Goal: Task Accomplishment & Management: Complete application form

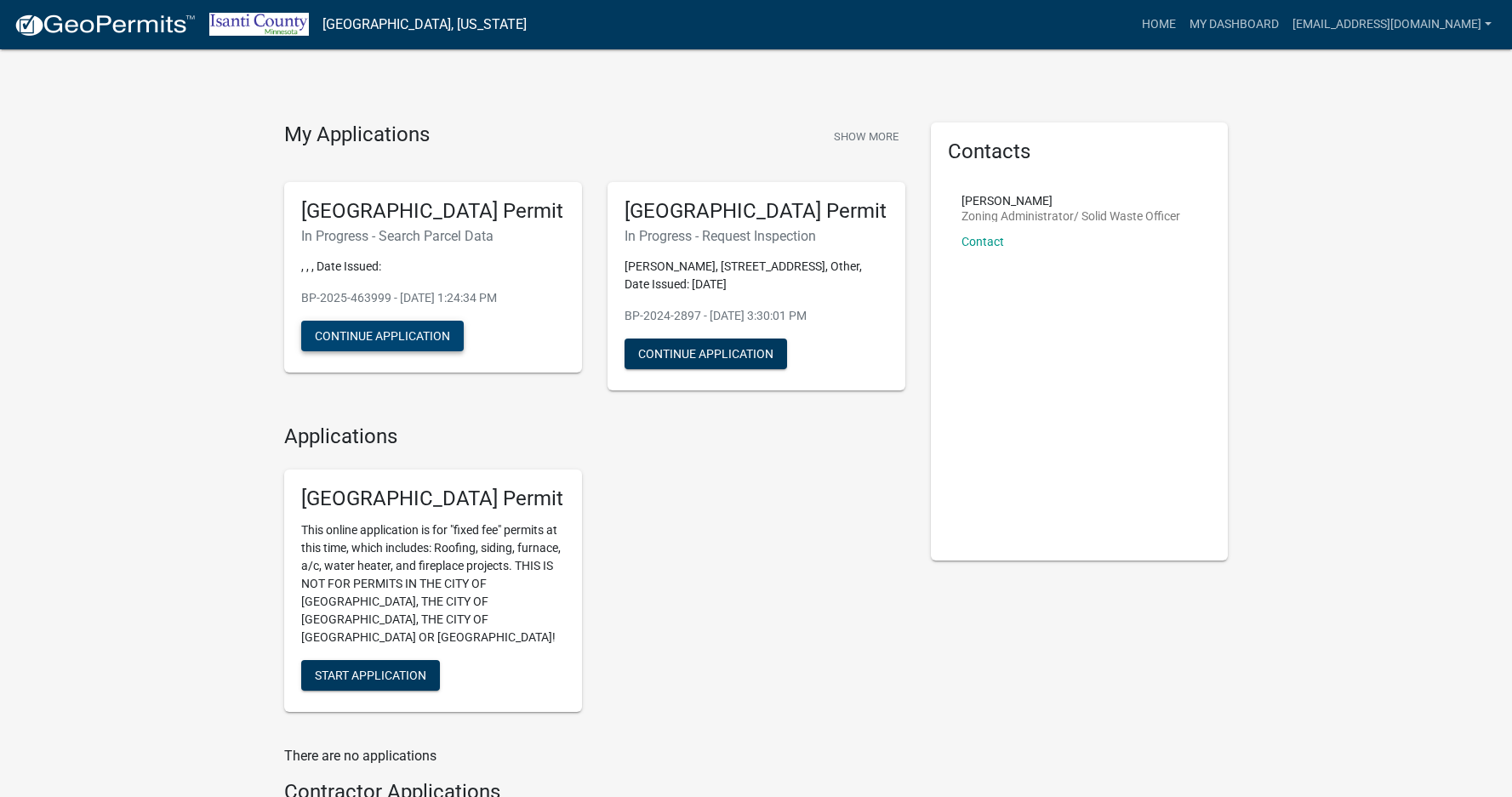
click at [359, 339] on button "Continue Application" at bounding box center [382, 336] width 162 height 30
click at [358, 332] on button "Continue Application" at bounding box center [382, 336] width 162 height 30
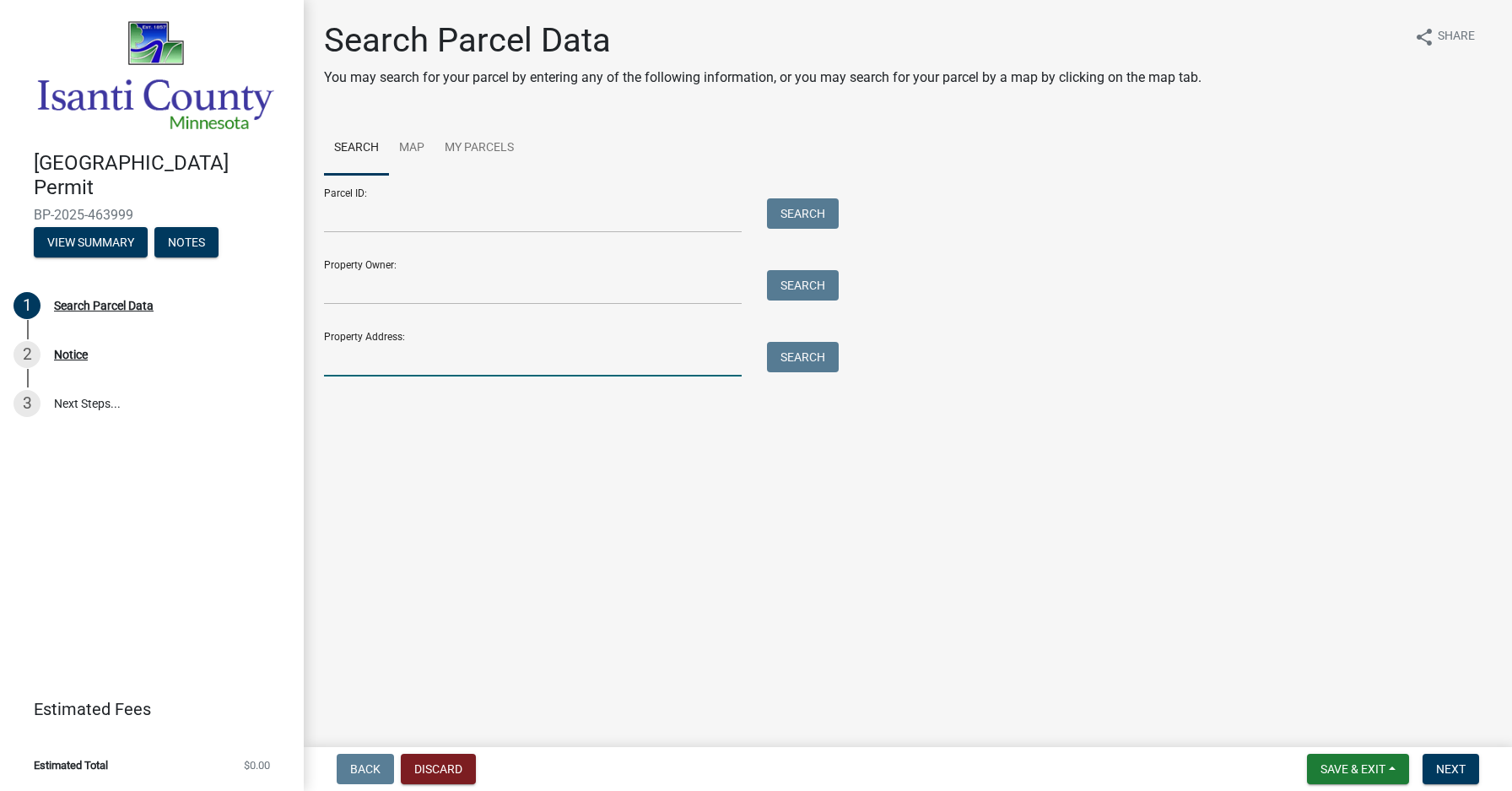
click at [353, 355] on input "Property Address:" at bounding box center [533, 359] width 418 height 35
type input "33525"
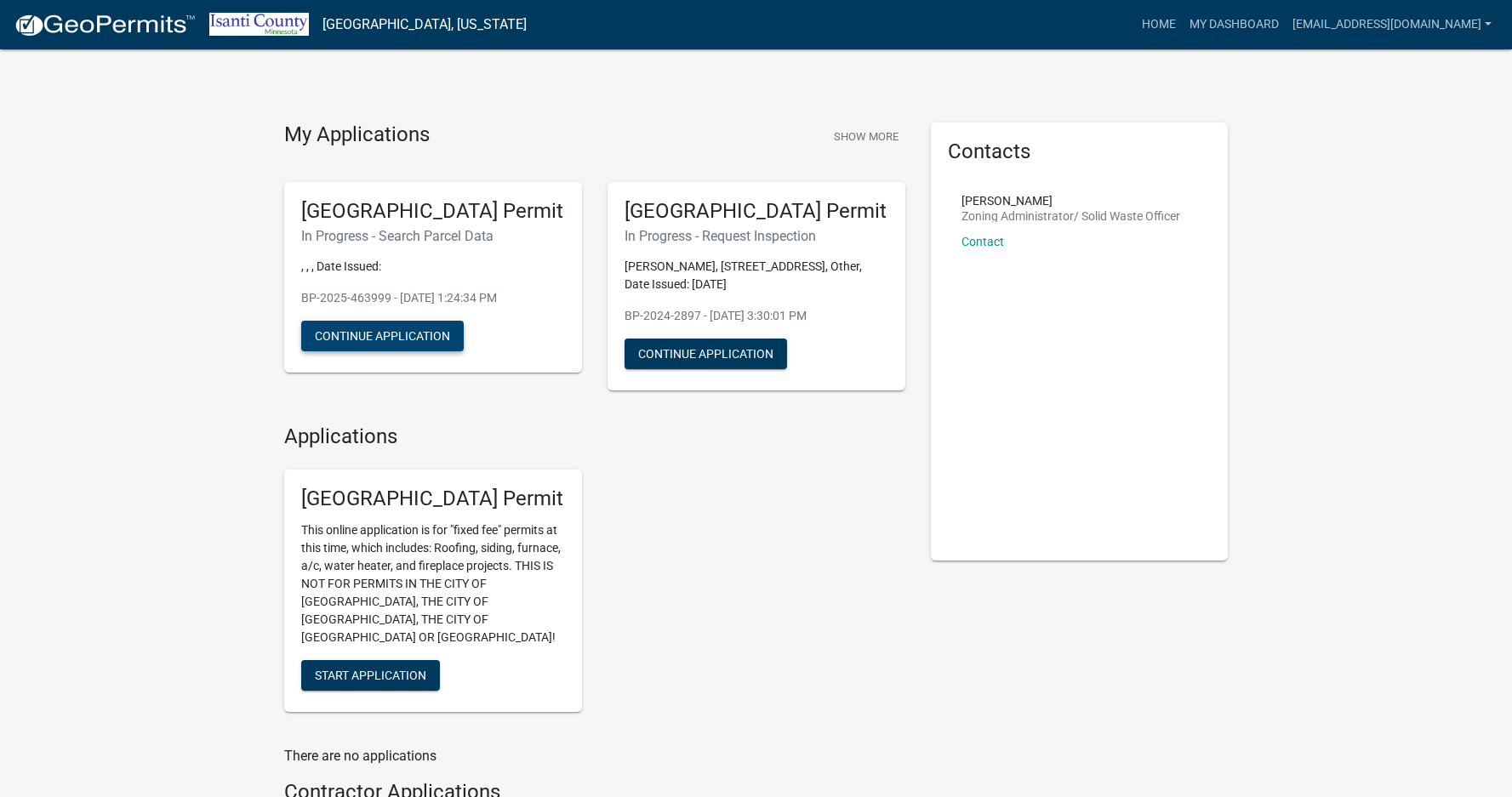
click at [438, 338] on button "Continue Application" at bounding box center [382, 336] width 162 height 30
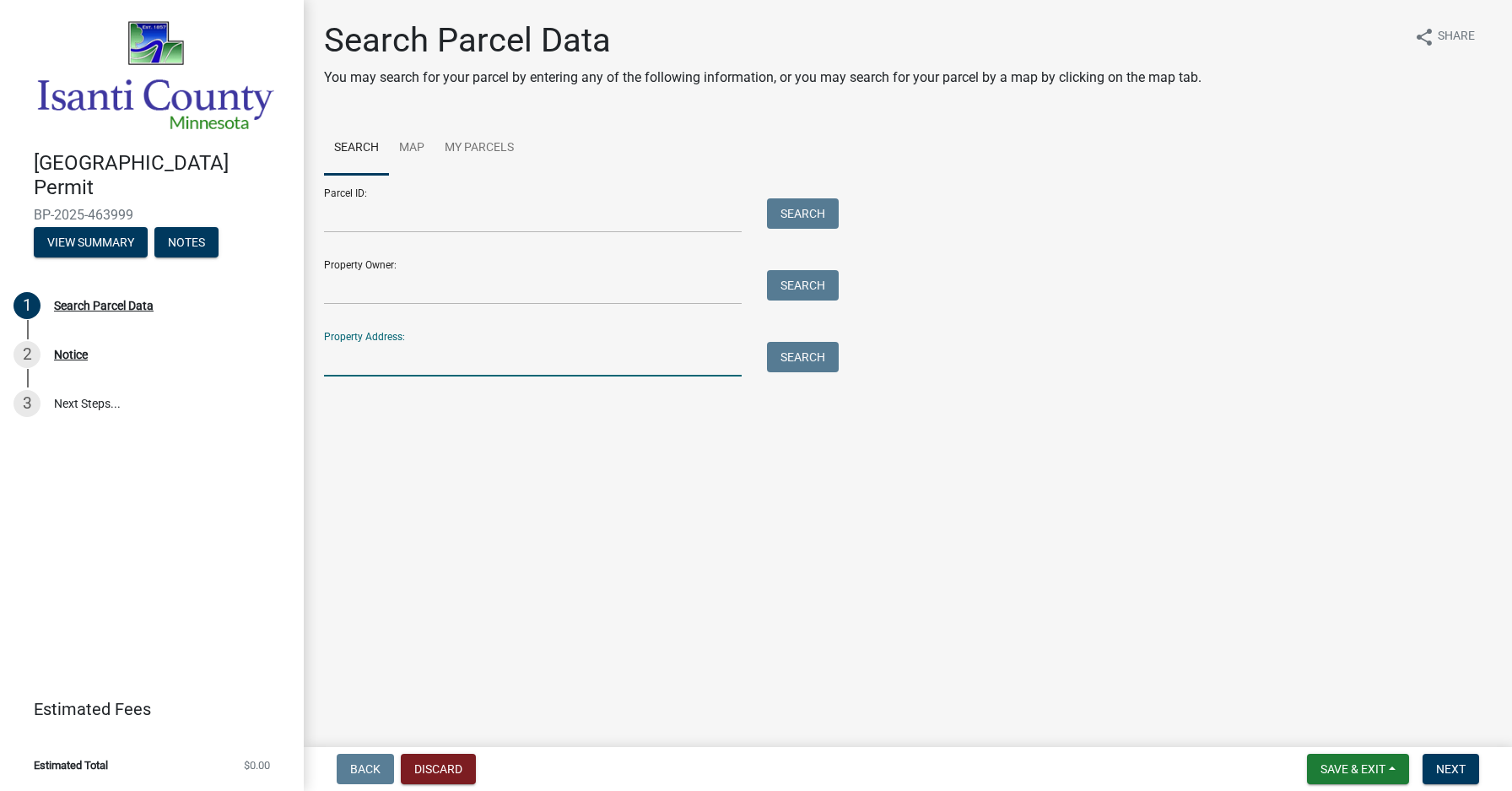
click at [345, 364] on input "Property Address:" at bounding box center [533, 359] width 418 height 35
click at [335, 285] on input "Property Owner:" at bounding box center [533, 288] width 418 height 35
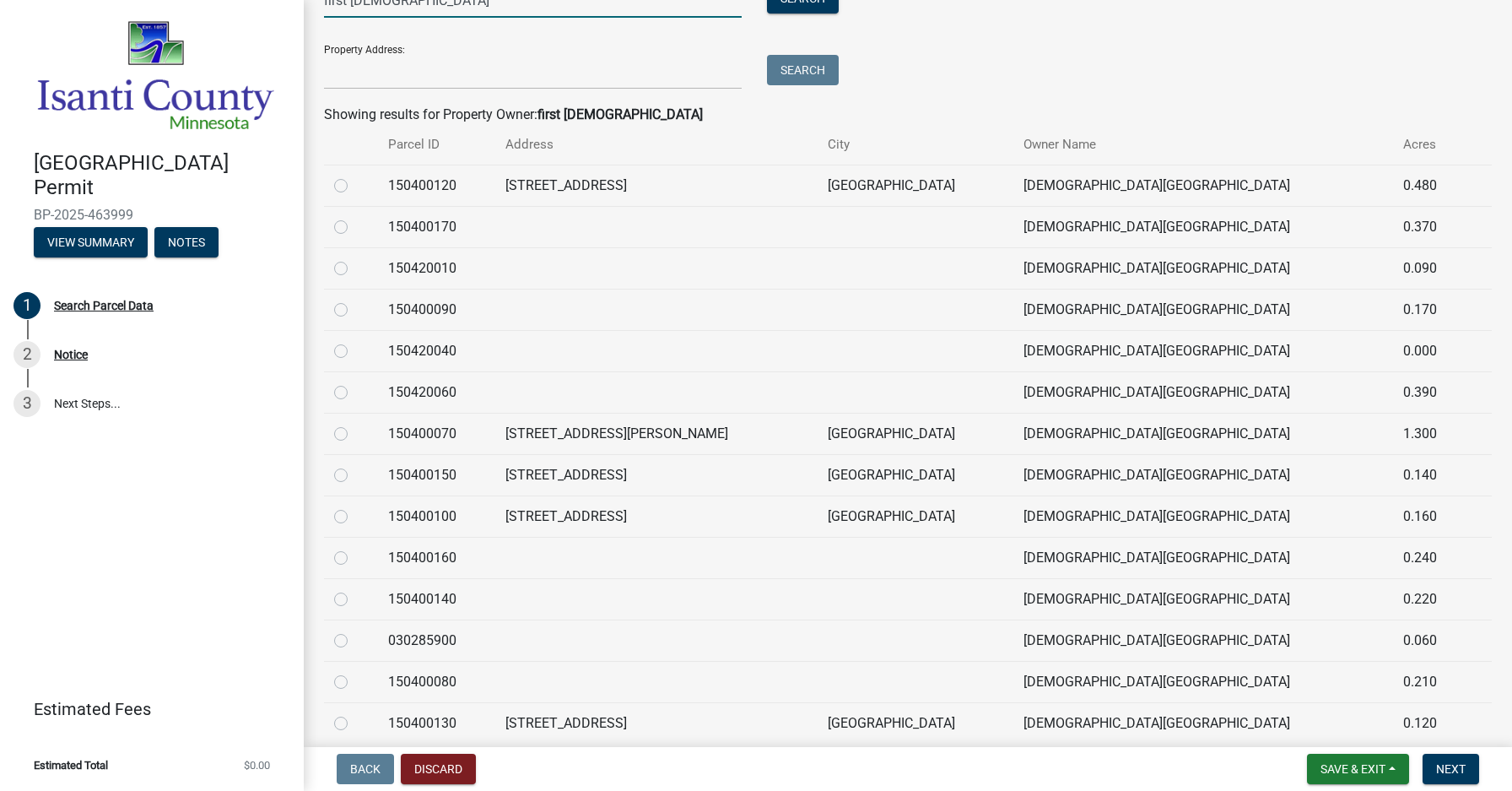
scroll to position [356, 0]
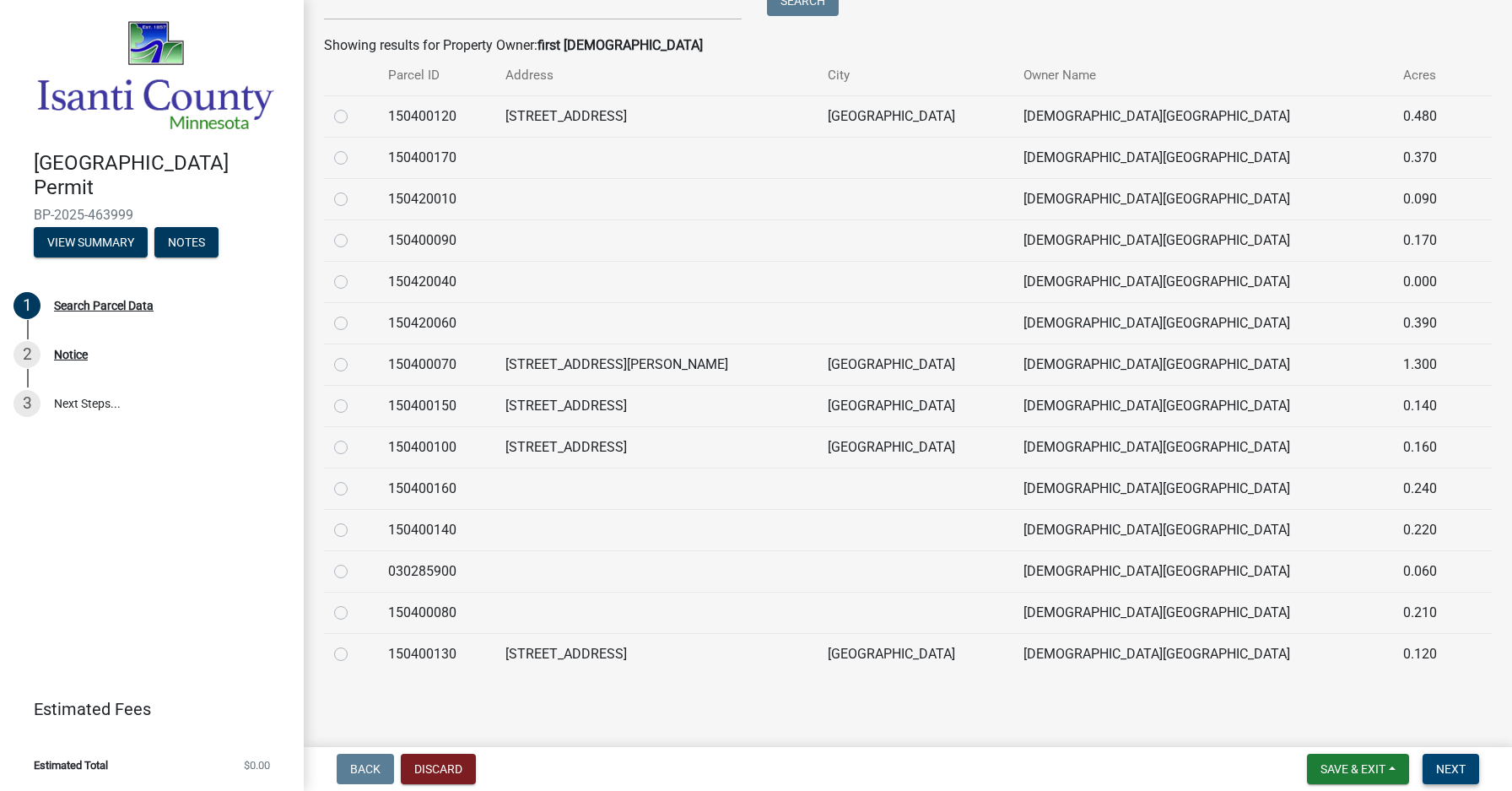
type input "first [DEMOGRAPHIC_DATA]"
click at [1448, 762] on span "Next" at bounding box center [1451, 768] width 29 height 14
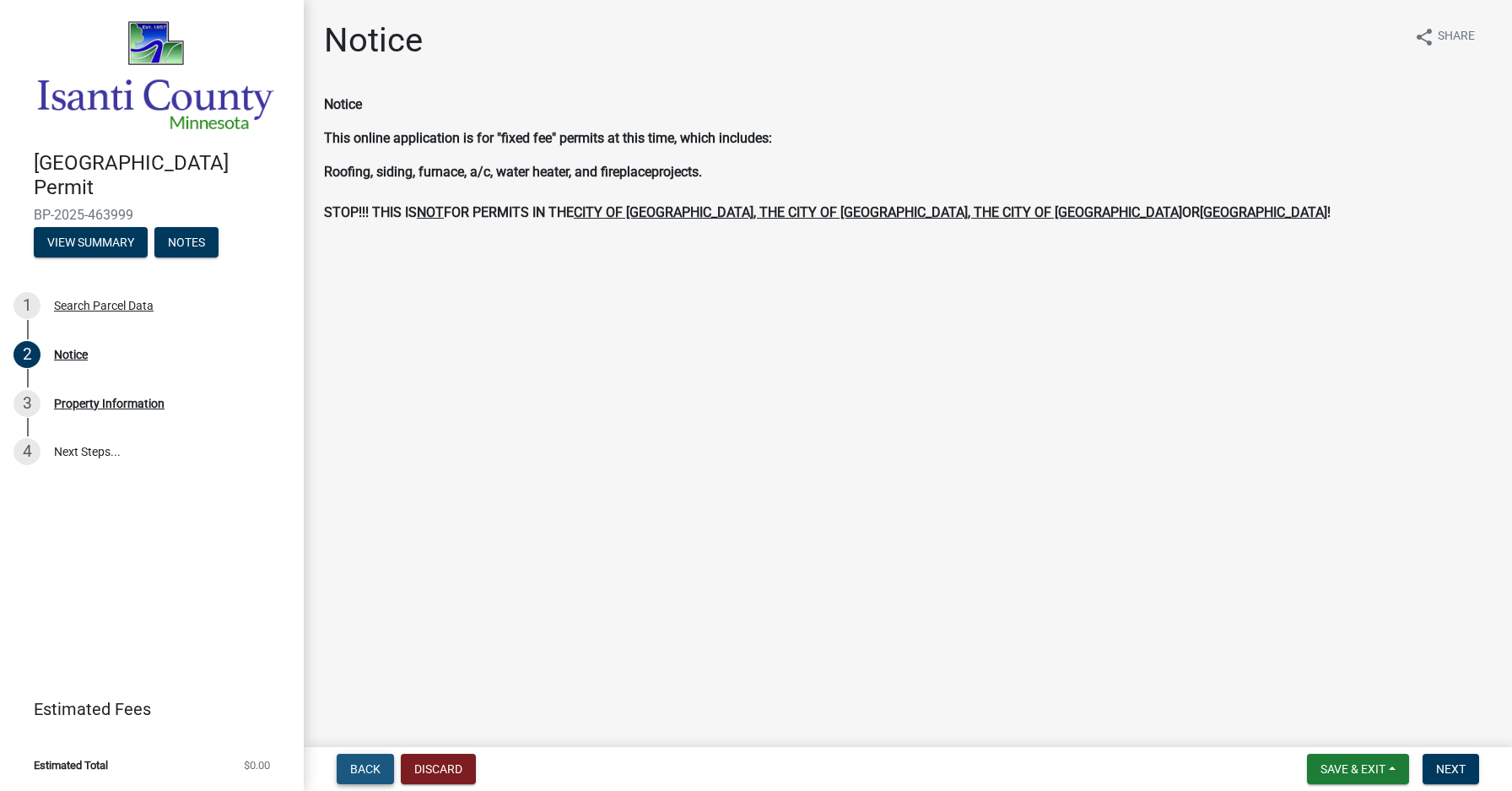
click at [375, 768] on span "Back" at bounding box center [365, 768] width 30 height 14
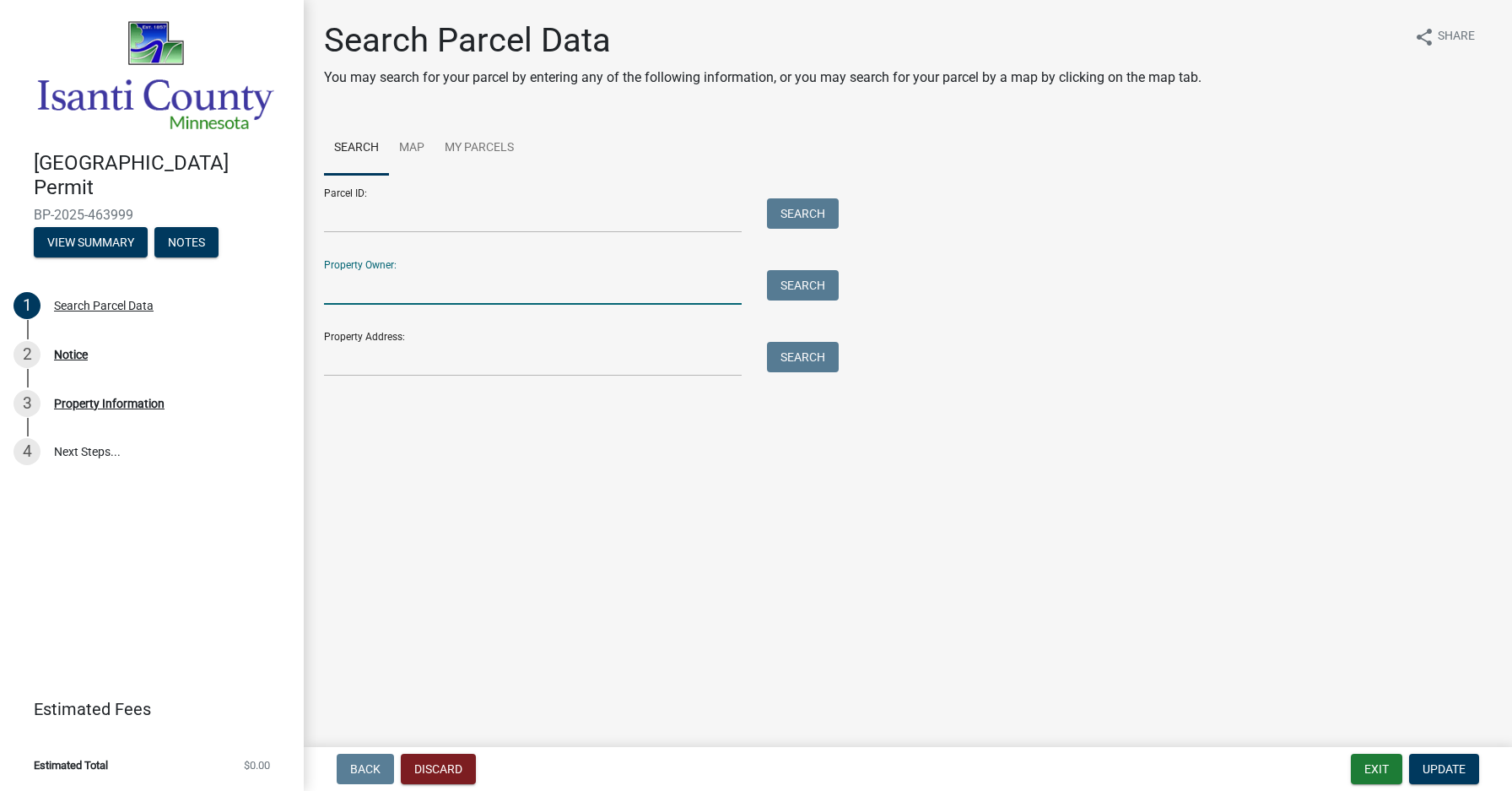
click at [373, 285] on input "Property Owner:" at bounding box center [533, 288] width 418 height 35
type input "first [DEMOGRAPHIC_DATA]"
click at [1457, 772] on span "Update" at bounding box center [1444, 768] width 43 height 14
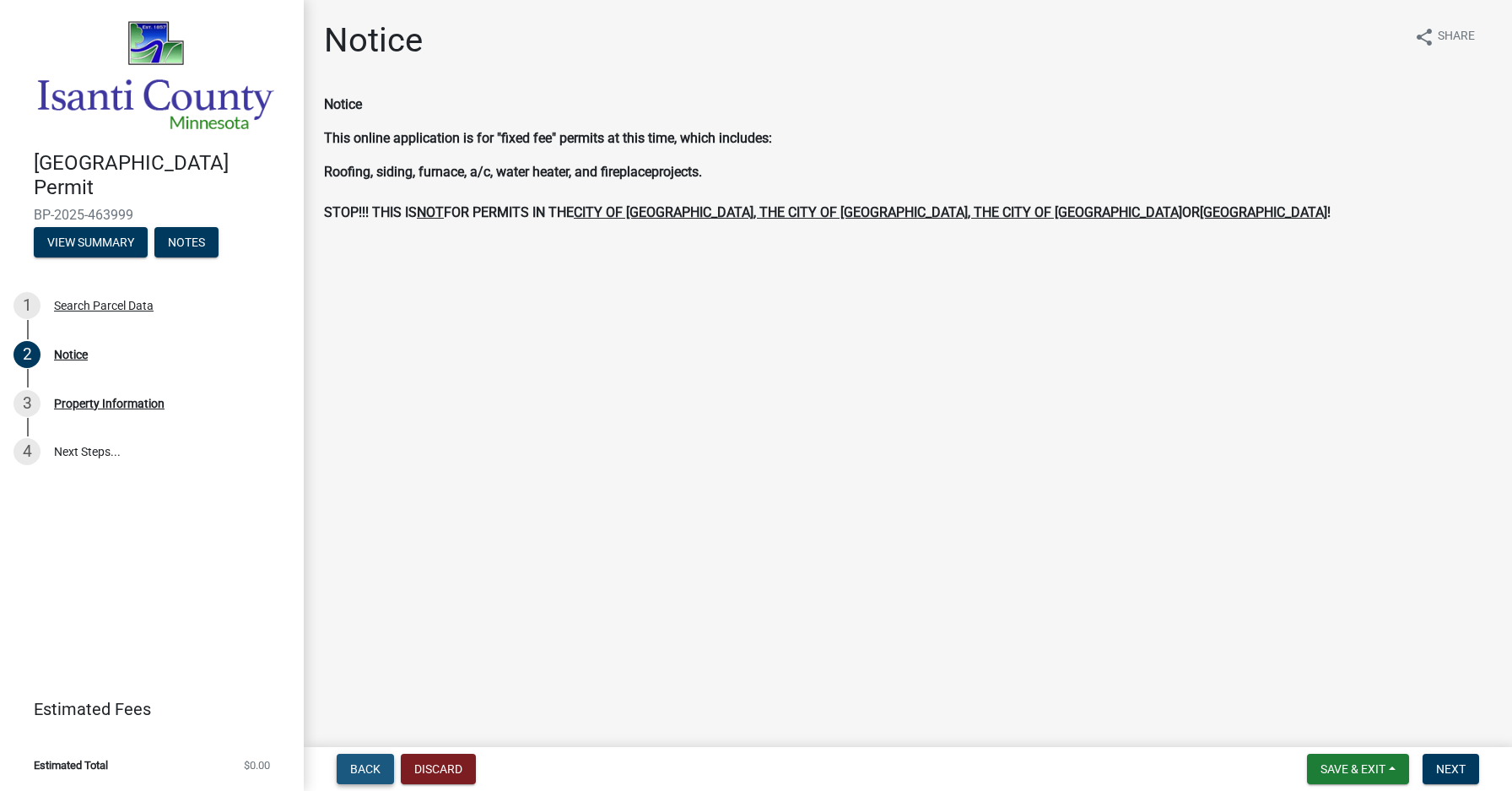
click at [363, 762] on span "Back" at bounding box center [365, 768] width 30 height 14
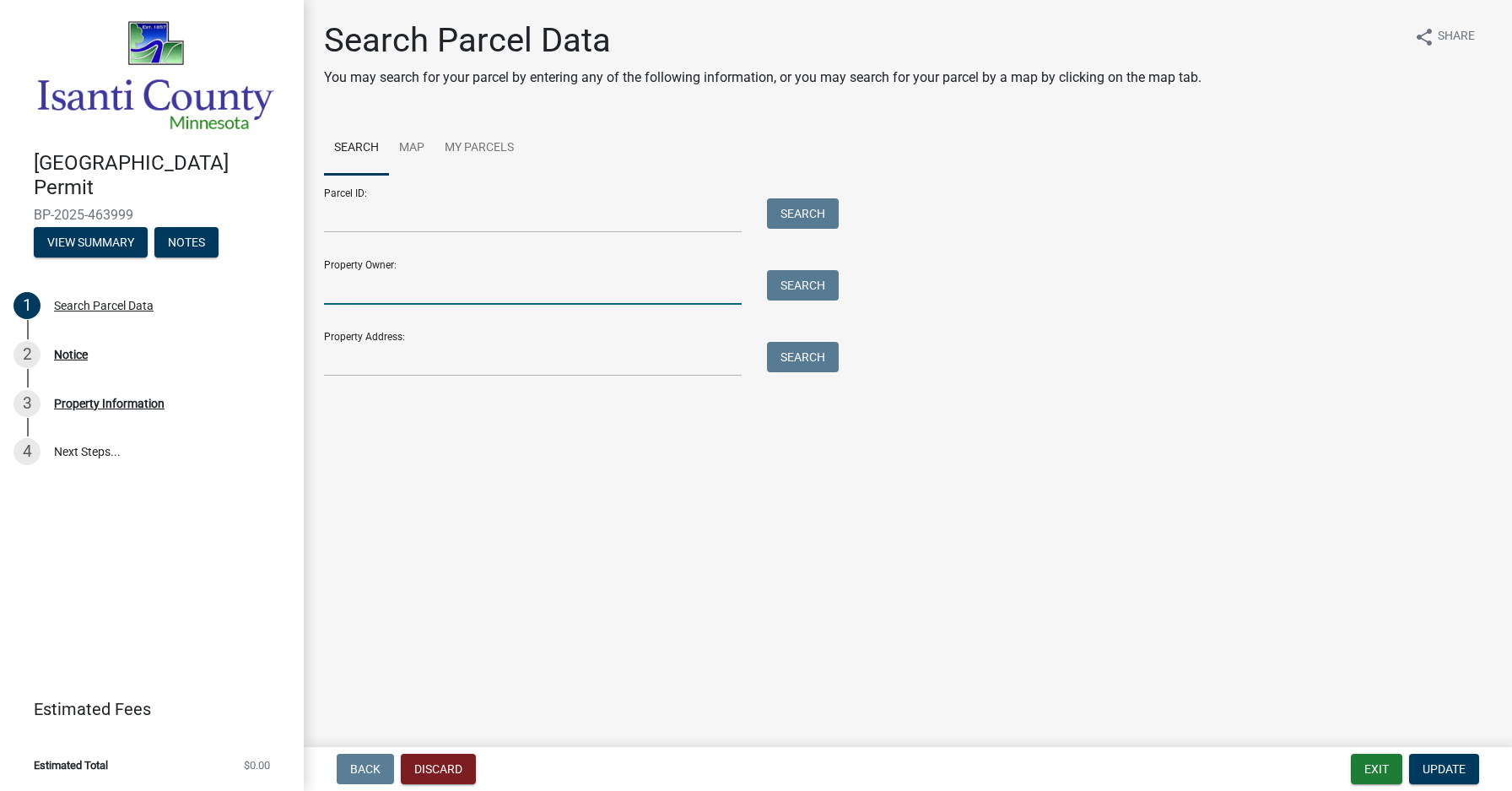
click at [385, 283] on input "Property Owner:" at bounding box center [533, 288] width 418 height 35
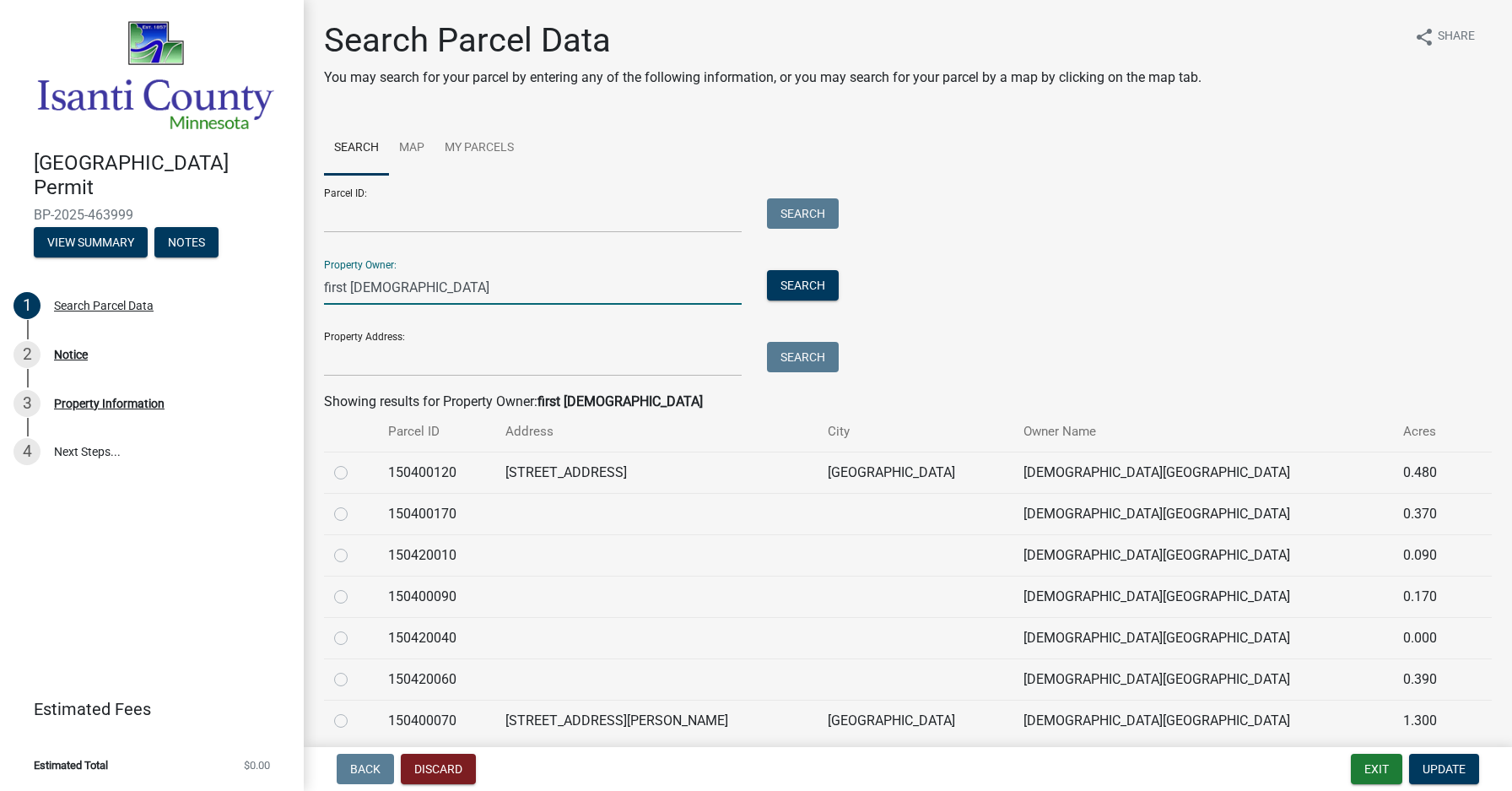
click at [1096, 317] on div "Parcel ID: Search Property Owner: first [DEMOGRAPHIC_DATA] Search Property Addr…" at bounding box center [908, 276] width 1168 height 202
drag, startPoint x: 421, startPoint y: 285, endPoint x: 296, endPoint y: 279, distance: 125.1
click at [296, 279] on div "[GEOGRAPHIC_DATA] Permit BP-2025-463999 View Summary Notes 1 Search Parcel Data…" at bounding box center [756, 395] width 1512 height 791
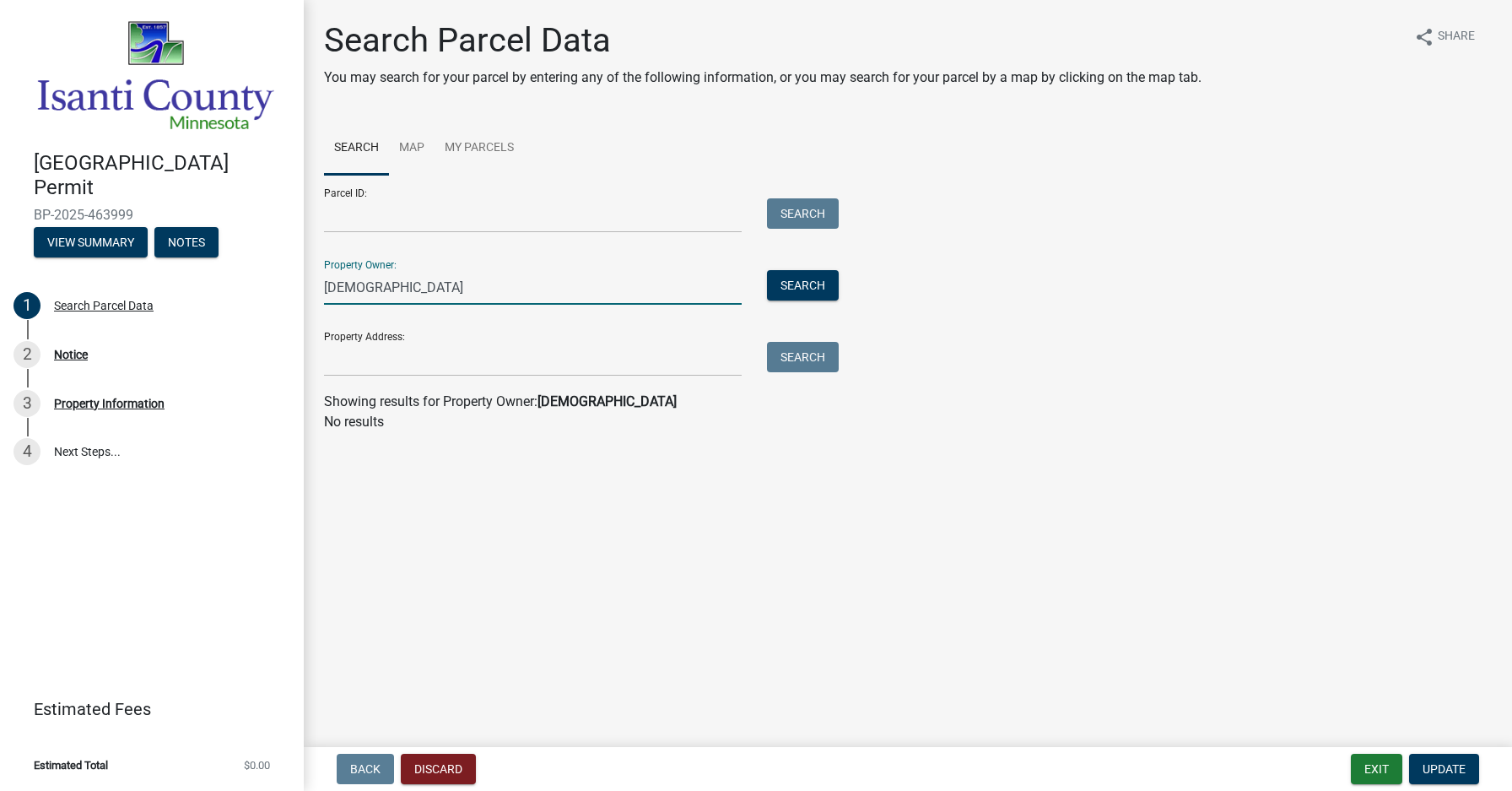
drag, startPoint x: 430, startPoint y: 290, endPoint x: 304, endPoint y: 282, distance: 126.3
click at [304, 282] on div "Search Parcel Data You may search for your parcel by entering any of the follow…" at bounding box center [908, 233] width 1209 height 427
type input "[PERSON_NAME] [DEMOGRAPHIC_DATA]"
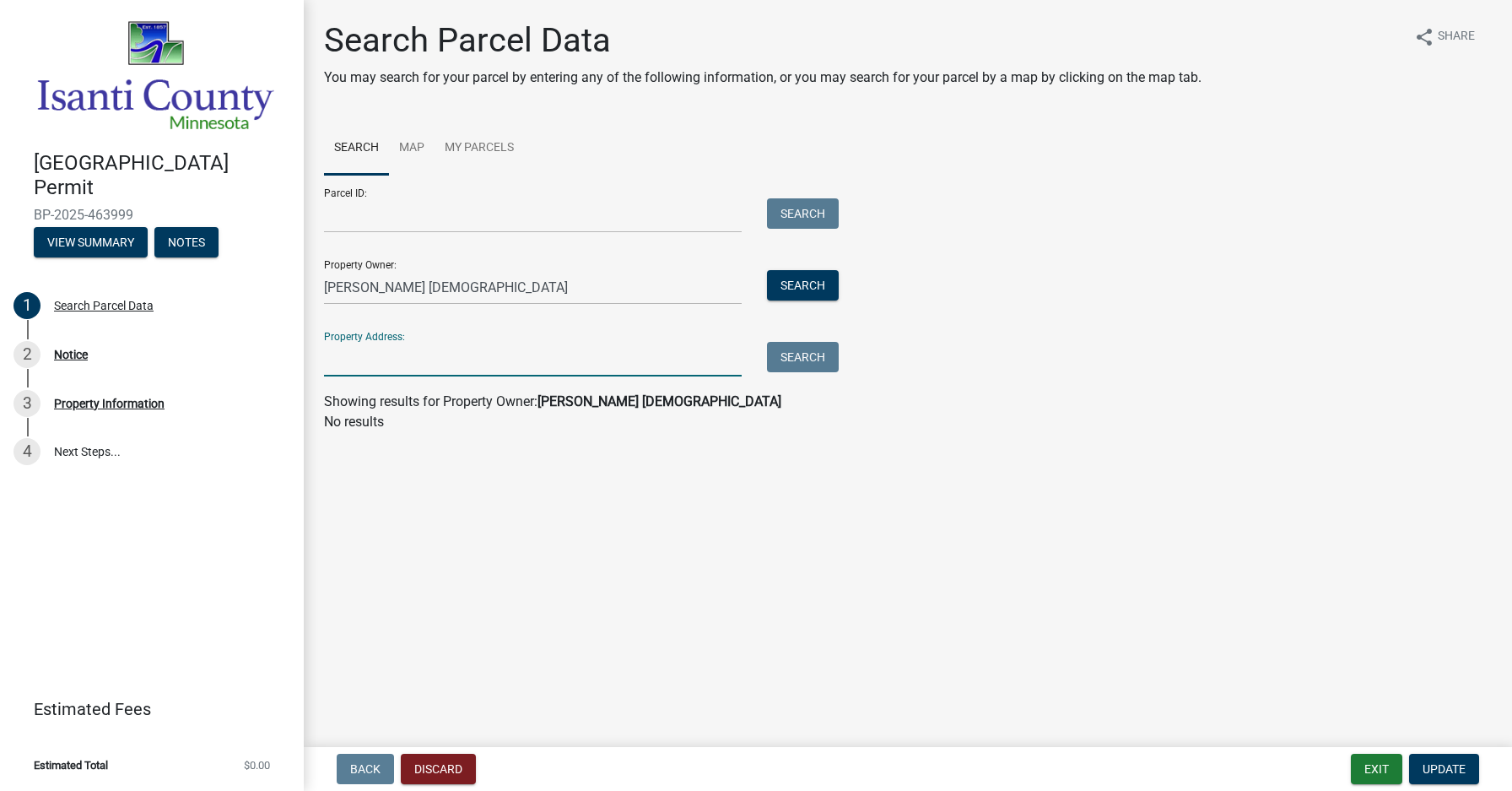
click at [353, 357] on input "Property Address:" at bounding box center [533, 359] width 418 height 35
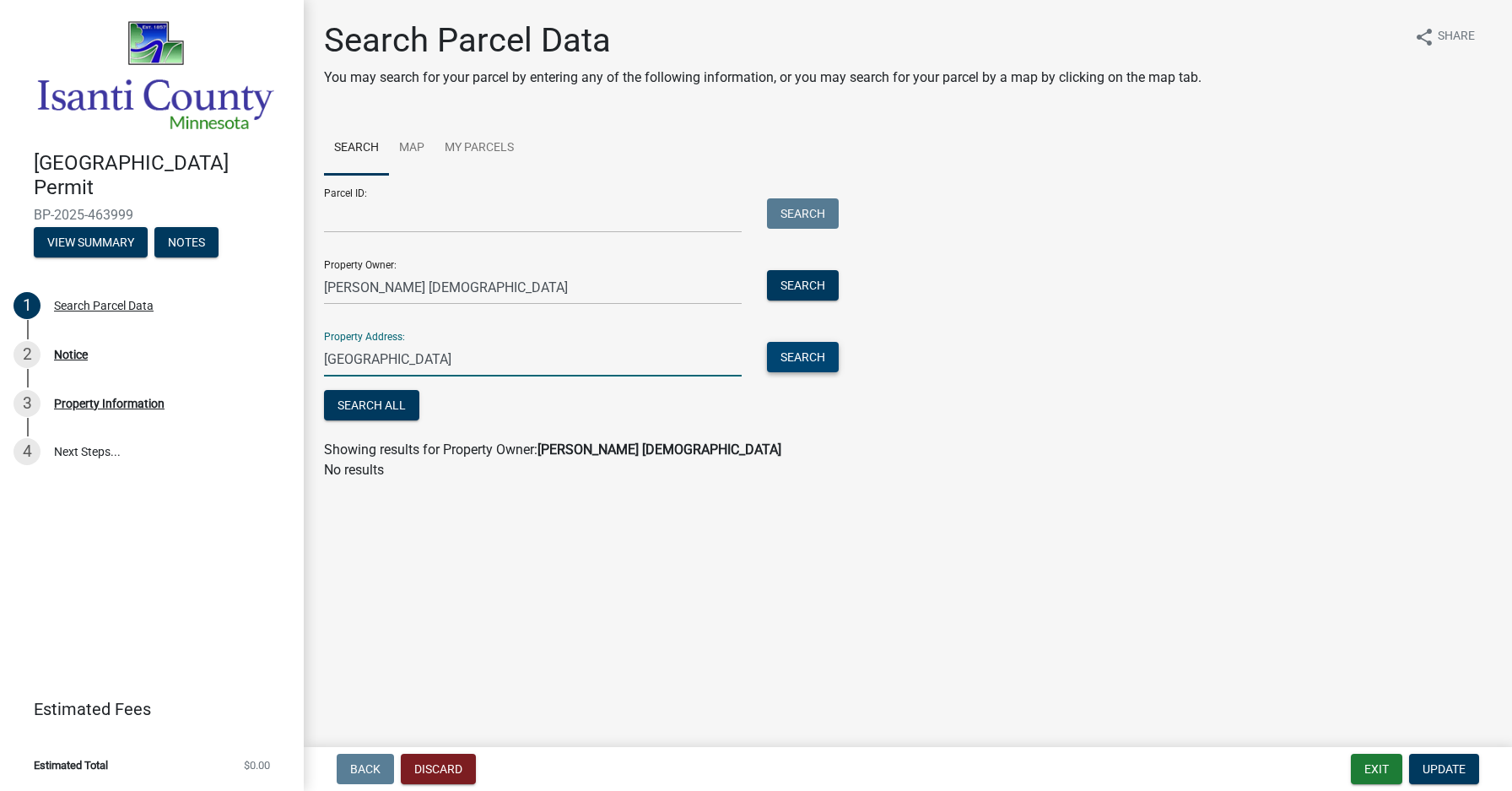
click at [813, 356] on button "Search" at bounding box center [803, 356] width 72 height 30
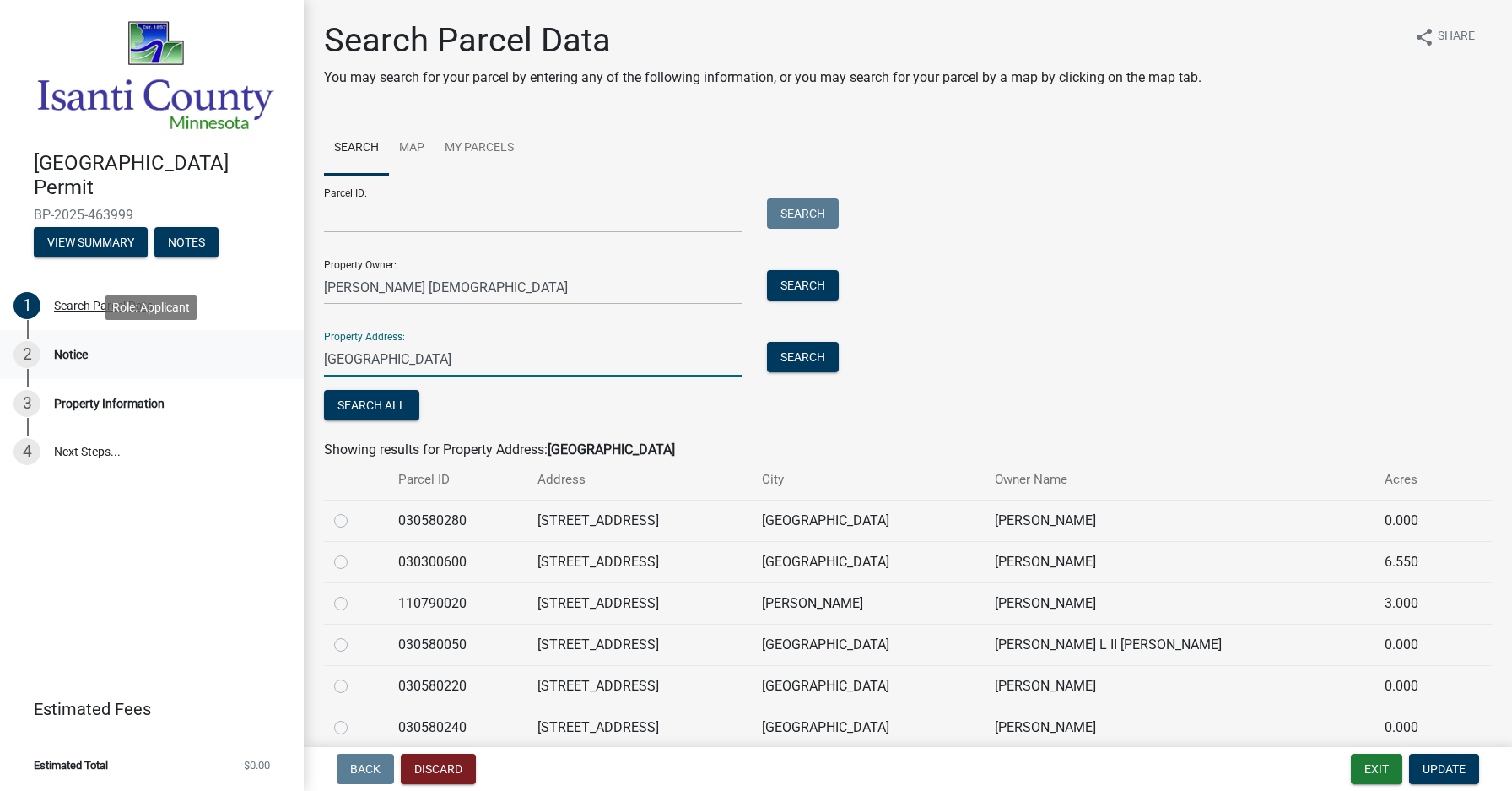
drag, startPoint x: 425, startPoint y: 356, endPoint x: 269, endPoint y: 358, distance: 156.0
click at [269, 358] on div "[GEOGRAPHIC_DATA] Permit BP-2025-463999 View Summary Notes 1 Search Parcel Data…" at bounding box center [756, 395] width 1512 height 791
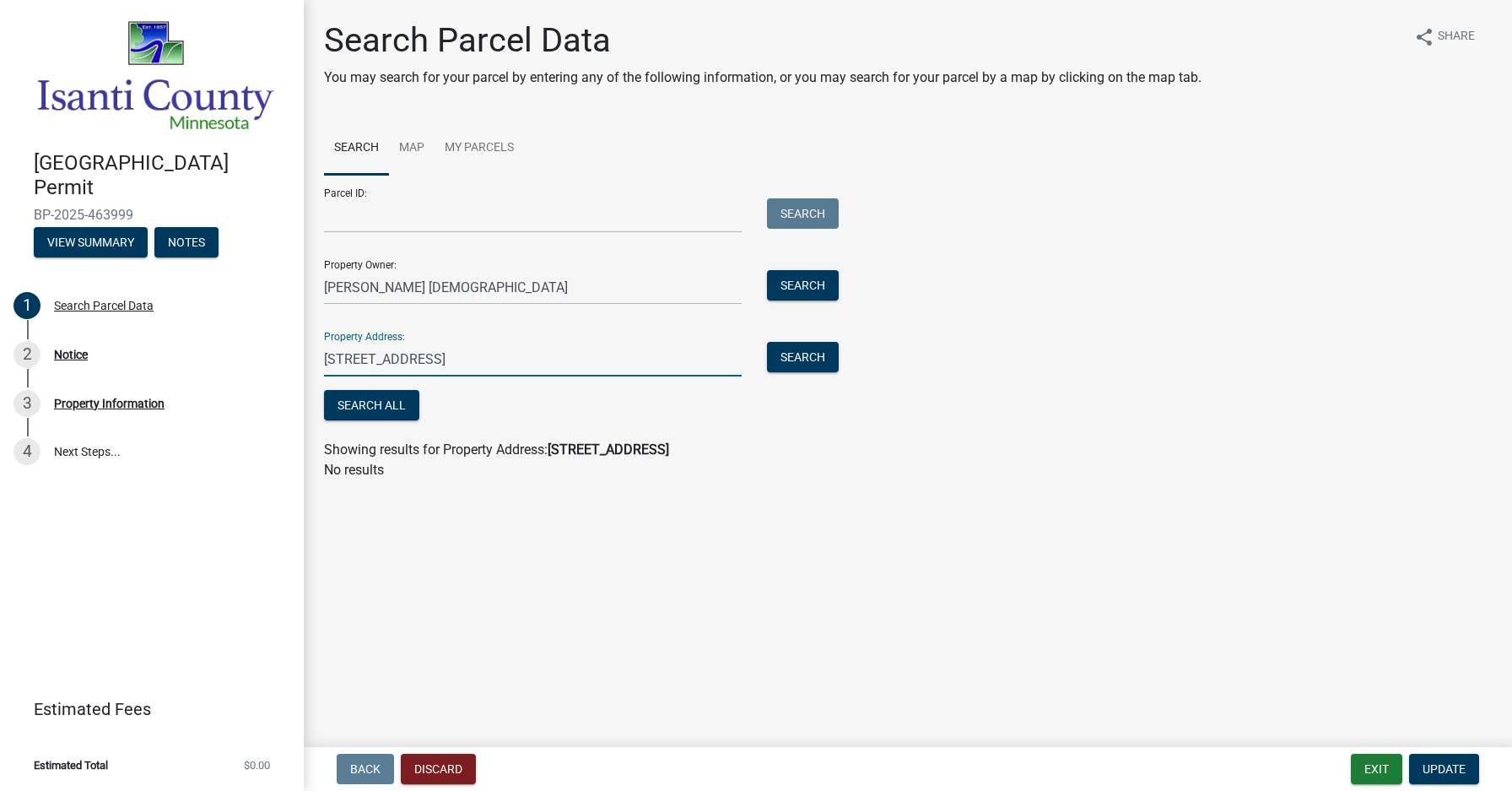
type input "[STREET_ADDRESS]"
drag, startPoint x: 420, startPoint y: 285, endPoint x: 319, endPoint y: 281, distance: 101.1
click at [319, 284] on div "[PERSON_NAME] [DEMOGRAPHIC_DATA]" at bounding box center [533, 288] width 443 height 35
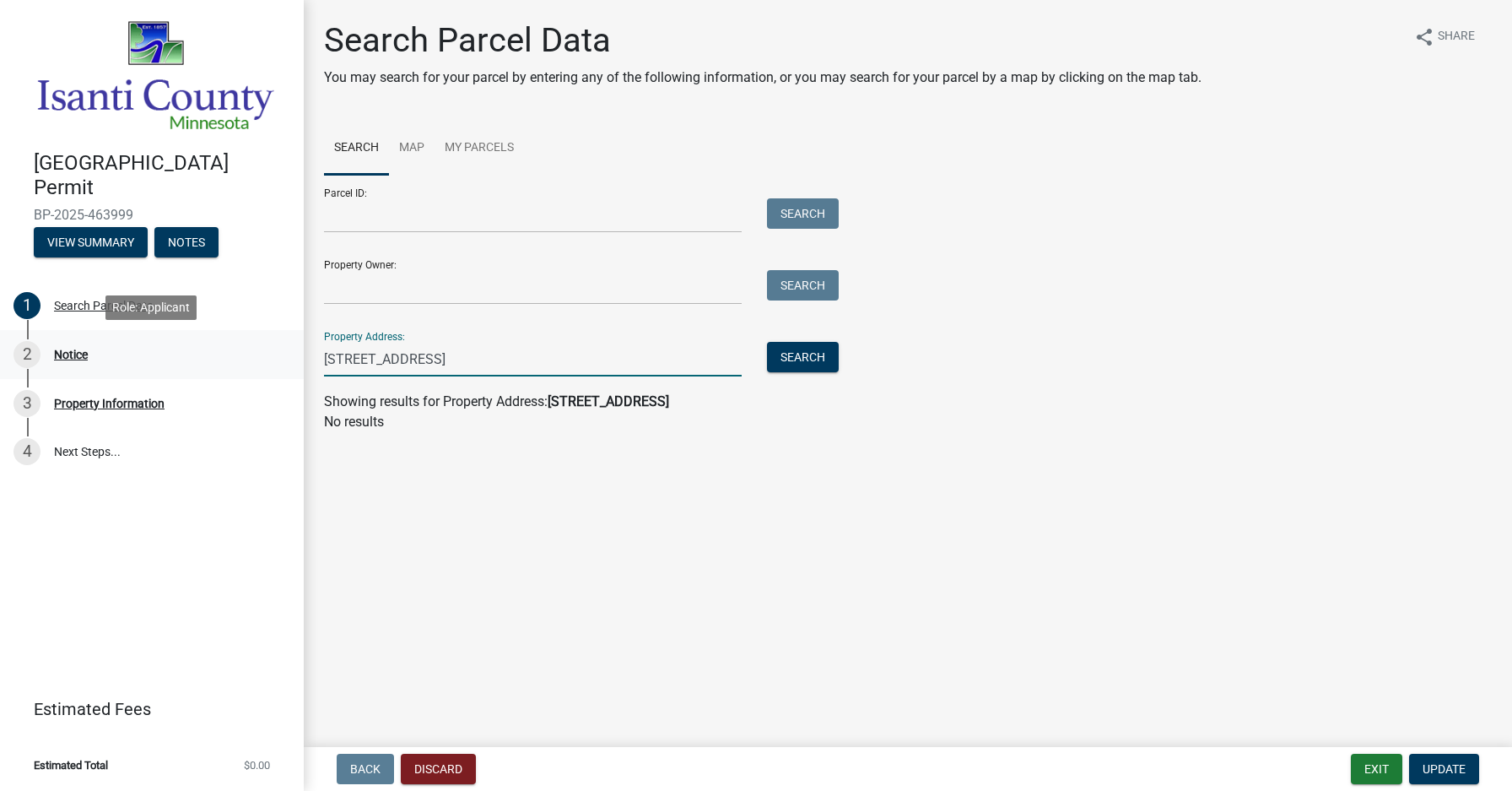
drag, startPoint x: 434, startPoint y: 363, endPoint x: 275, endPoint y: 350, distance: 159.5
click at [275, 350] on div "[GEOGRAPHIC_DATA] Permit BP-2025-463999 View Summary Notes 1 Search Parcel Data…" at bounding box center [756, 395] width 1512 height 791
click at [804, 358] on button "Search" at bounding box center [803, 356] width 72 height 30
drag, startPoint x: 481, startPoint y: 353, endPoint x: 284, endPoint y: 337, distance: 197.6
click at [284, 337] on div "[GEOGRAPHIC_DATA] Permit BP-2025-463999 View Summary Notes 1 Search Parcel Data…" at bounding box center [756, 395] width 1512 height 791
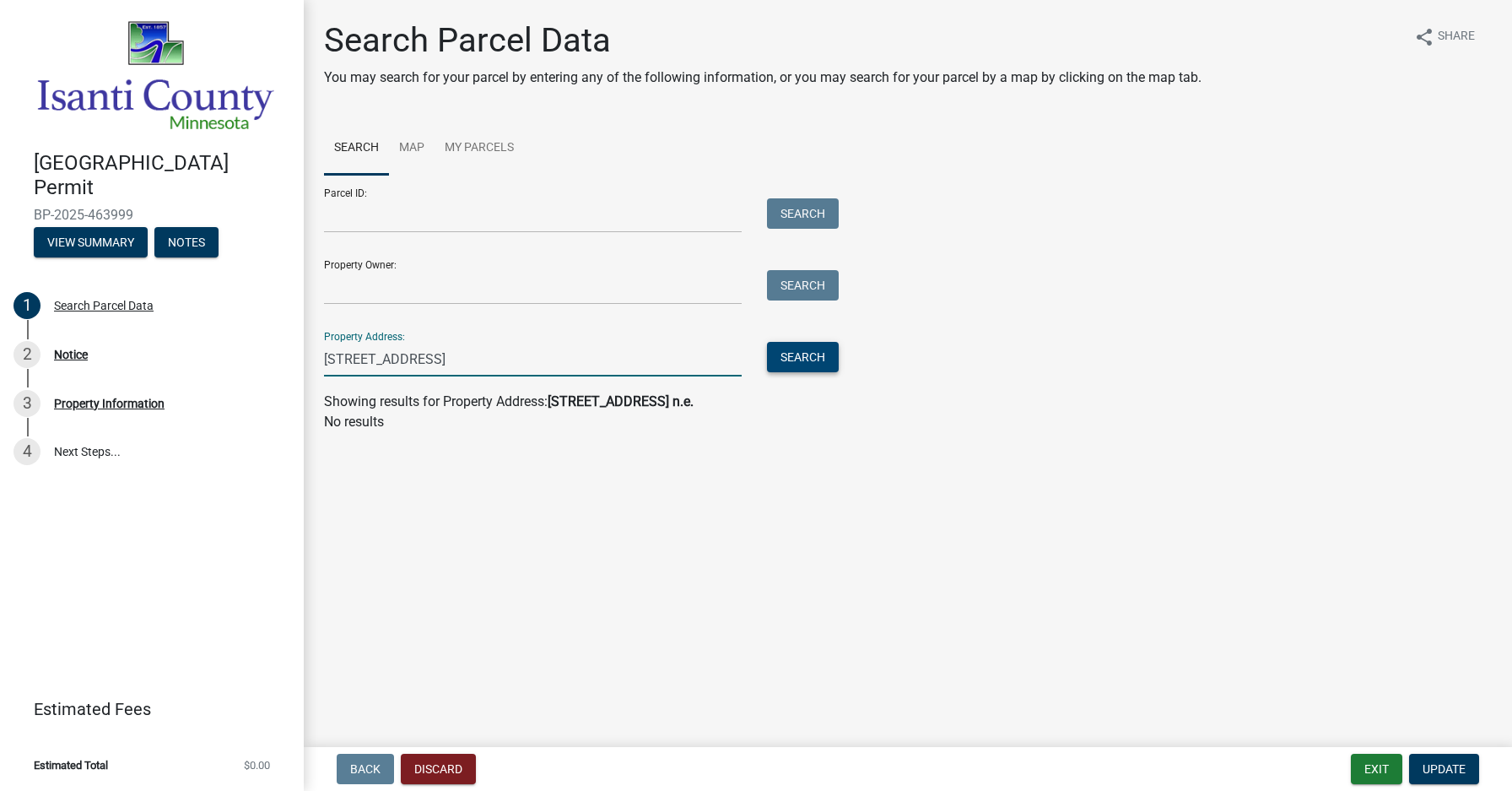
type input "[STREET_ADDRESS]"
click at [777, 359] on button "Search" at bounding box center [803, 356] width 72 height 30
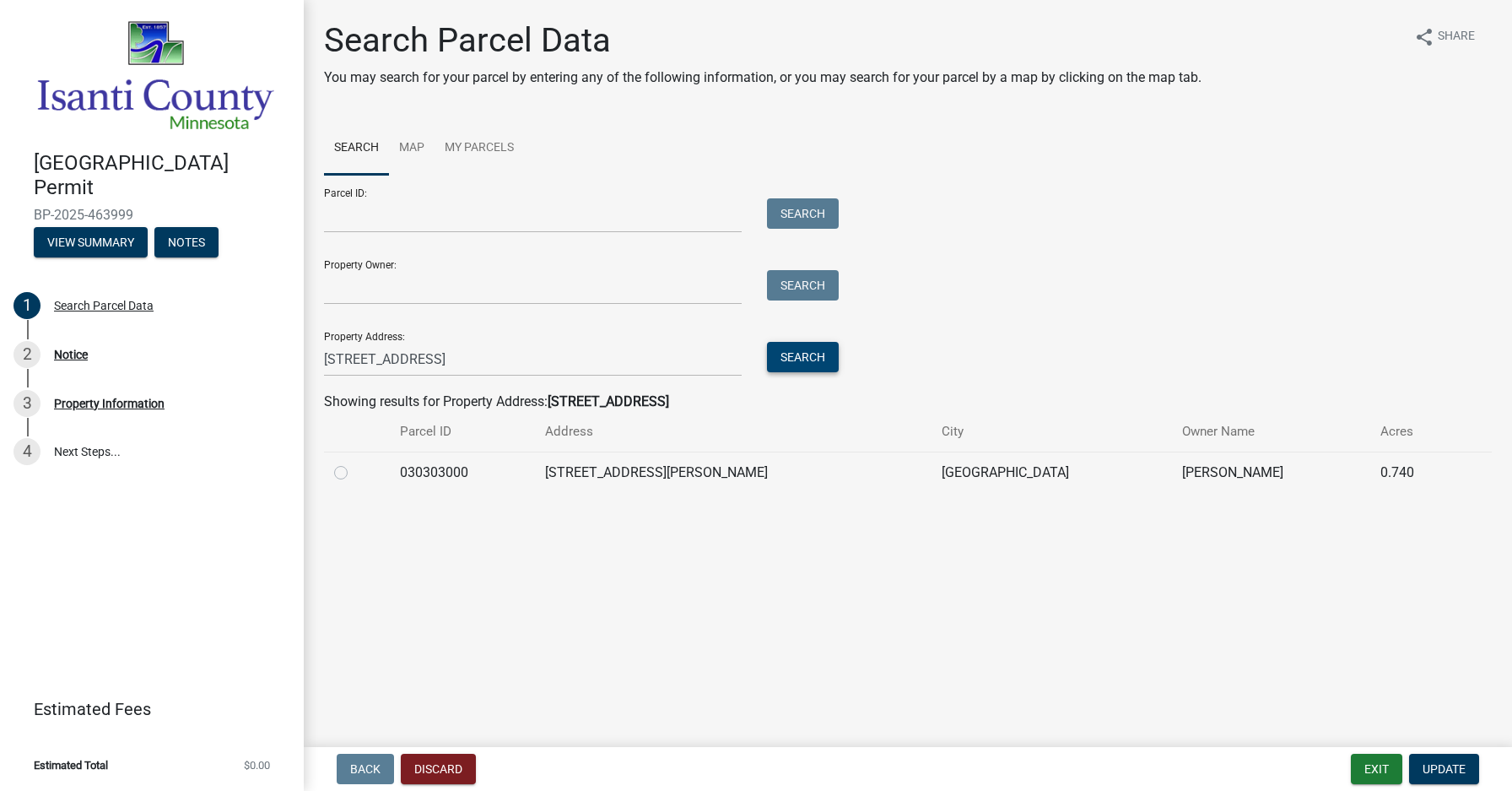
click at [354, 462] on label at bounding box center [354, 462] width 0 height 0
click at [354, 472] on input "radio" at bounding box center [360, 468] width 11 height 11
radio input "true"
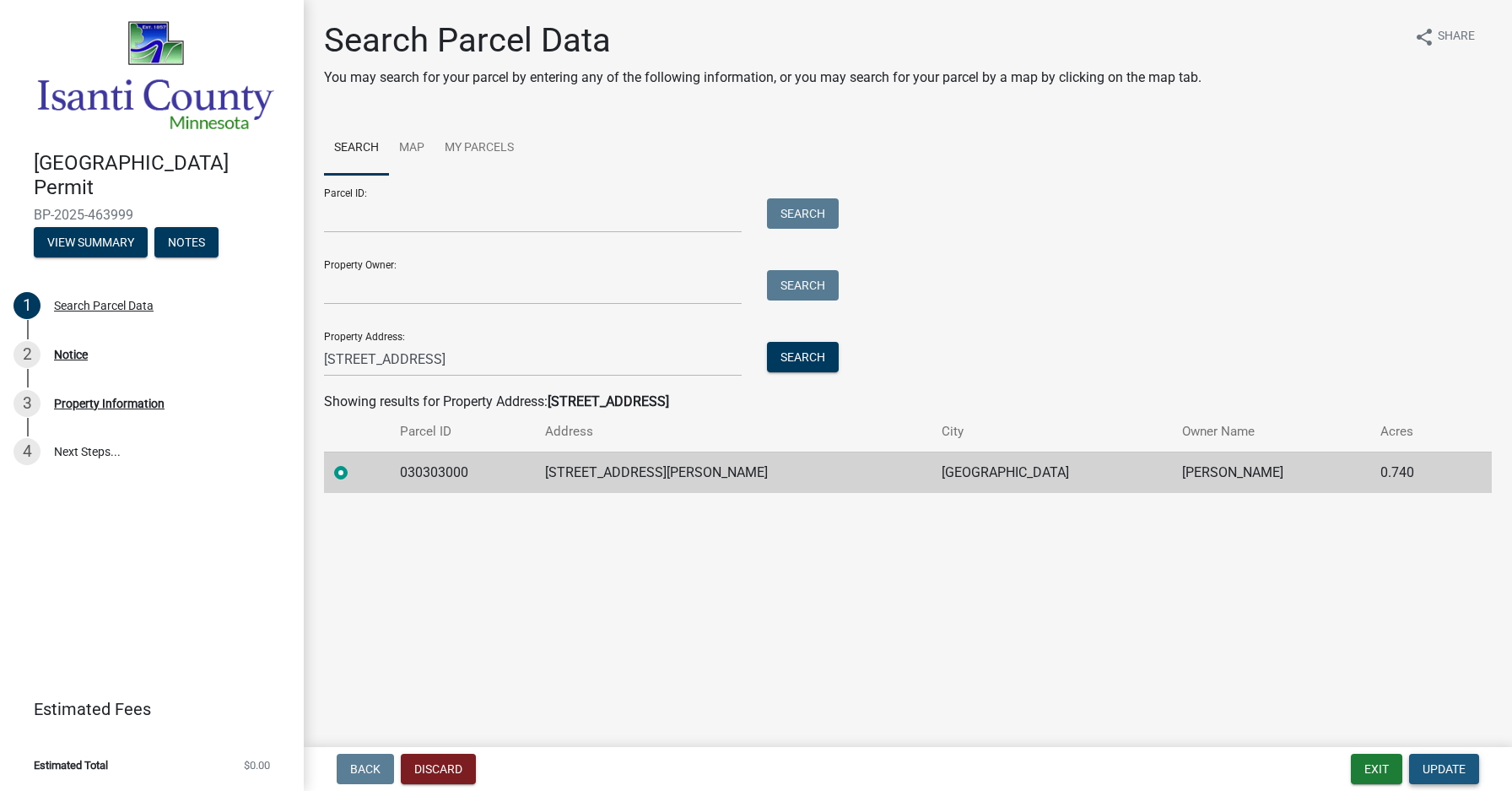
click at [1453, 766] on span "Update" at bounding box center [1444, 768] width 43 height 14
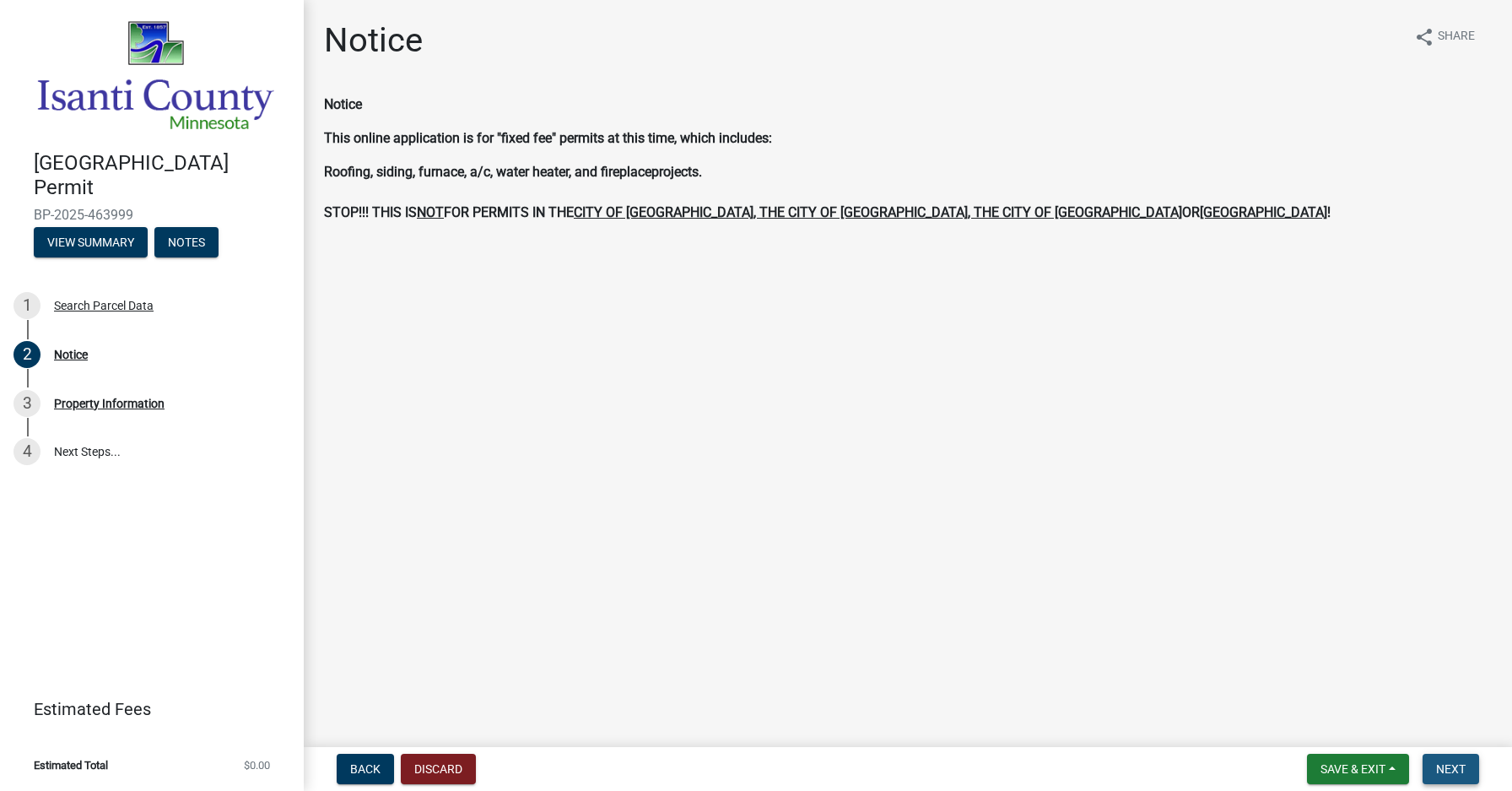
click at [1441, 772] on span "Next" at bounding box center [1451, 768] width 29 height 14
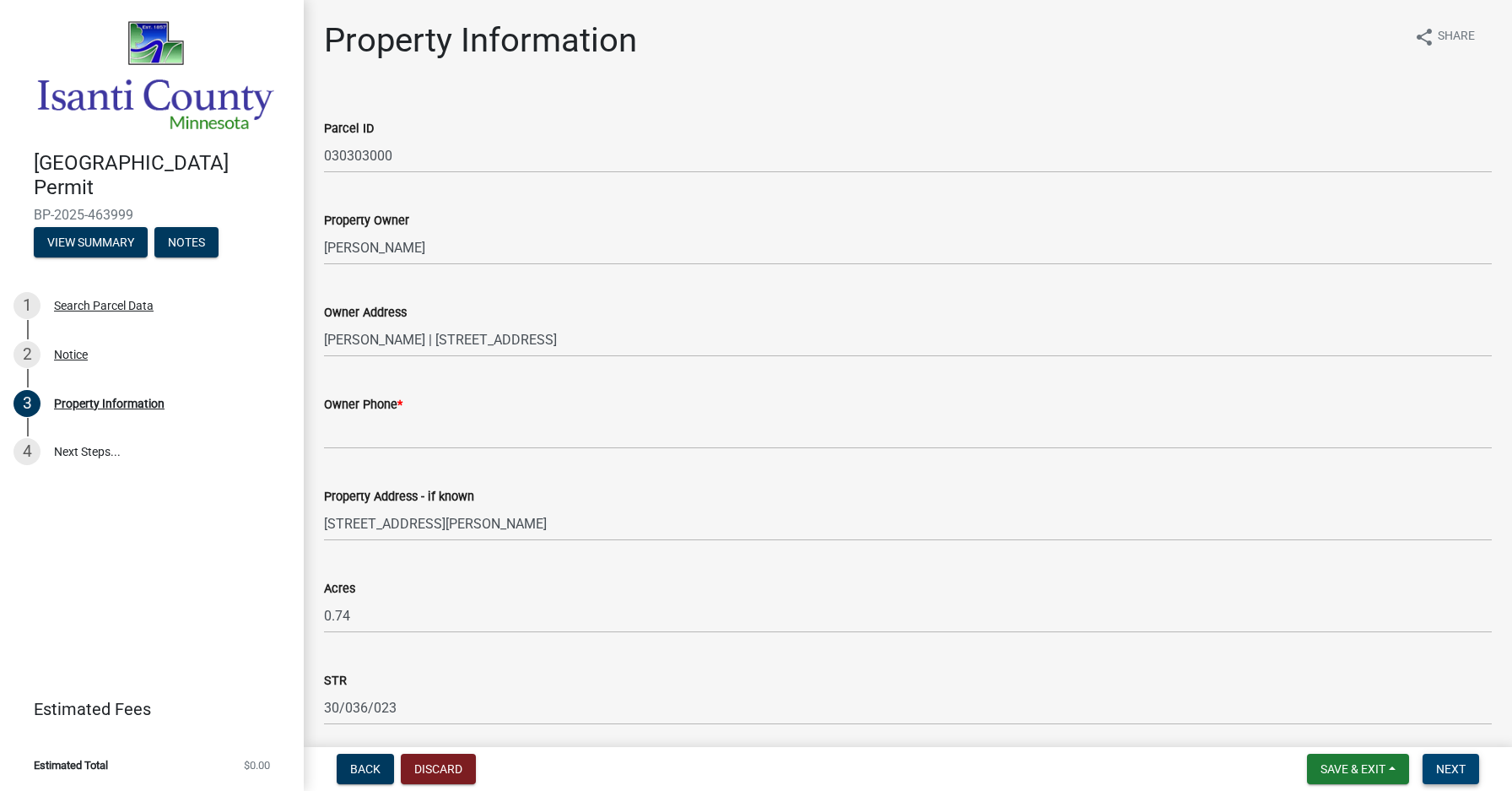
click at [1453, 772] on span "Next" at bounding box center [1451, 768] width 29 height 14
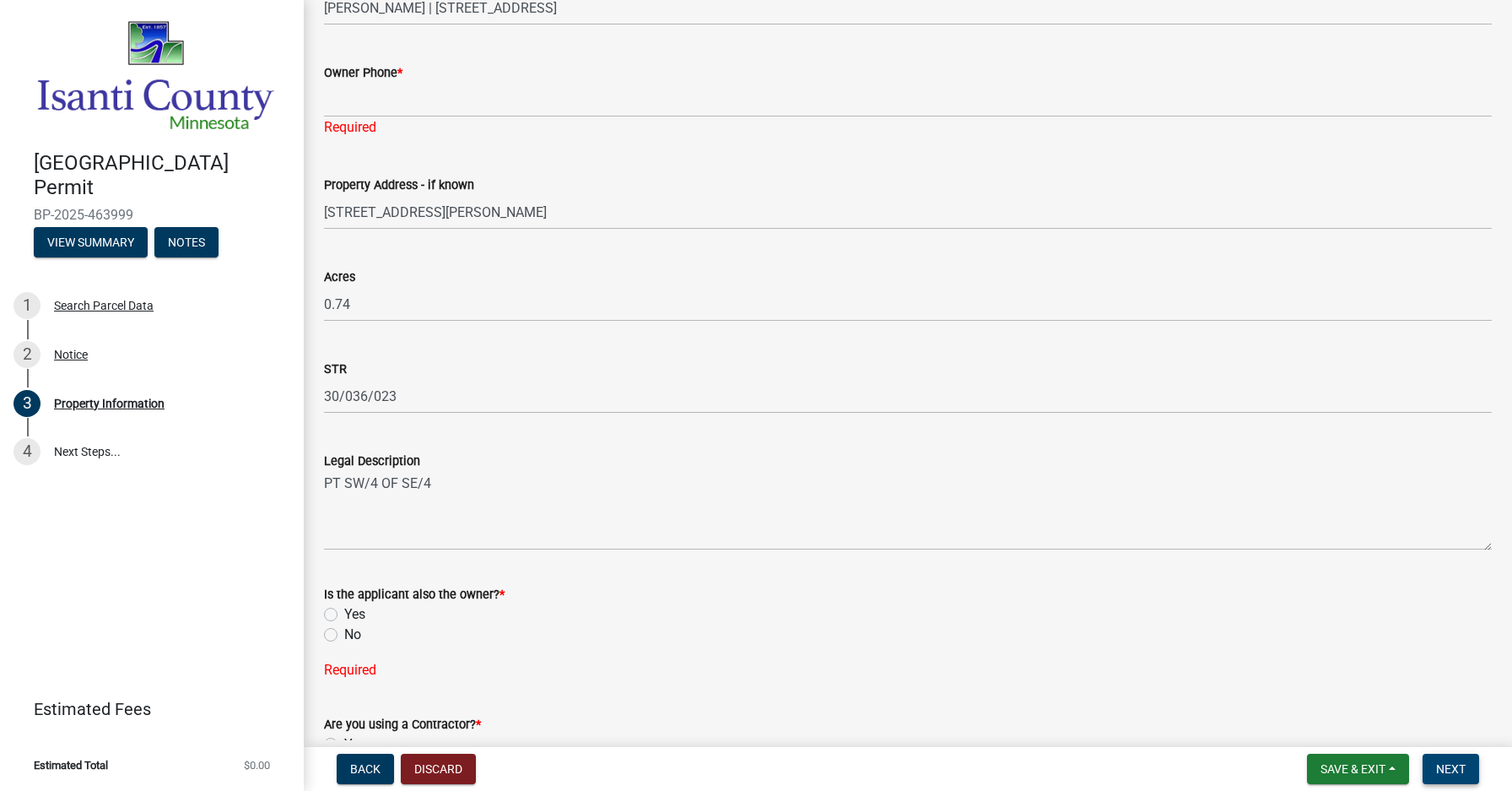
scroll to position [481, 0]
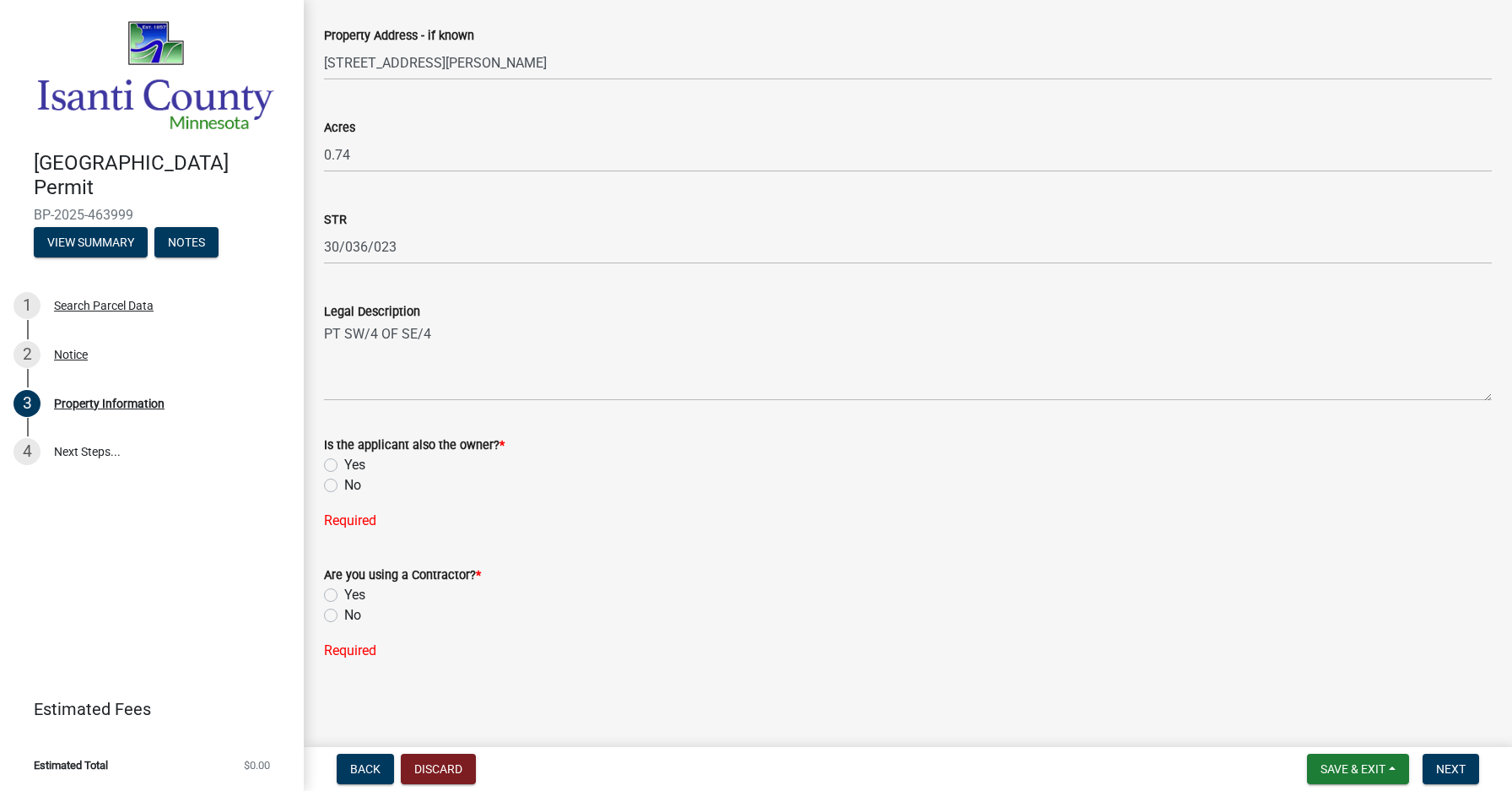
click at [344, 482] on label "No" at bounding box center [352, 485] width 17 height 20
click at [344, 482] on input "No" at bounding box center [350, 481] width 11 height 11
radio input "true"
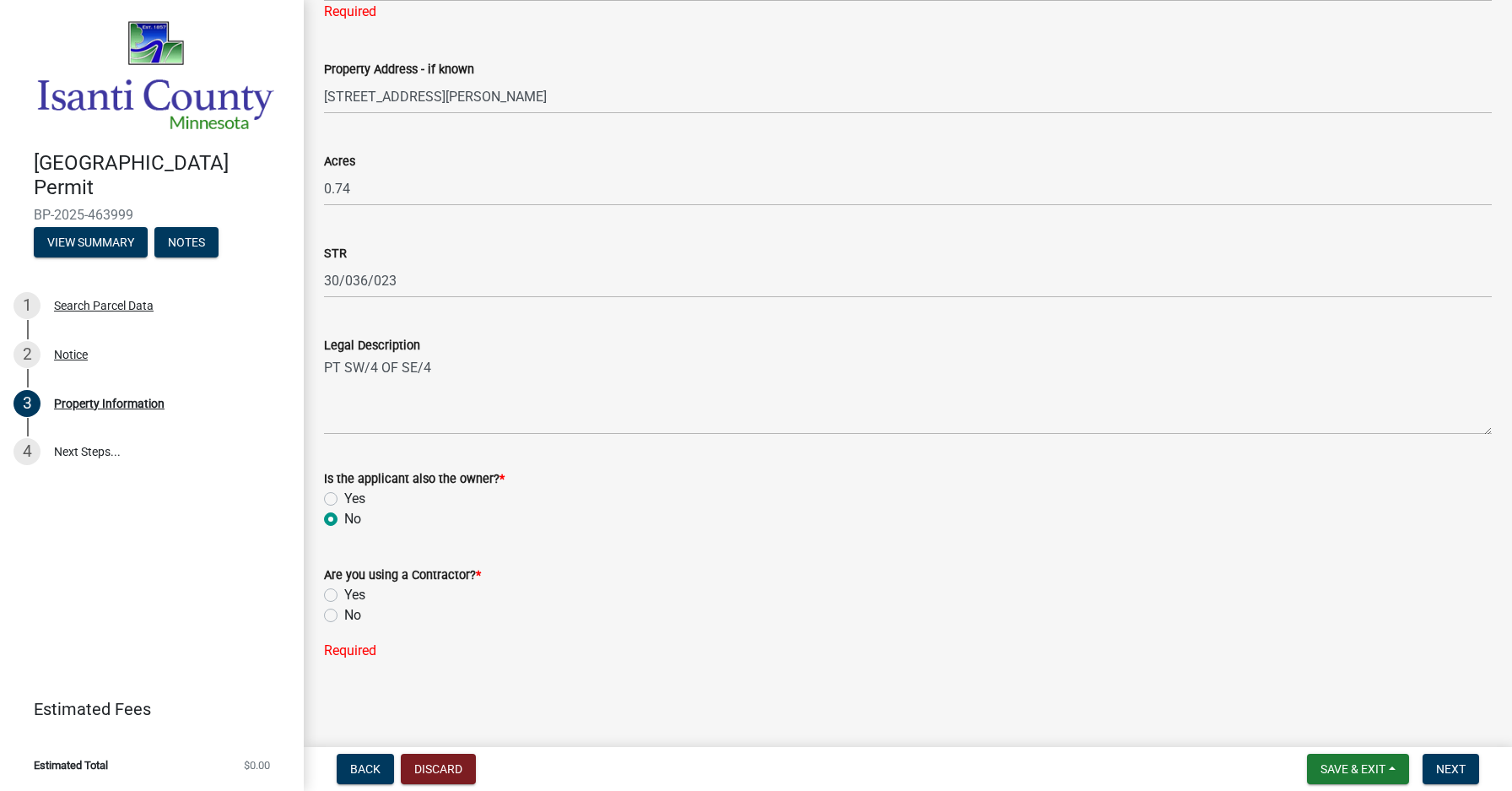
scroll to position [447, 0]
drag, startPoint x: 329, startPoint y: 593, endPoint x: 351, endPoint y: 609, distance: 27.2
click at [344, 593] on label "Yes" at bounding box center [354, 595] width 21 height 20
click at [344, 593] on input "Yes" at bounding box center [350, 591] width 11 height 11
radio input "true"
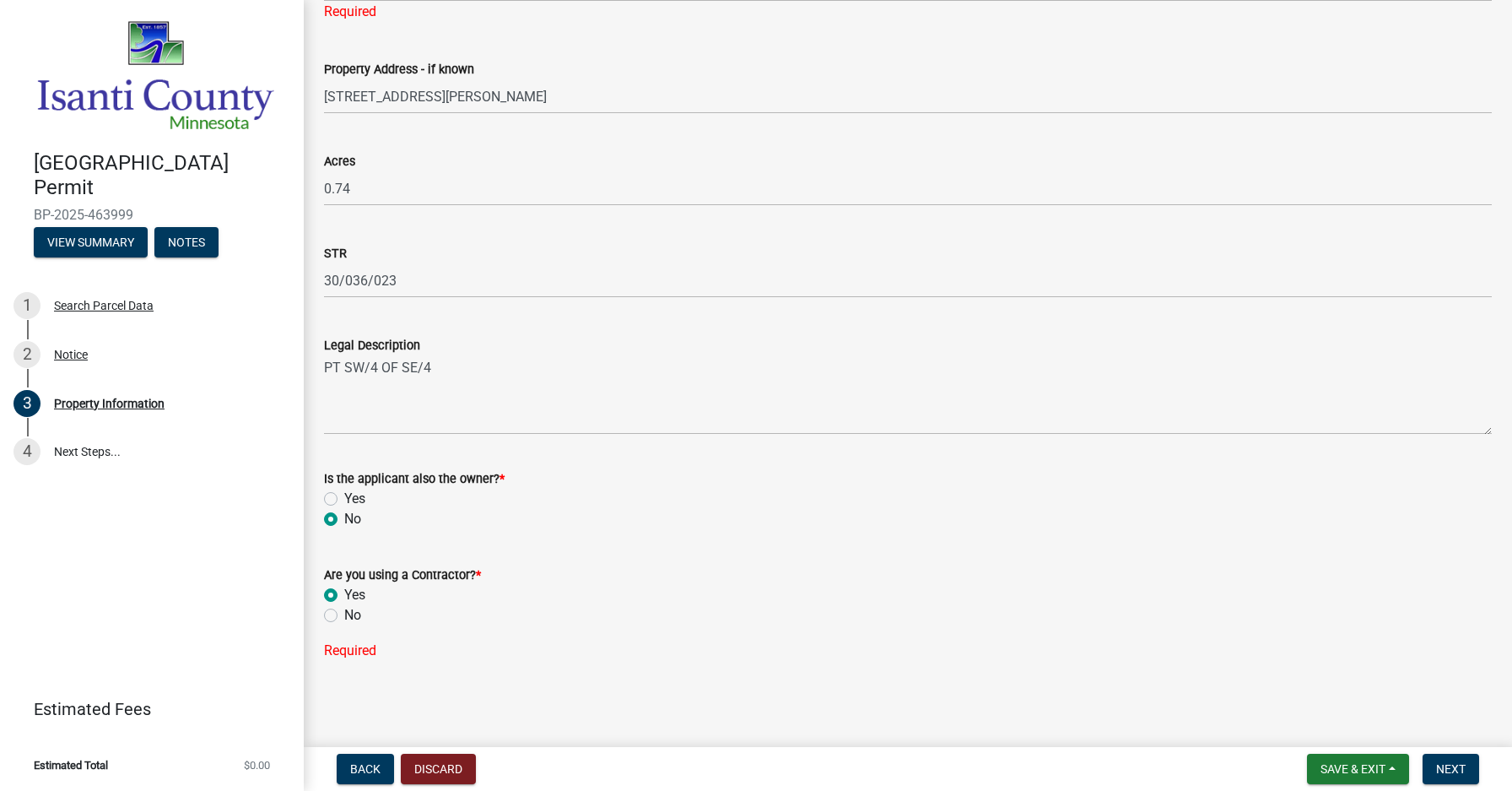
scroll to position [413, 0]
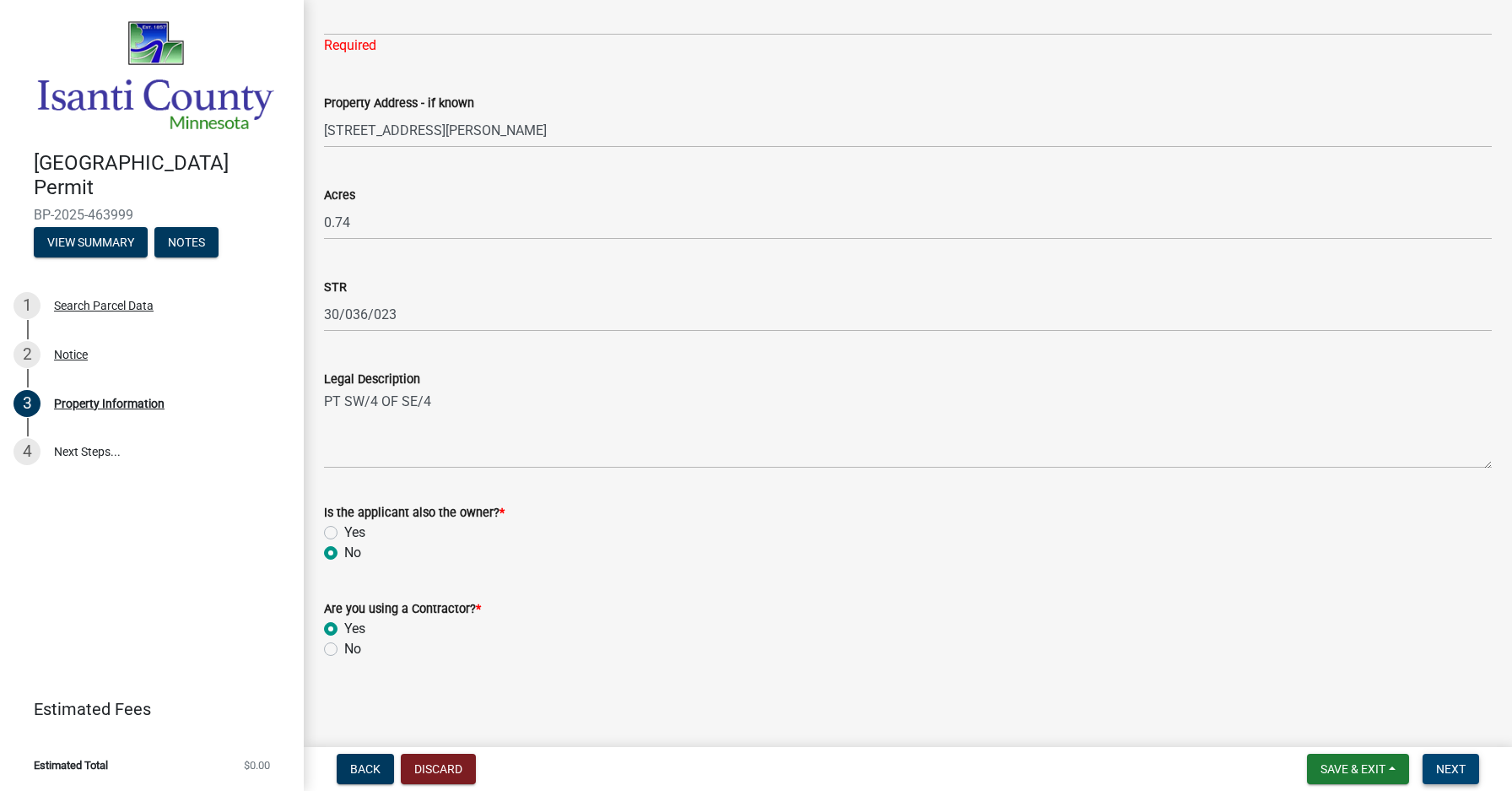
click at [1465, 765] on span "Next" at bounding box center [1451, 768] width 29 height 14
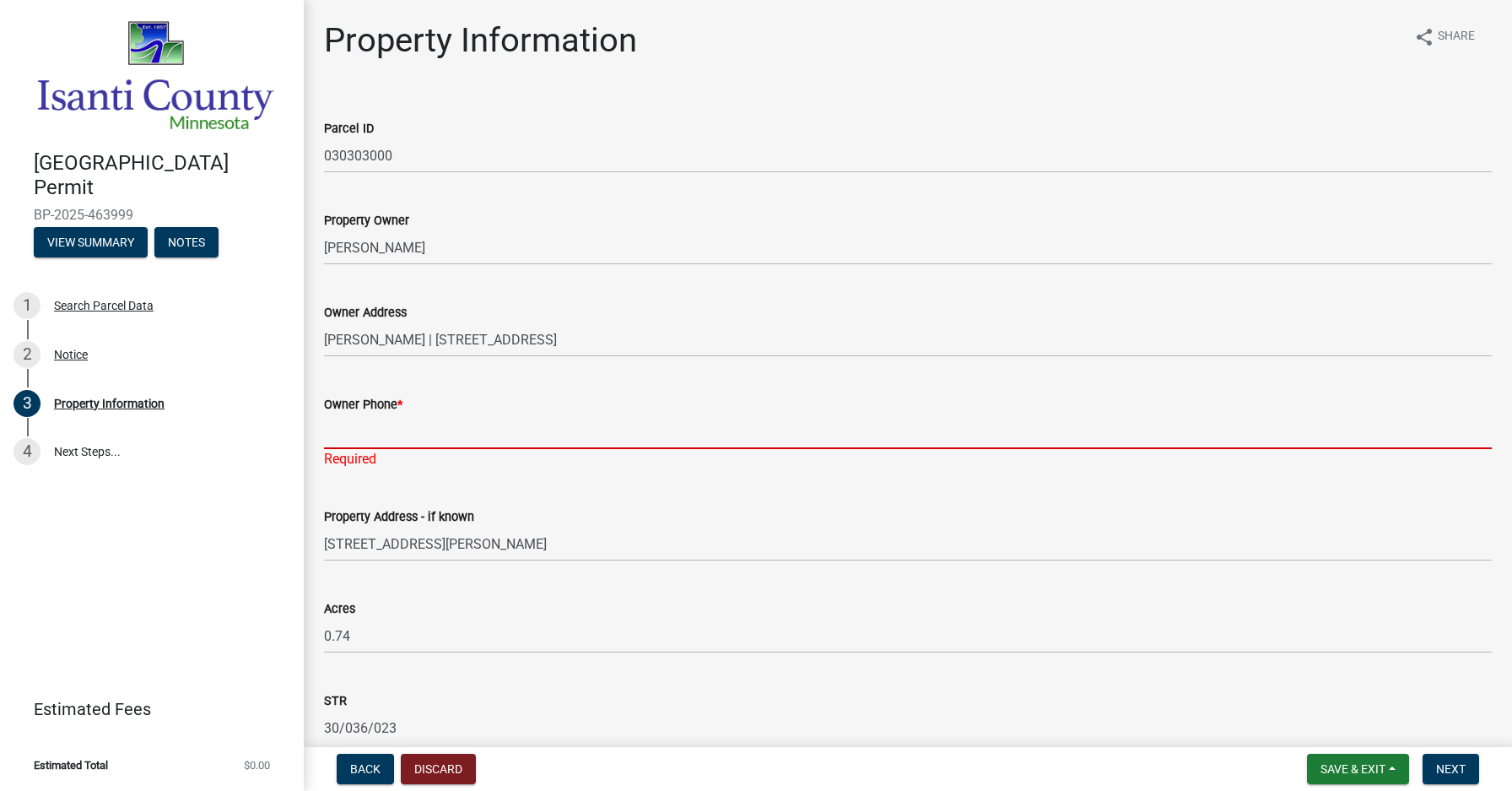
click at [338, 432] on input "Owner Phone *" at bounding box center [908, 431] width 1168 height 35
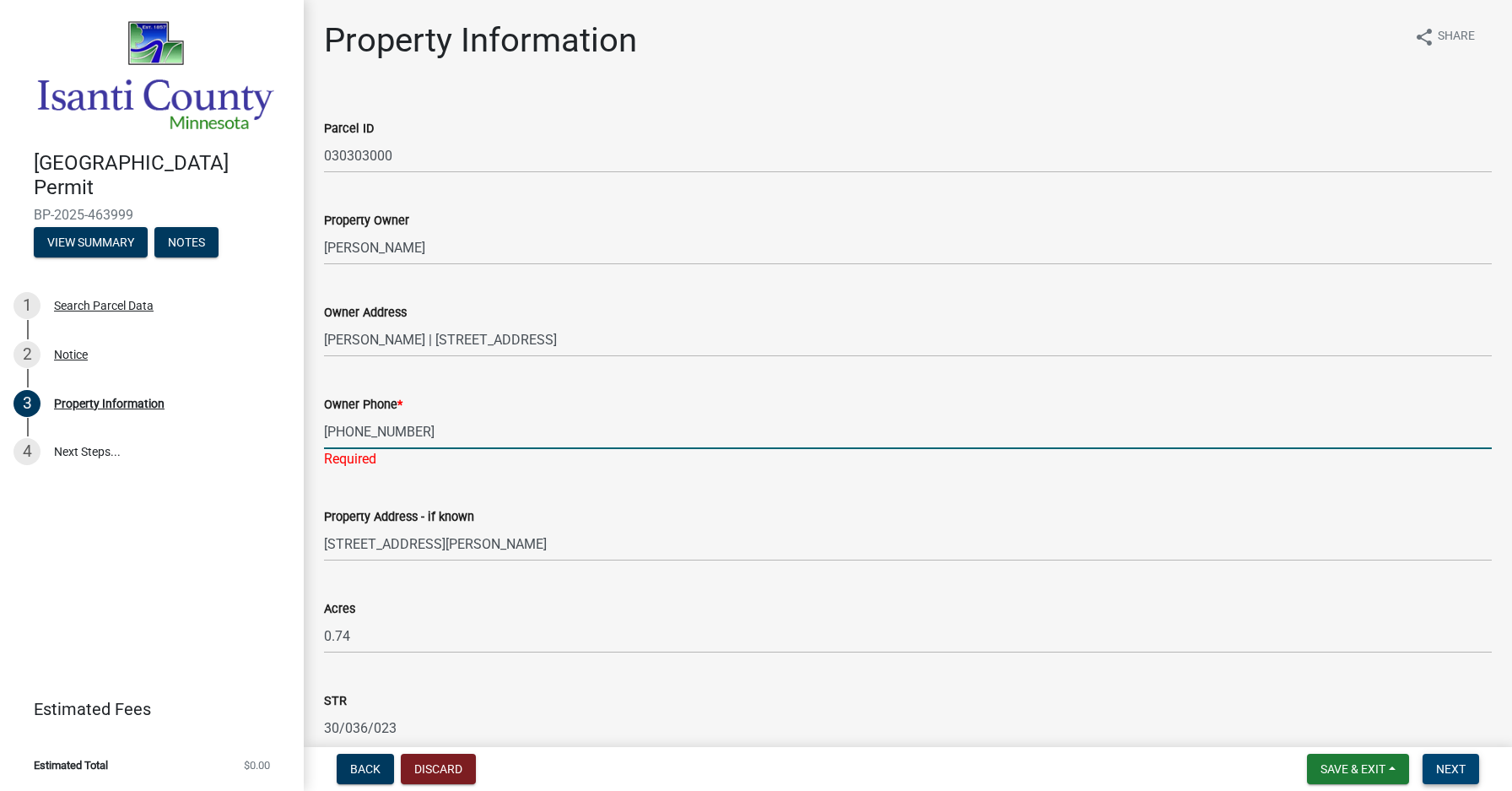
type input "[PHONE_NUMBER]"
click at [1452, 773] on span "Next" at bounding box center [1451, 768] width 29 height 14
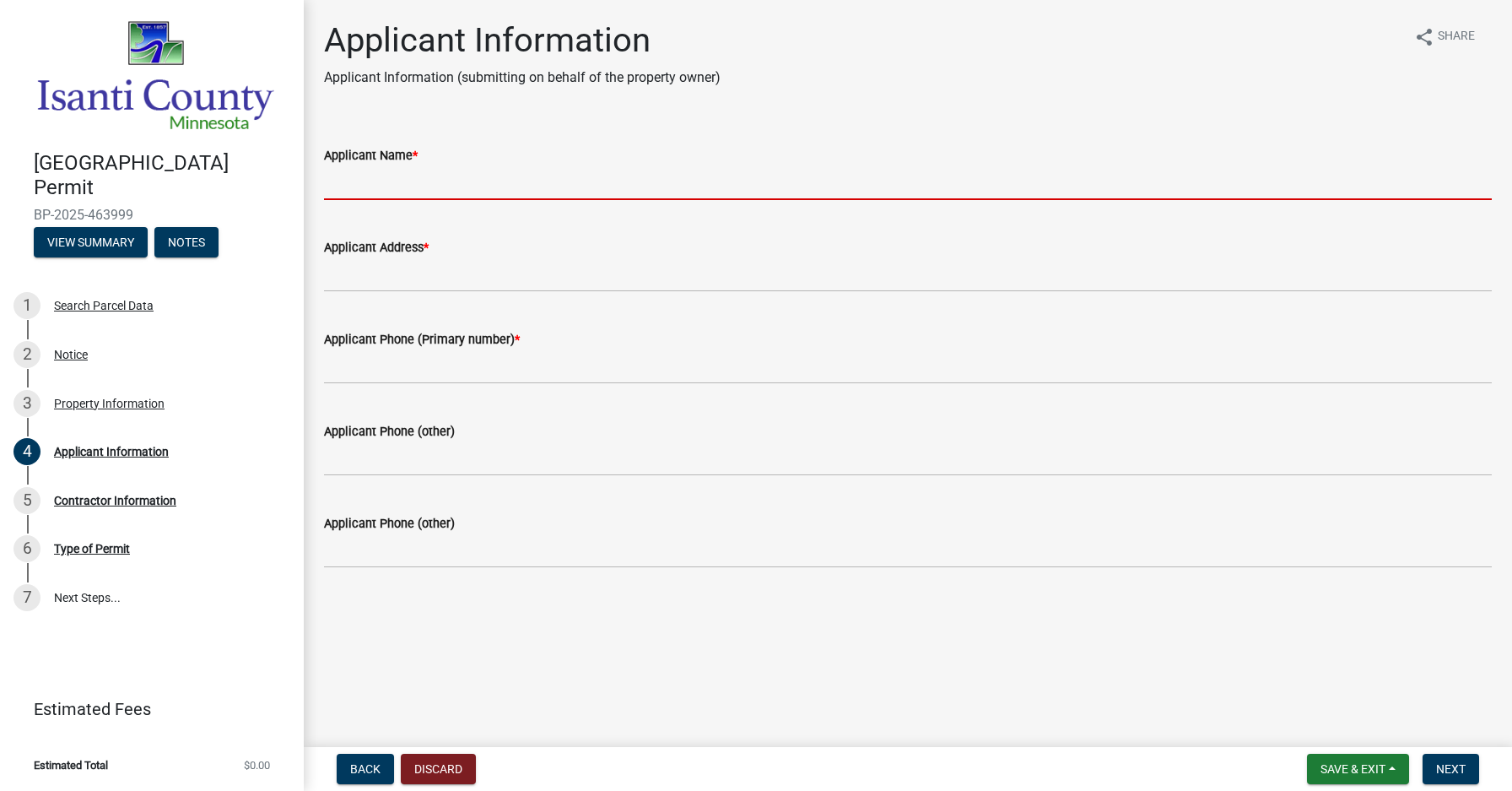
click at [363, 179] on input "Applicant Name *" at bounding box center [908, 183] width 1168 height 35
type input "[PERSON_NAME] Mechanical"
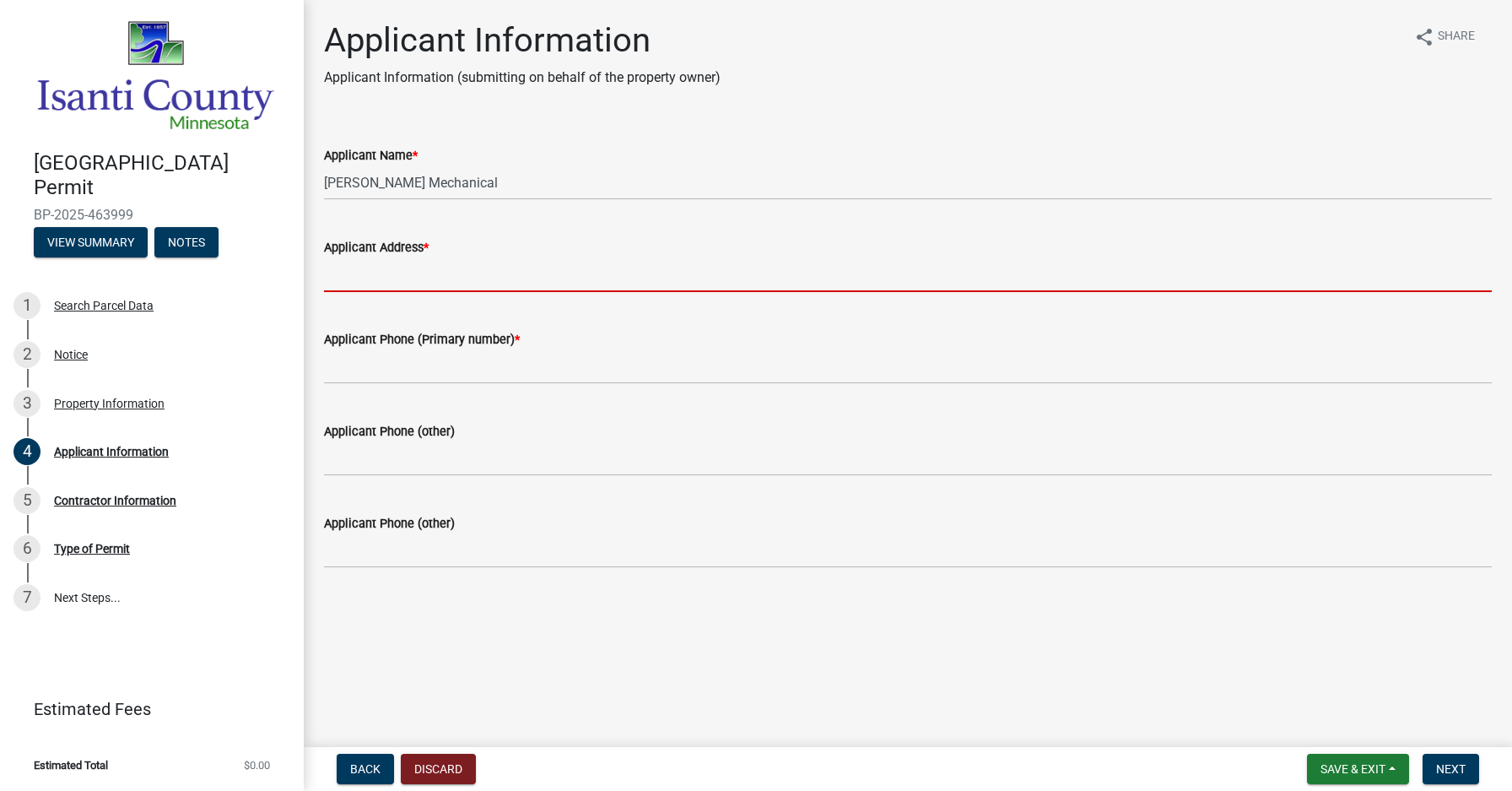
click at [335, 279] on input "Applicant Address *" at bounding box center [908, 275] width 1168 height 35
type input "[STREET_ADDRESS][PERSON_NAME]"
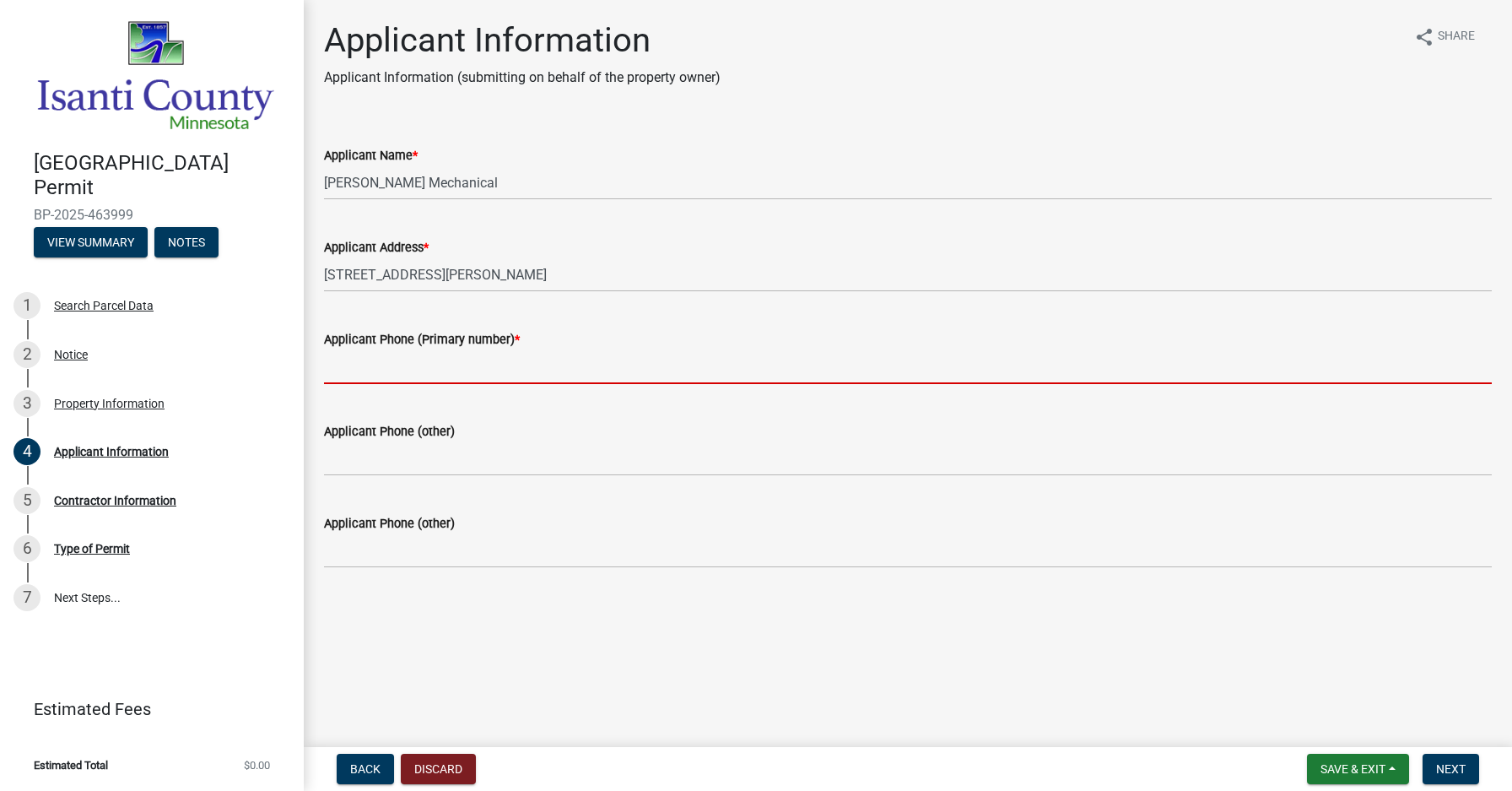
click at [372, 365] on input "Applicant Phone (Primary number) *" at bounding box center [908, 367] width 1168 height 35
type input "6514622194"
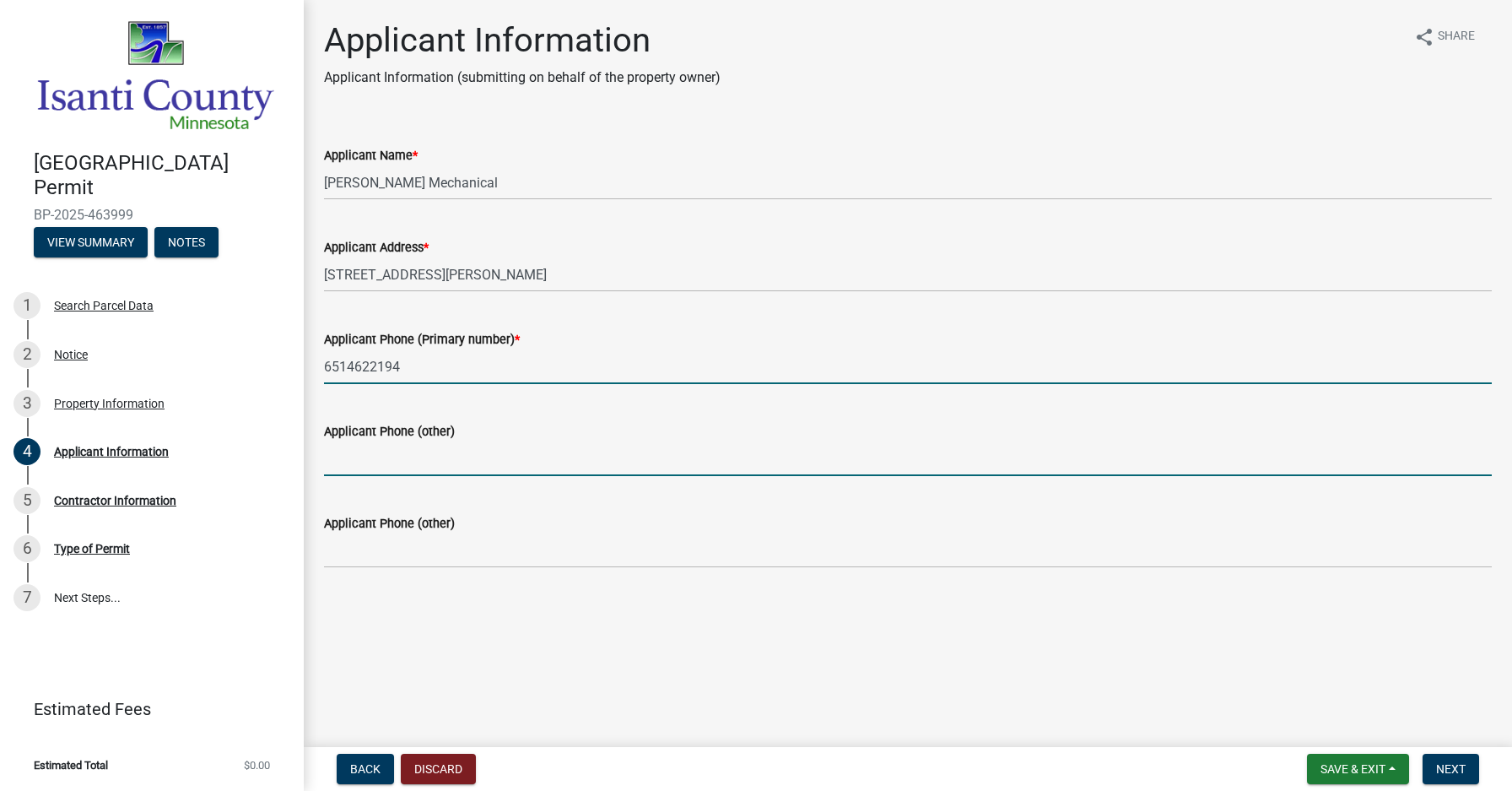
click at [353, 462] on input "Applicant Phone (other)" at bounding box center [908, 459] width 1168 height 35
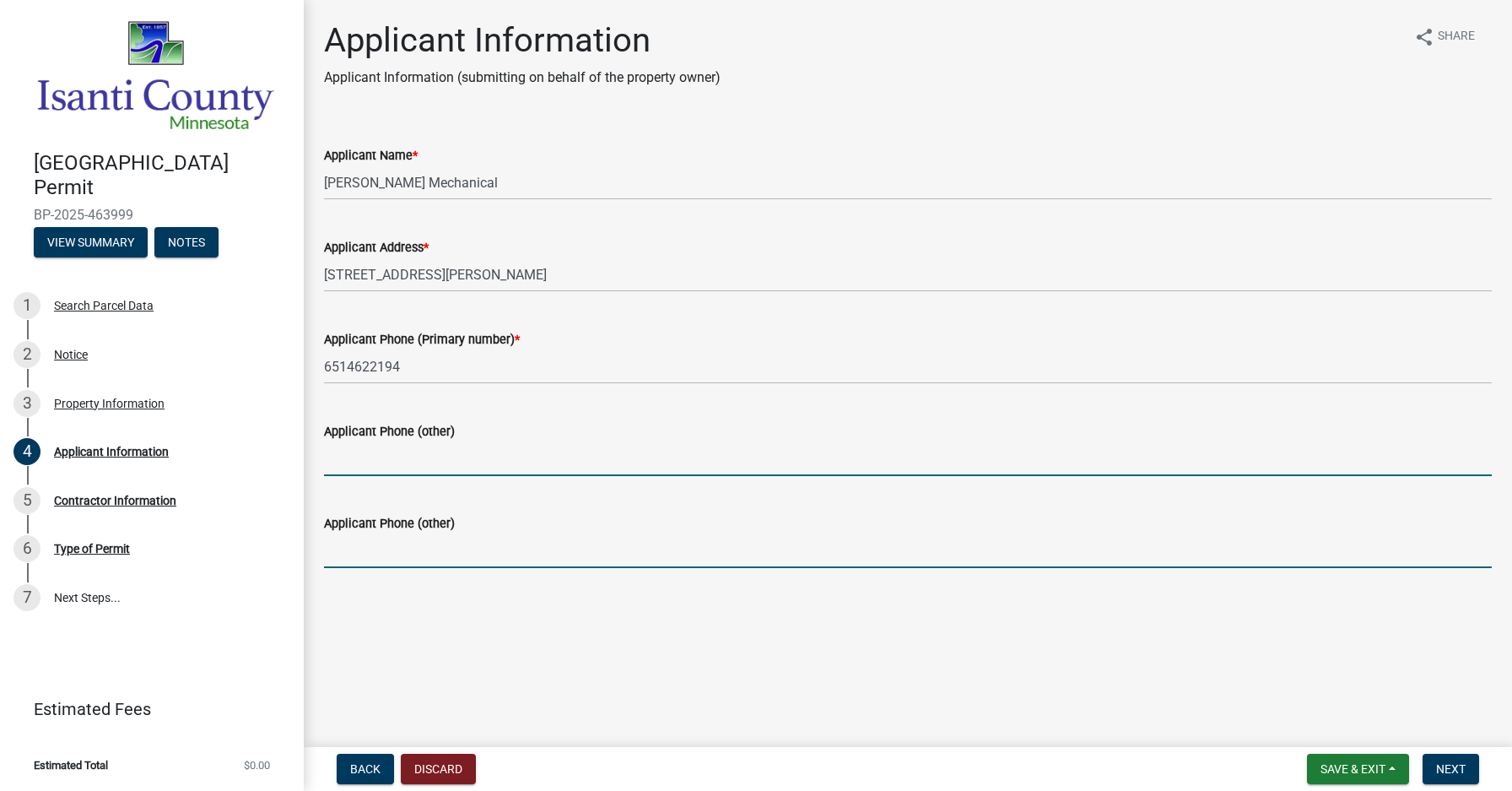
click at [371, 553] on input "Applicant Phone (other)" at bounding box center [908, 551] width 1168 height 35
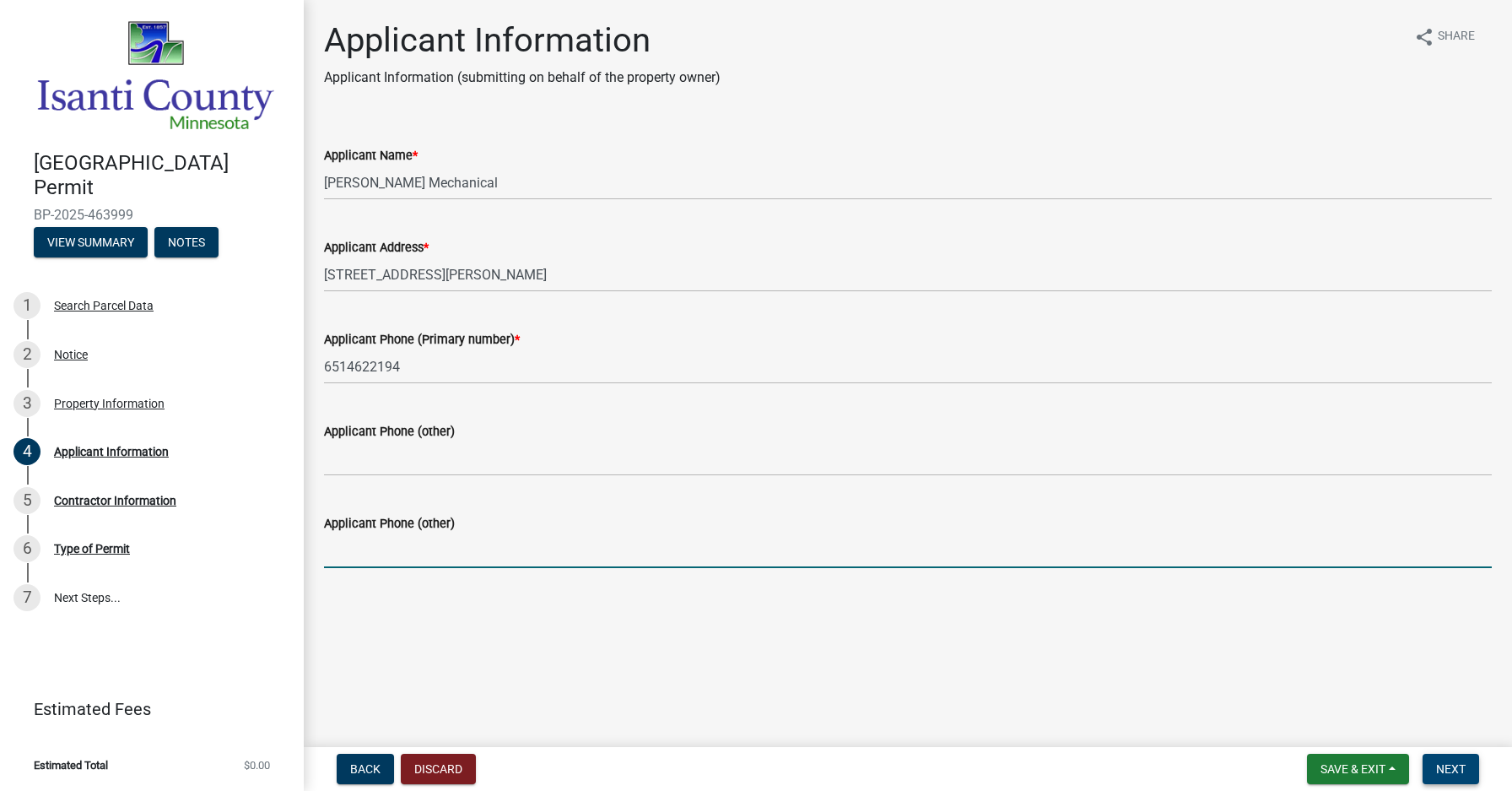
click at [1458, 764] on span "Next" at bounding box center [1451, 768] width 29 height 14
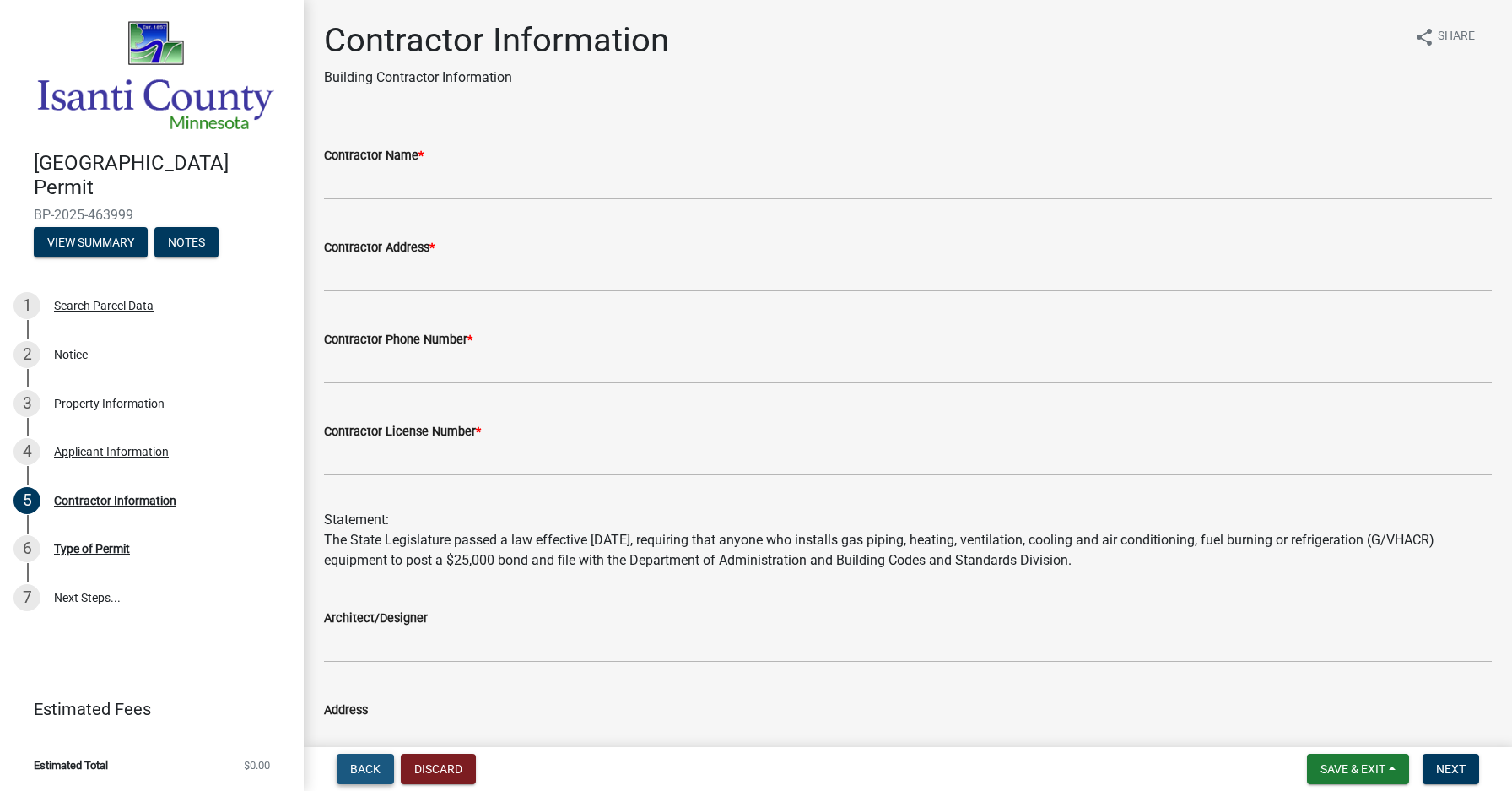
click at [375, 772] on span "Back" at bounding box center [365, 768] width 30 height 14
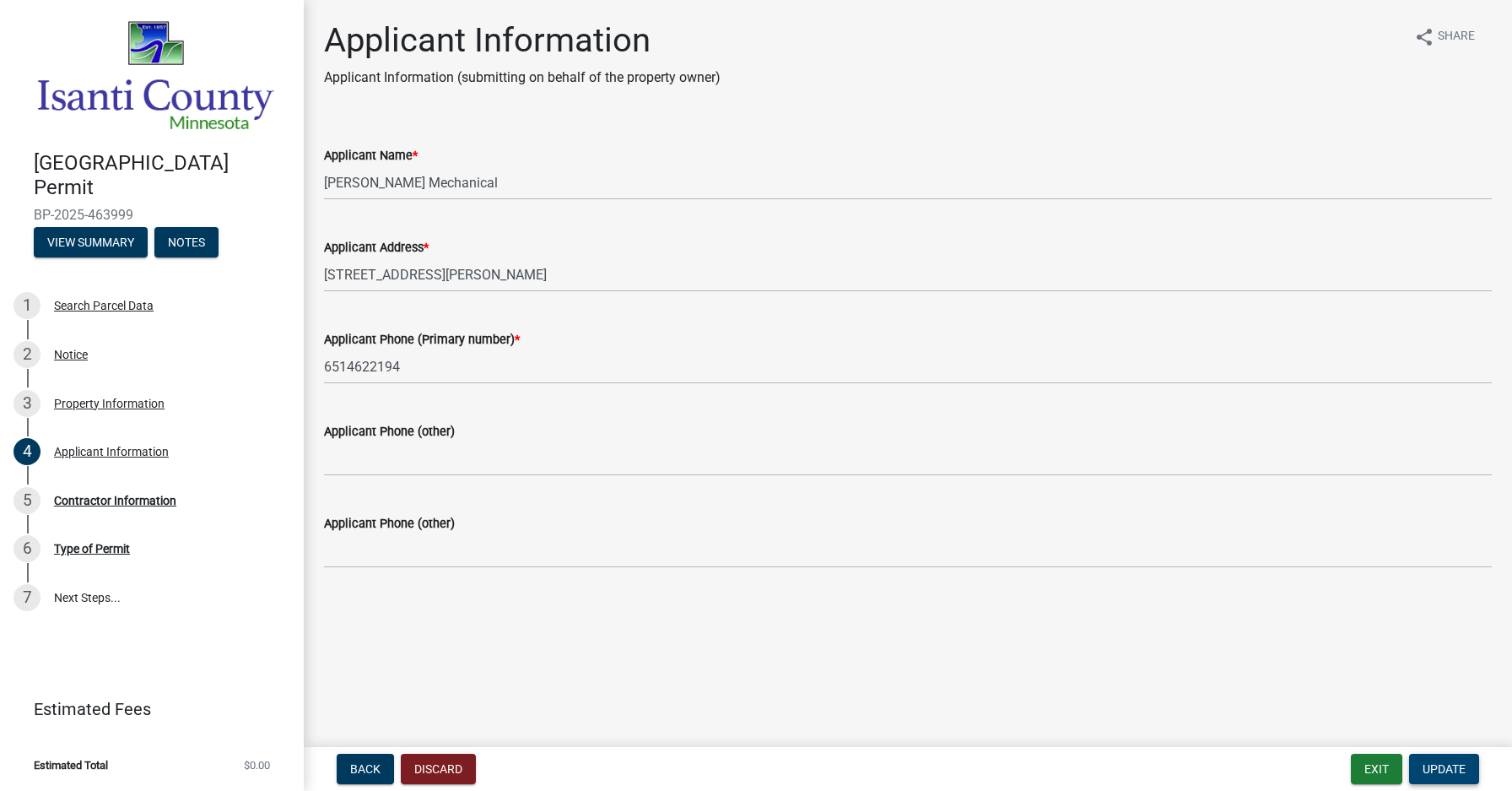
click at [1466, 766] on button "Update" at bounding box center [1444, 768] width 70 height 30
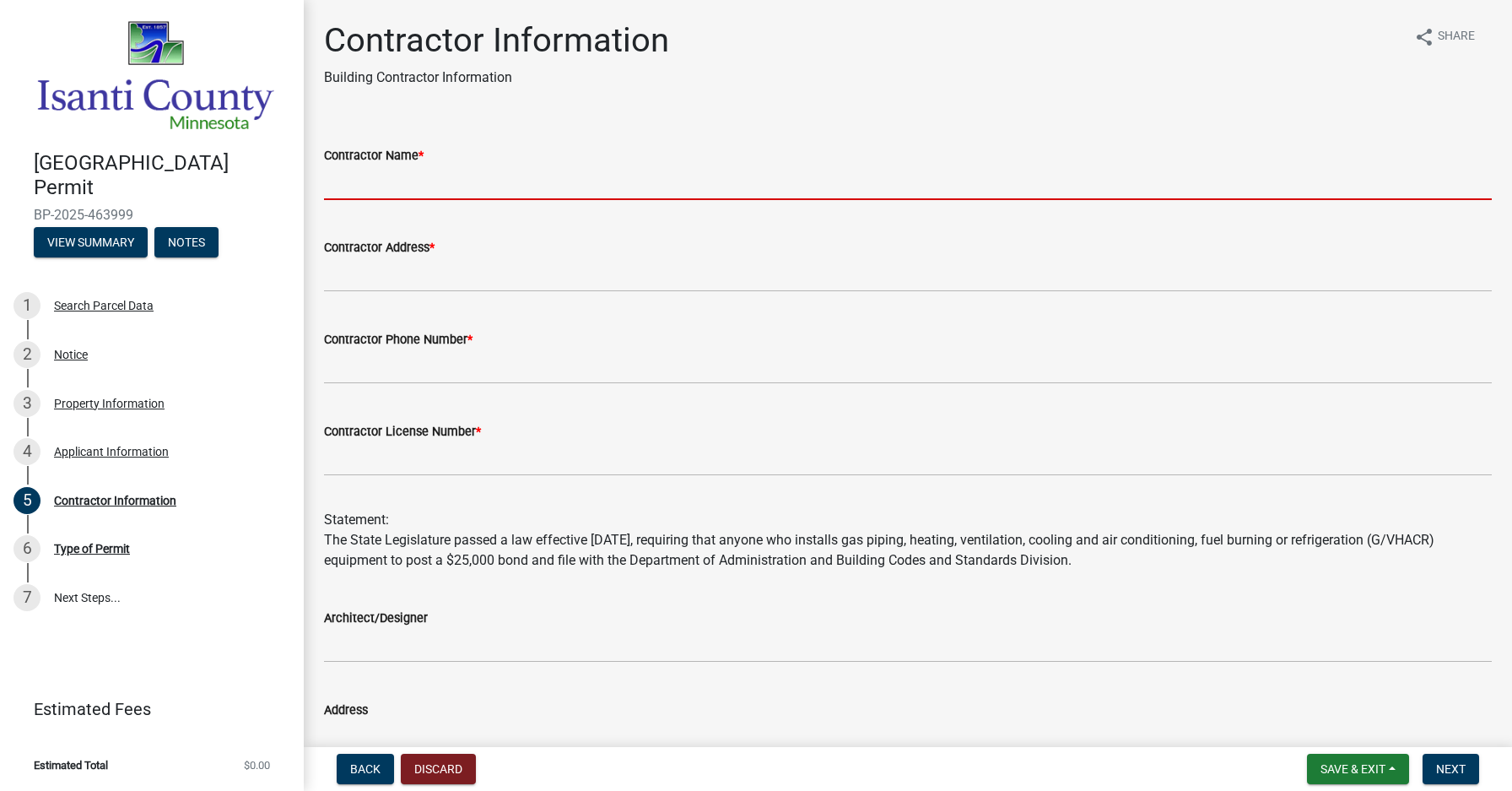
click at [344, 184] on input "Contractor Name *" at bounding box center [908, 183] width 1168 height 35
type input "[PERSON_NAME] MECHANICAL"
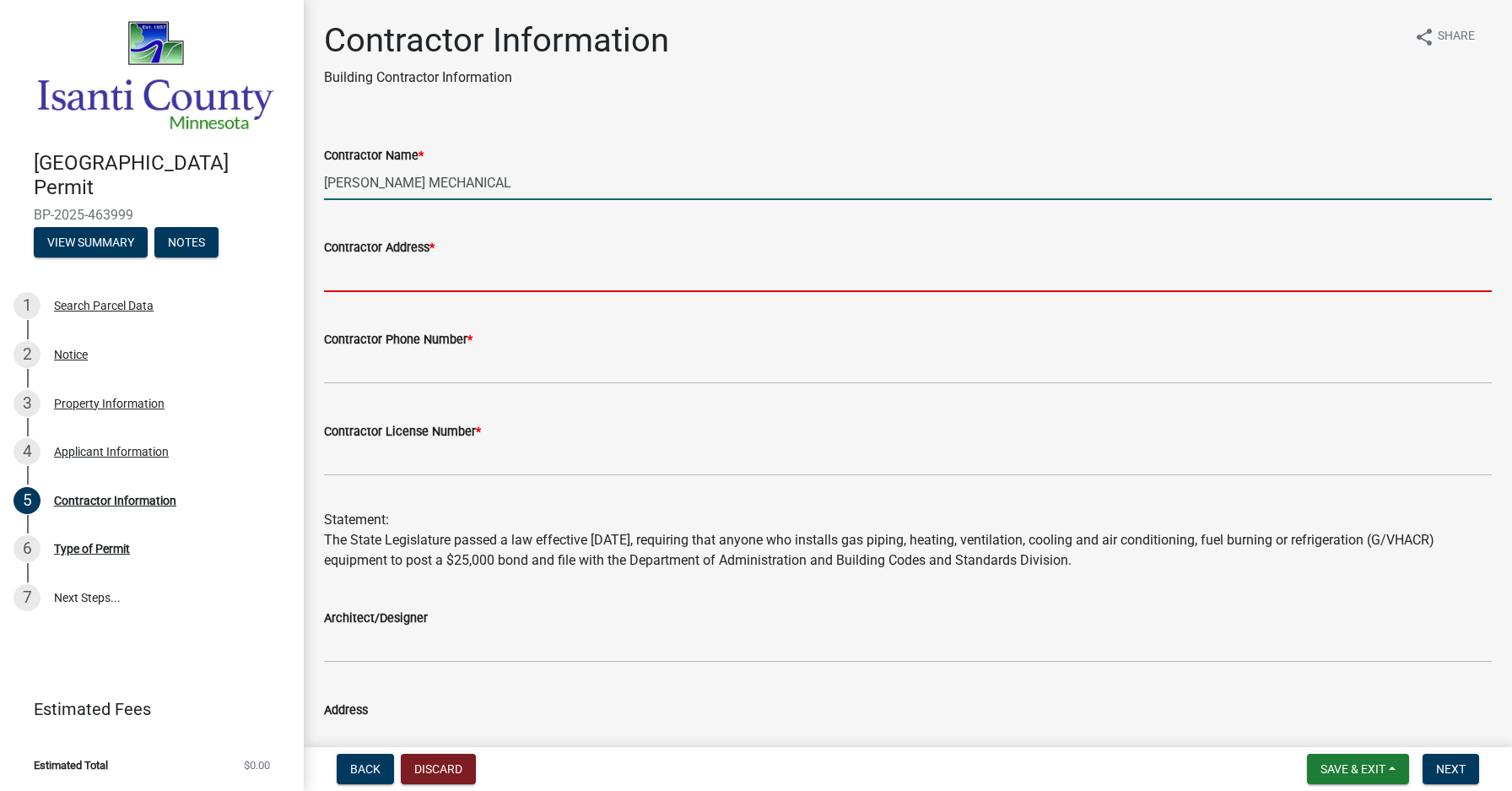
type input "[STREET_ADDRESS][PERSON_NAME]"
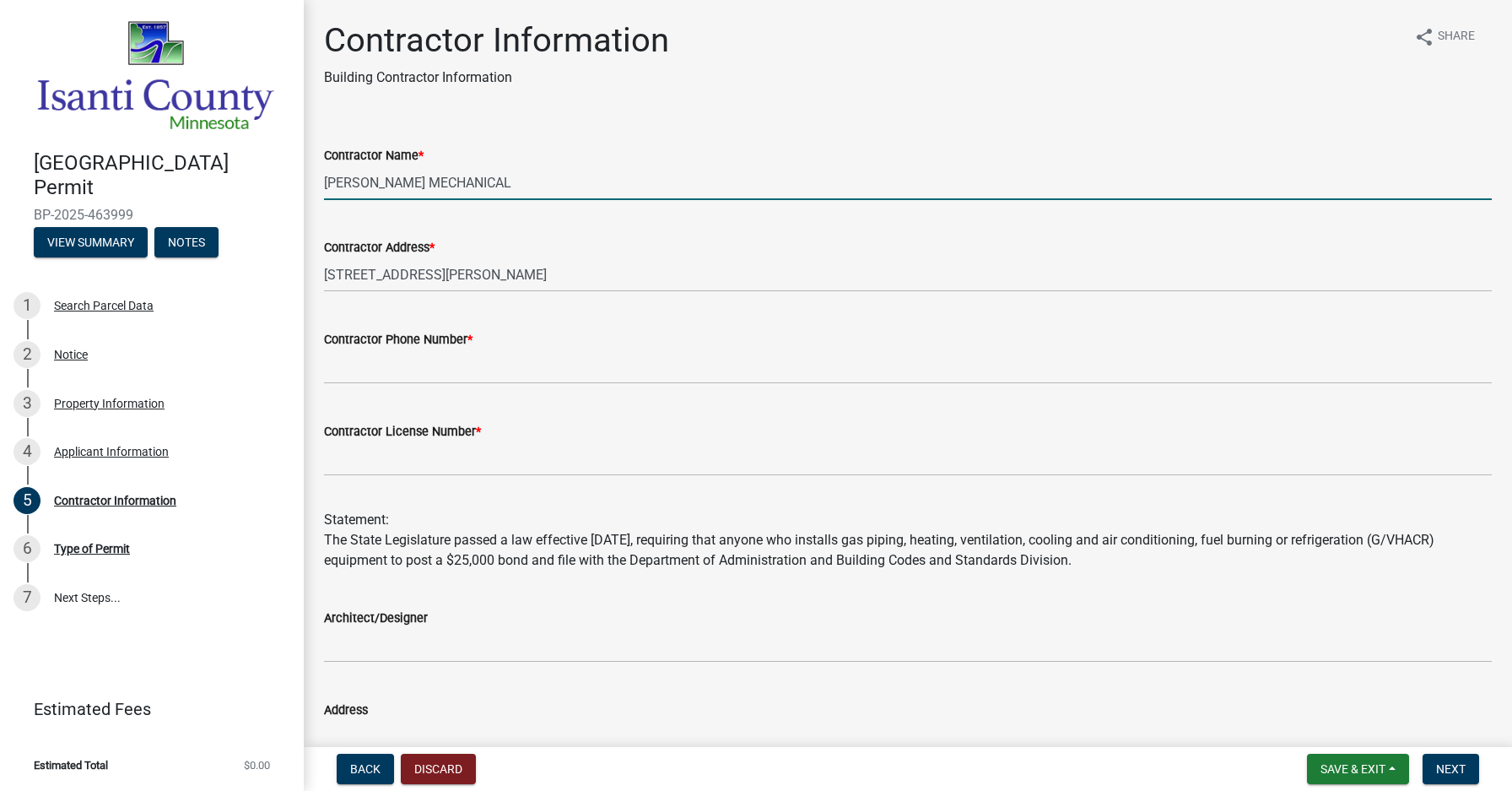
type input "6514622194"
type input "PG643752"
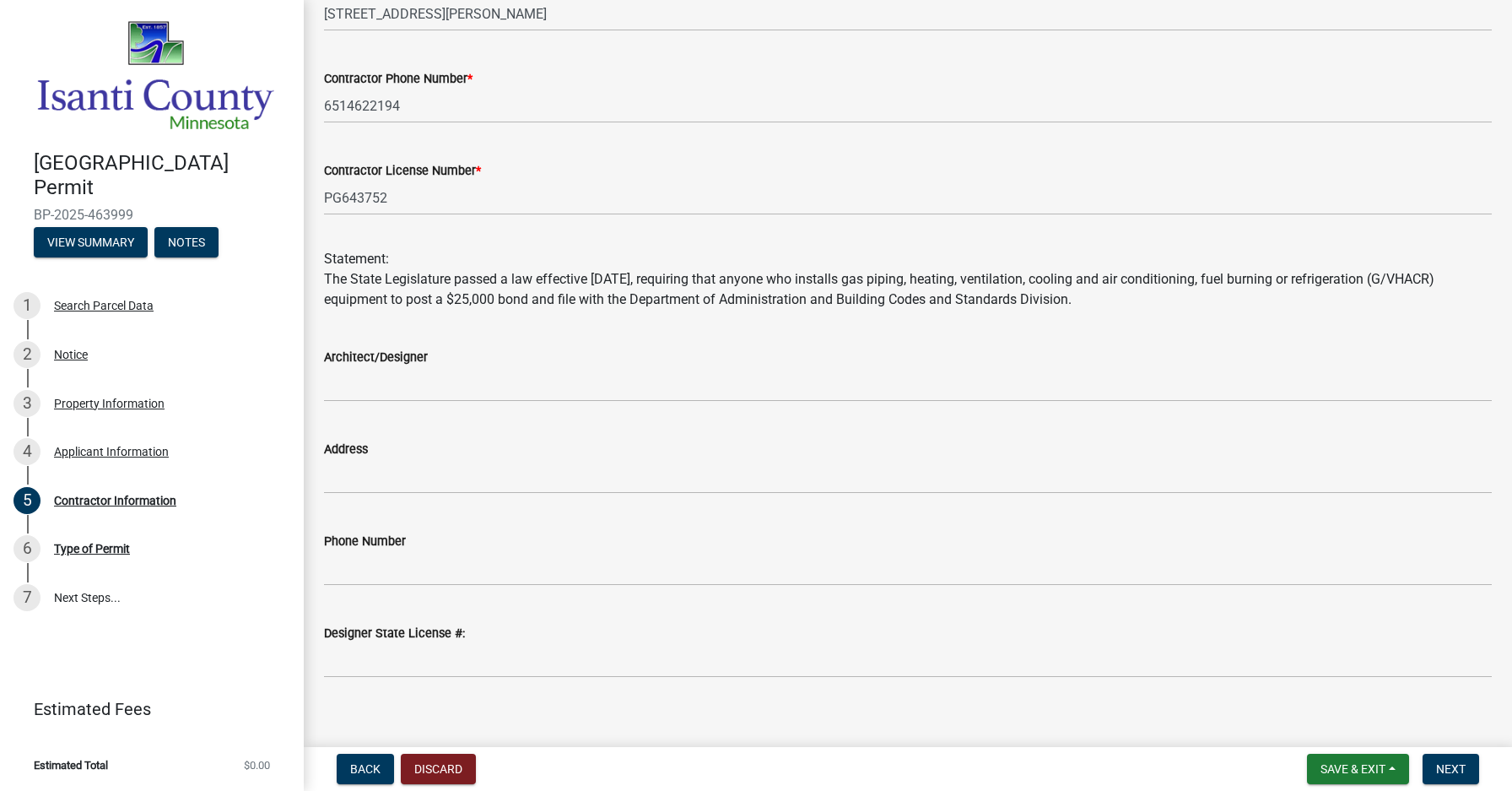
scroll to position [278, 0]
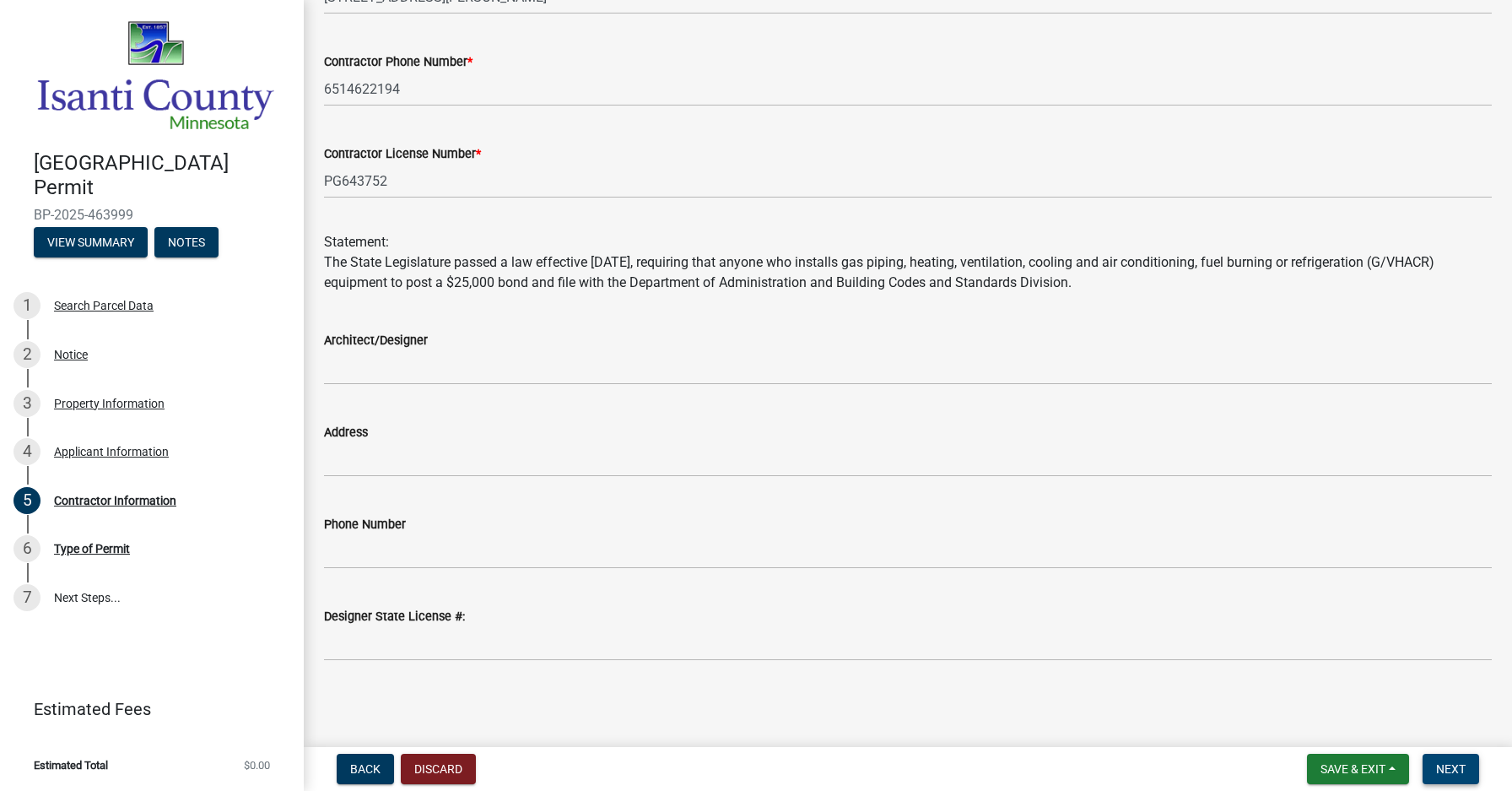
click at [1454, 766] on span "Next" at bounding box center [1451, 768] width 29 height 14
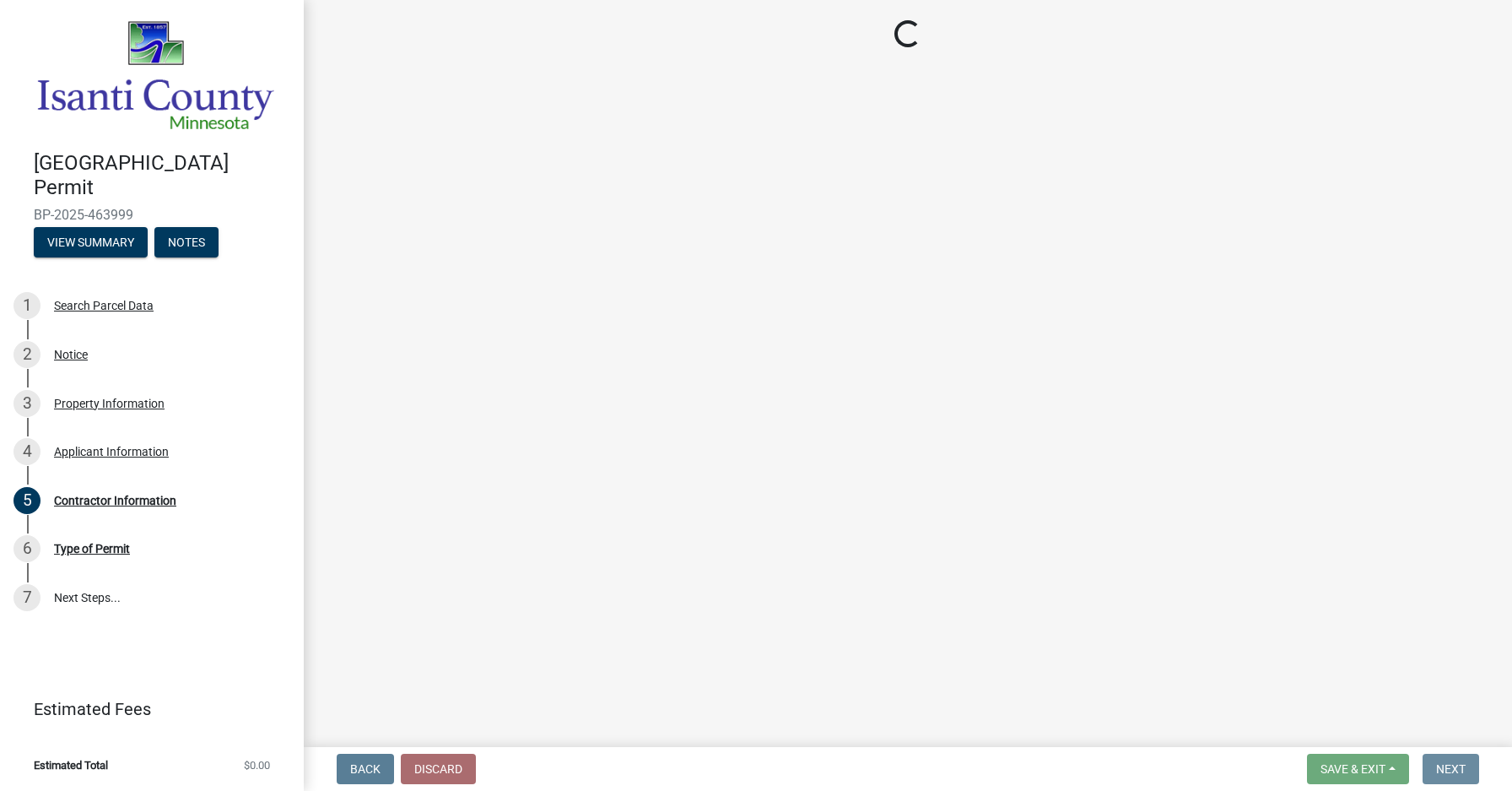
scroll to position [0, 0]
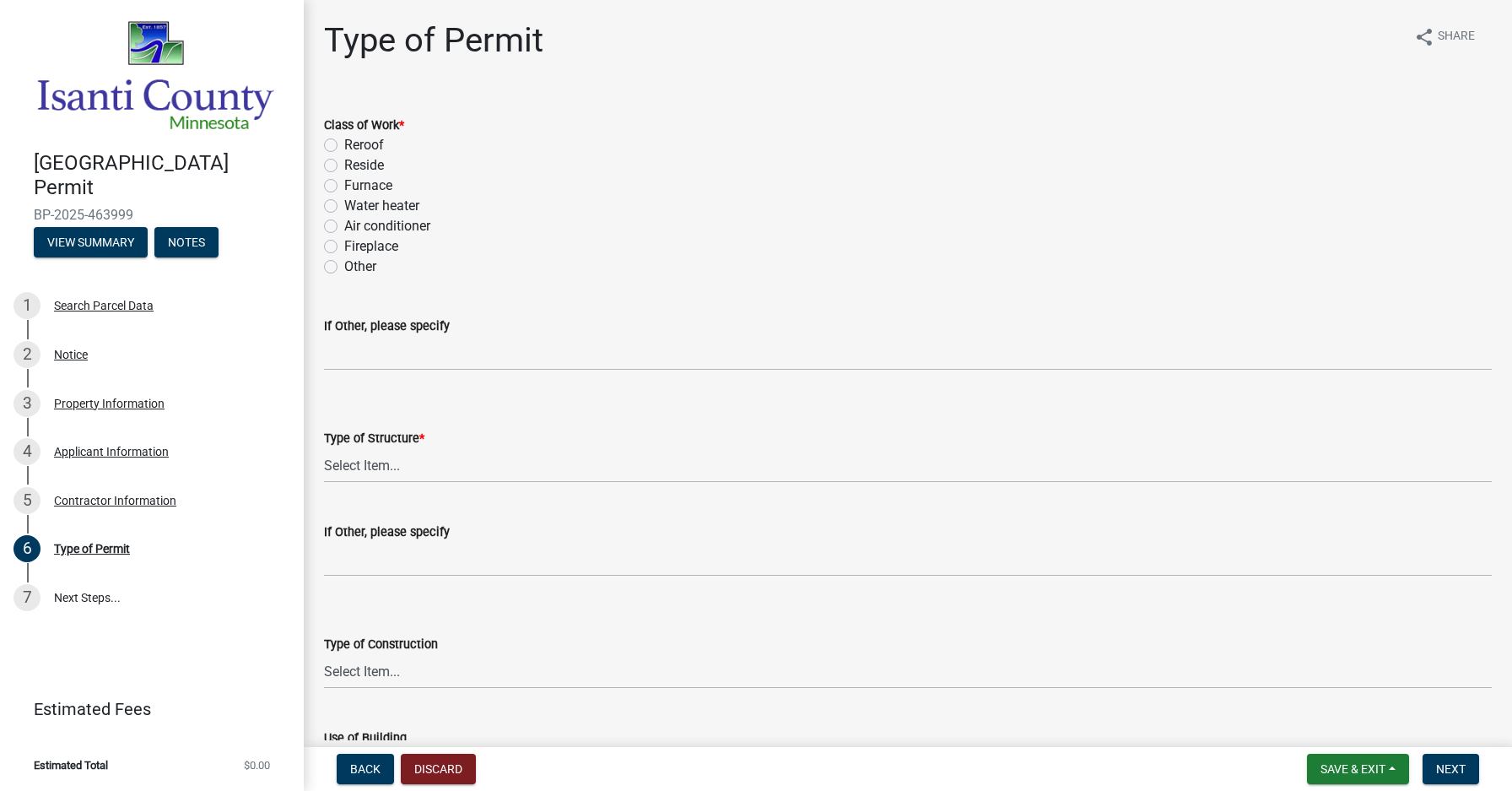
click at [344, 262] on label "Other" at bounding box center [360, 267] width 32 height 20
click at [344, 262] on input "Other" at bounding box center [350, 262] width 11 height 11
radio input "true"
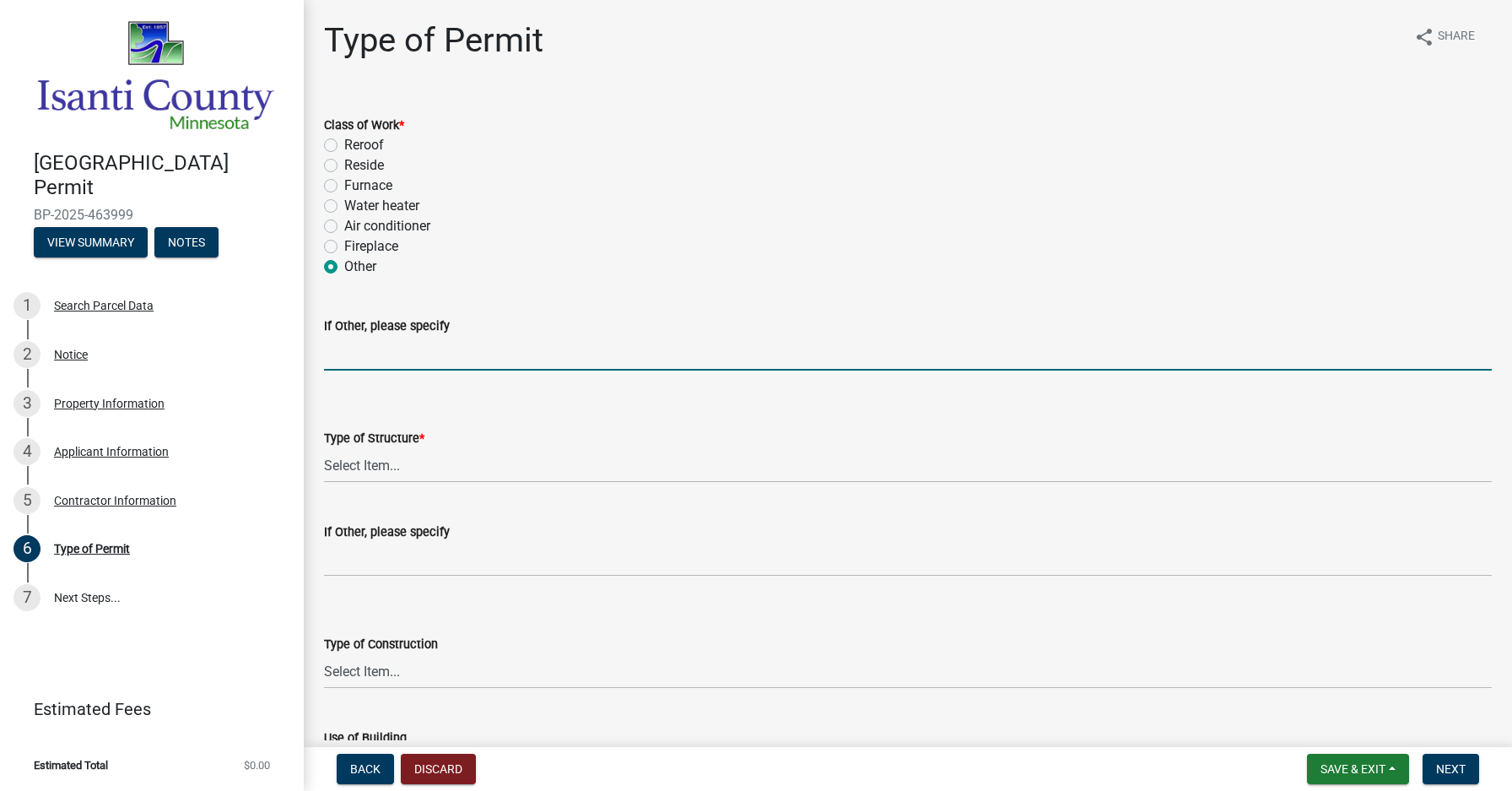
click at [353, 351] on input "If Other, please specify" at bounding box center [908, 353] width 1168 height 35
type input "t"
type input "install 2 bath fans"
click at [345, 463] on select "Select Item... Accessory Commercial Single Family Agricultural Other N/A" at bounding box center [908, 465] width 1168 height 35
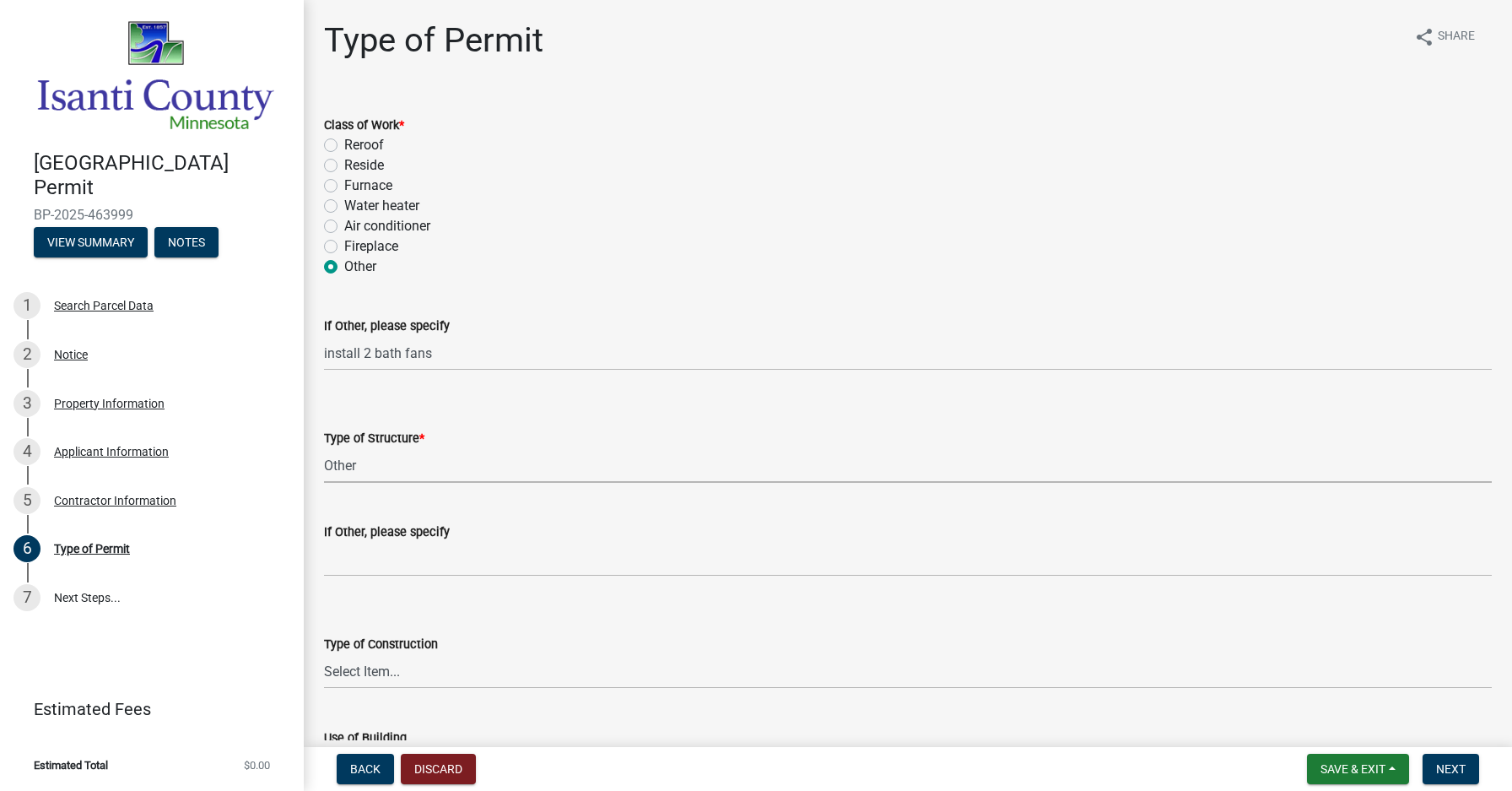
click at [324, 448] on select "Select Item... Accessory Commercial Single Family Agricultural Other N/A" at bounding box center [908, 465] width 1168 height 35
select select "a2e0cf26-a662-487f-b53c-7de0a5570618"
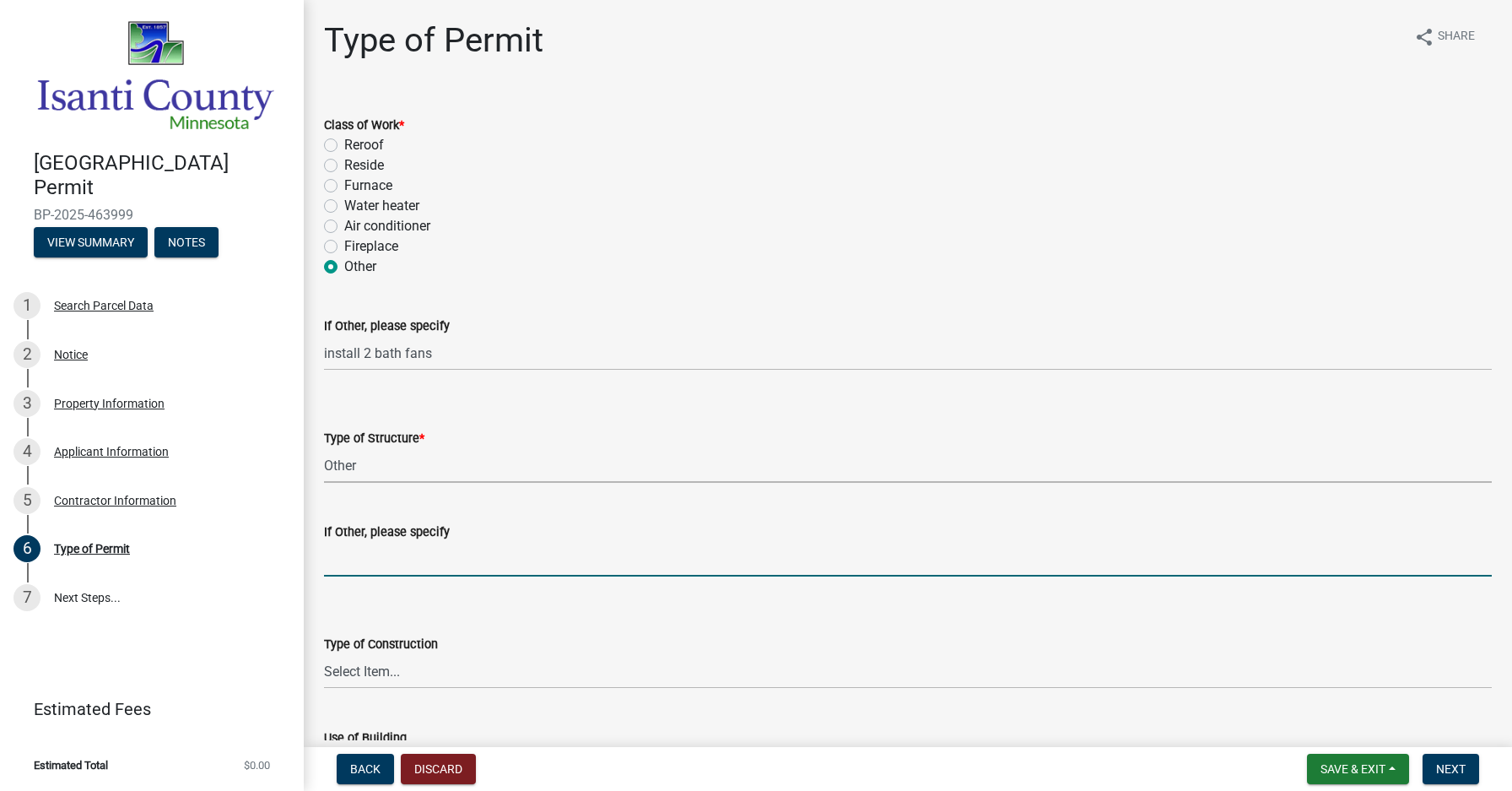
click at [341, 569] on input "If Other, please specify" at bounding box center [908, 559] width 1168 height 35
type input "c"
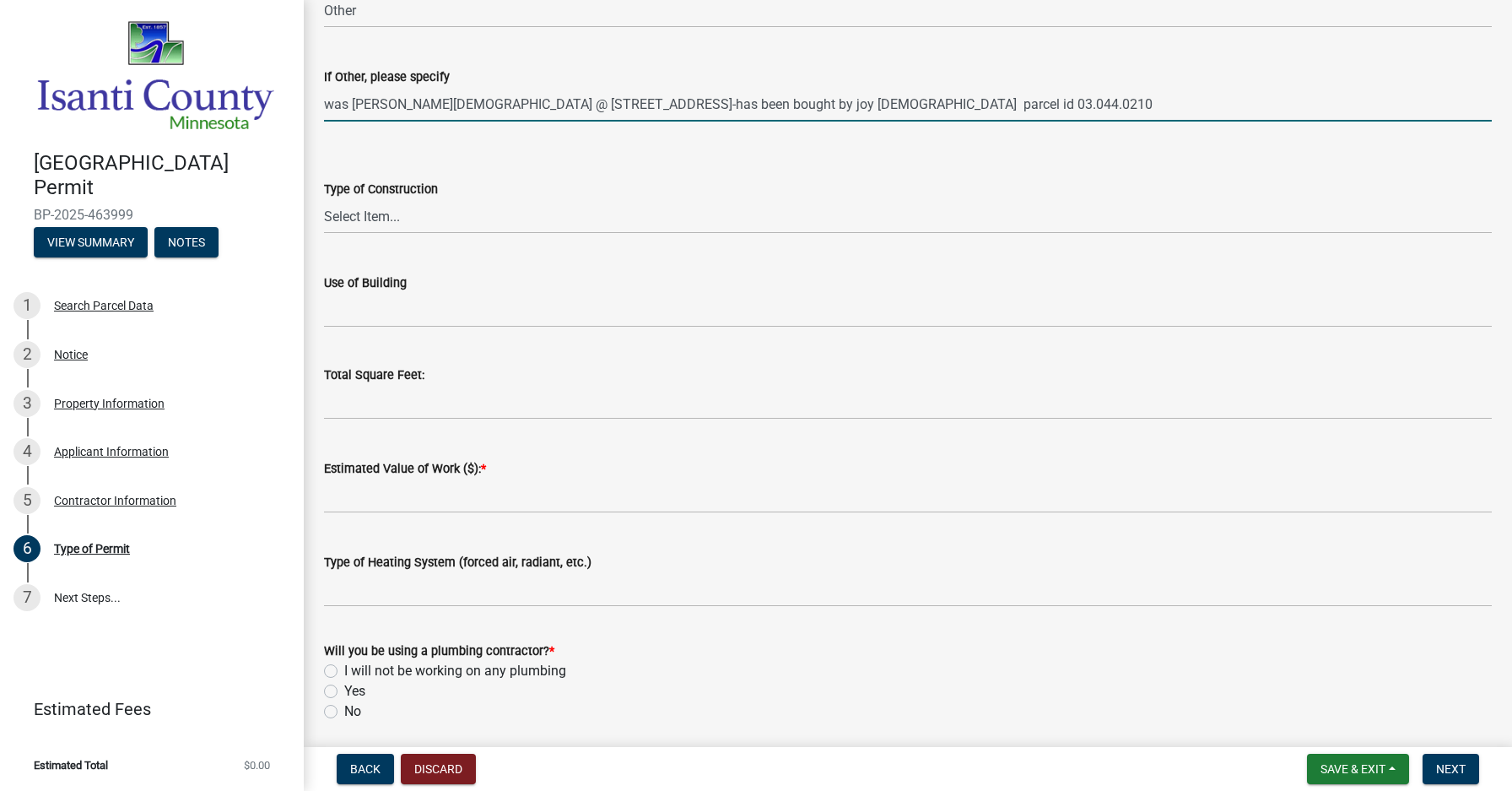
scroll to position [506, 0]
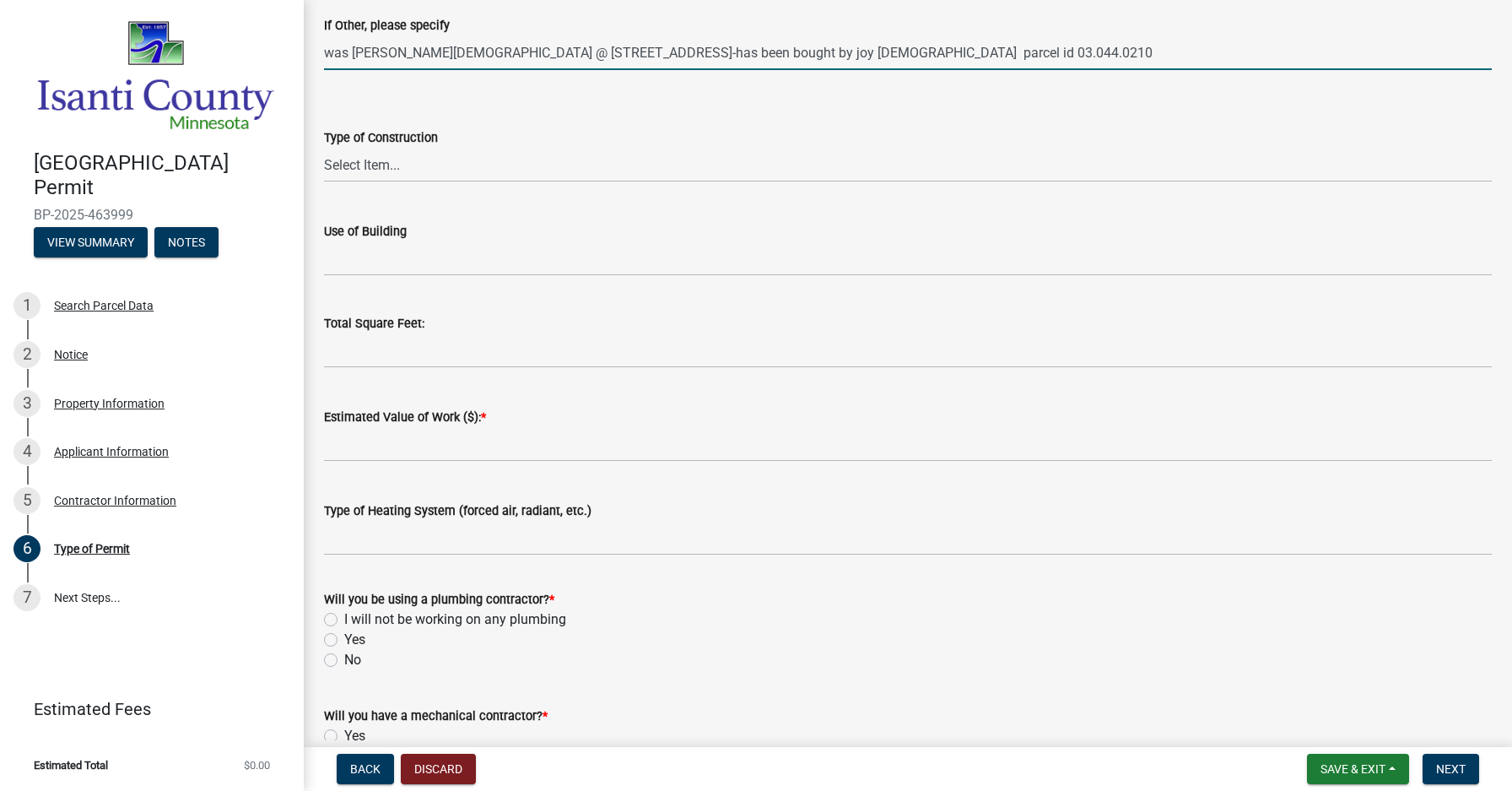
type input "was [PERSON_NAME][DEMOGRAPHIC_DATA] @ [STREET_ADDRESS]-has been bought by joy […"
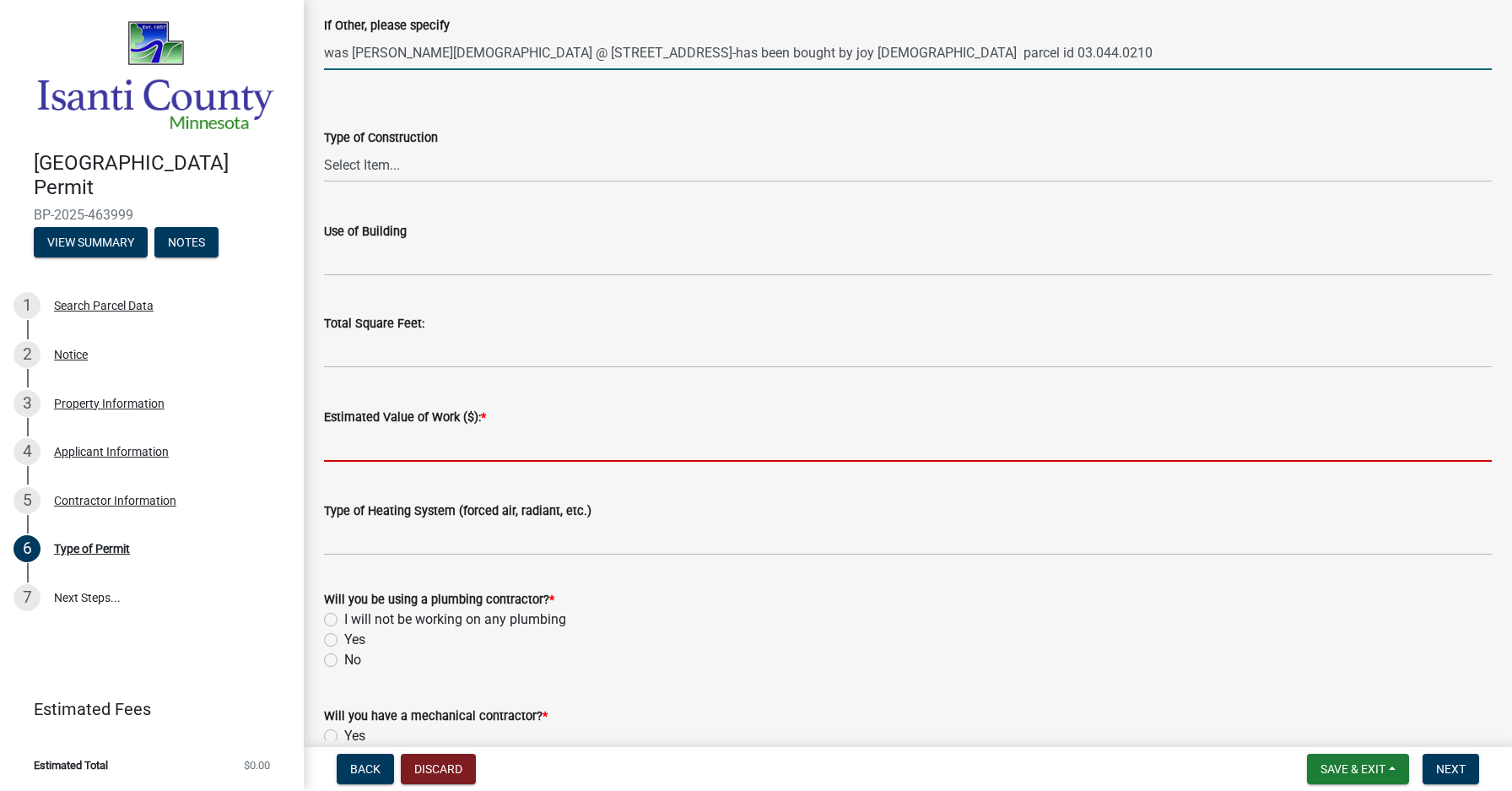
click at [342, 448] on input "text" at bounding box center [908, 444] width 1168 height 35
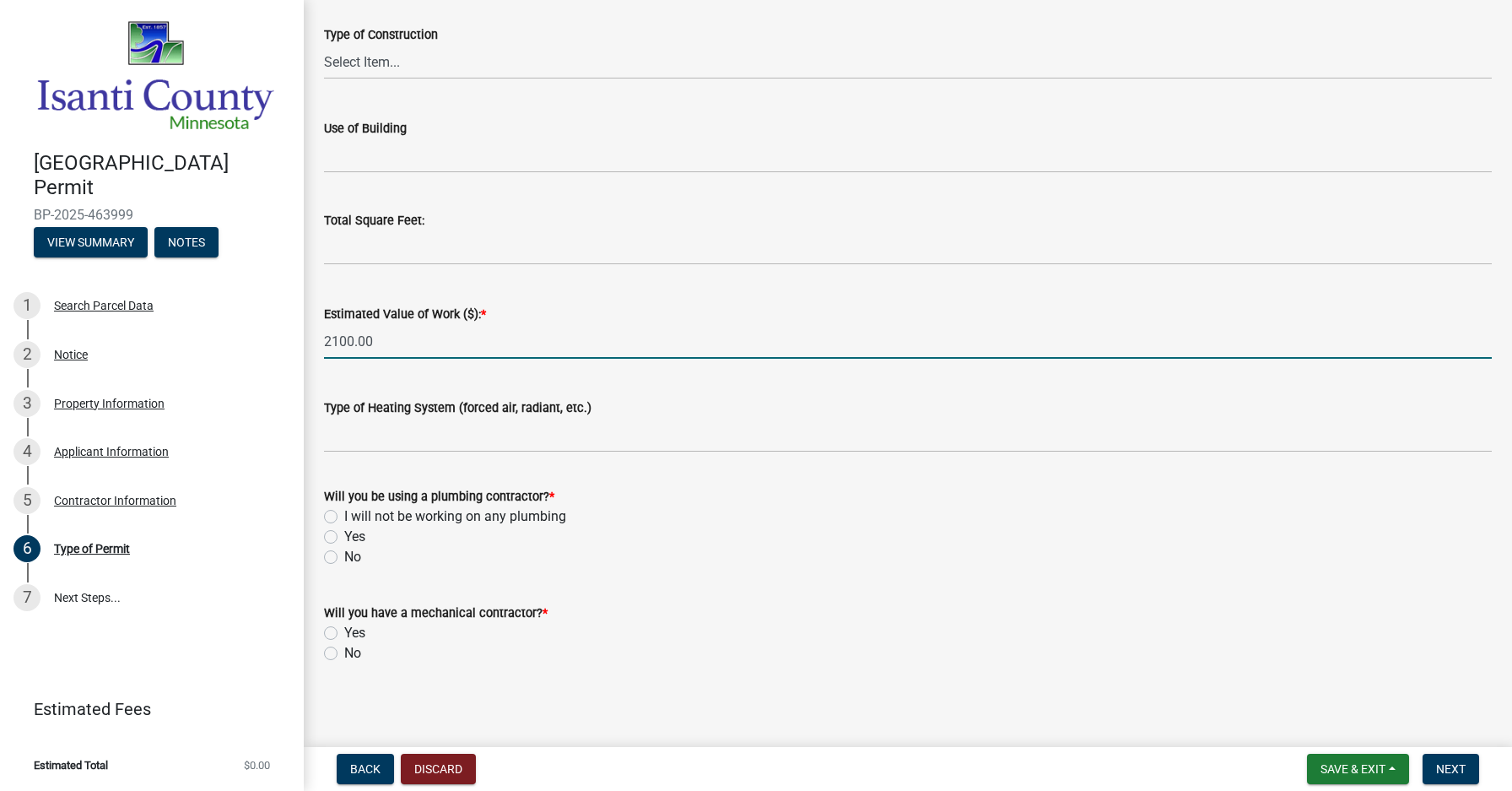
scroll to position [614, 0]
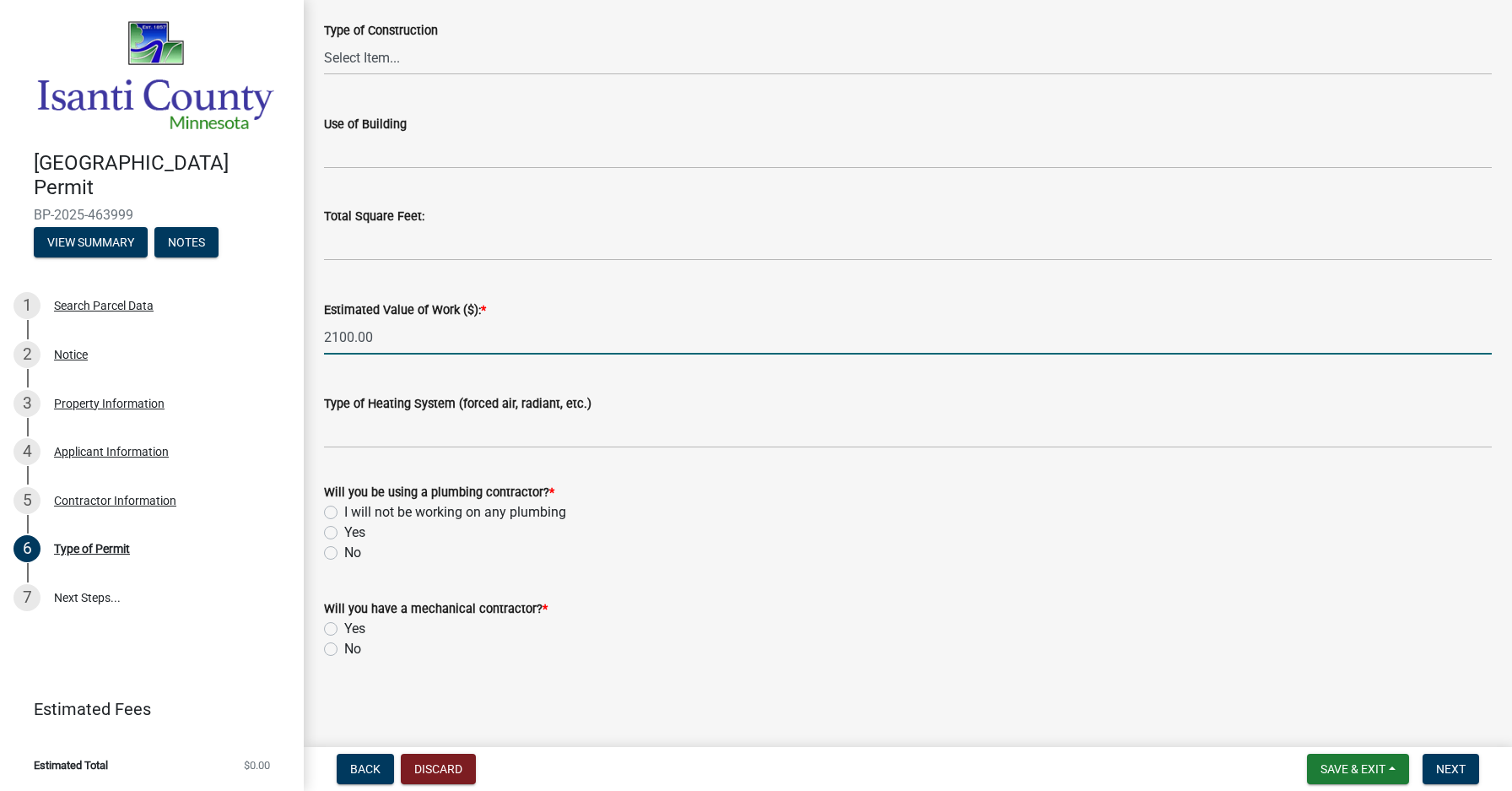
type input "2100"
click at [344, 532] on label "Yes" at bounding box center [354, 532] width 21 height 20
click at [344, 532] on input "Yes" at bounding box center [350, 528] width 11 height 11
radio input "true"
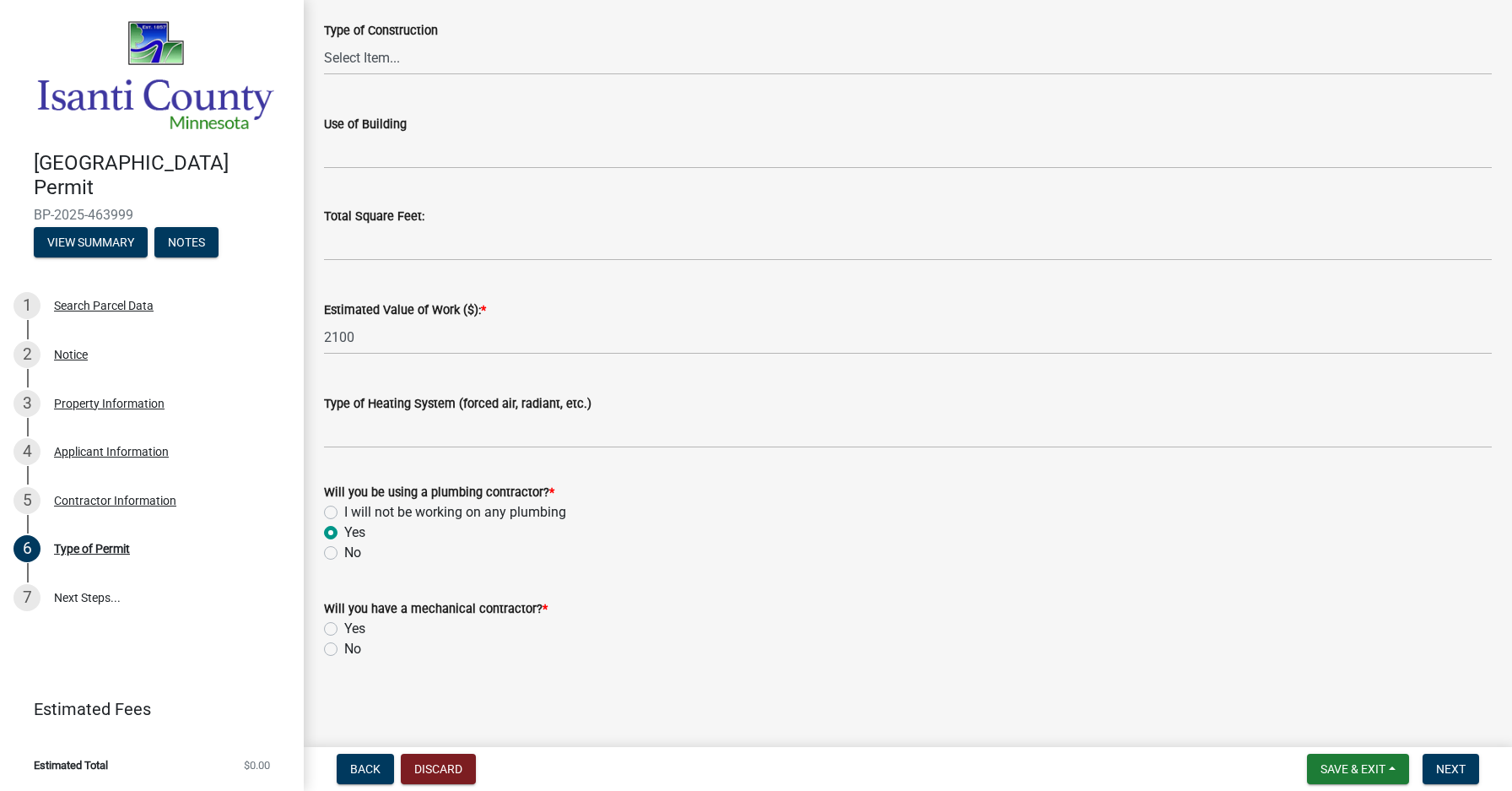
click at [344, 629] on label "Yes" at bounding box center [354, 629] width 21 height 20
click at [344, 629] on input "Yes" at bounding box center [350, 624] width 11 height 11
radio input "true"
click at [1463, 765] on span "Next" at bounding box center [1451, 768] width 29 height 14
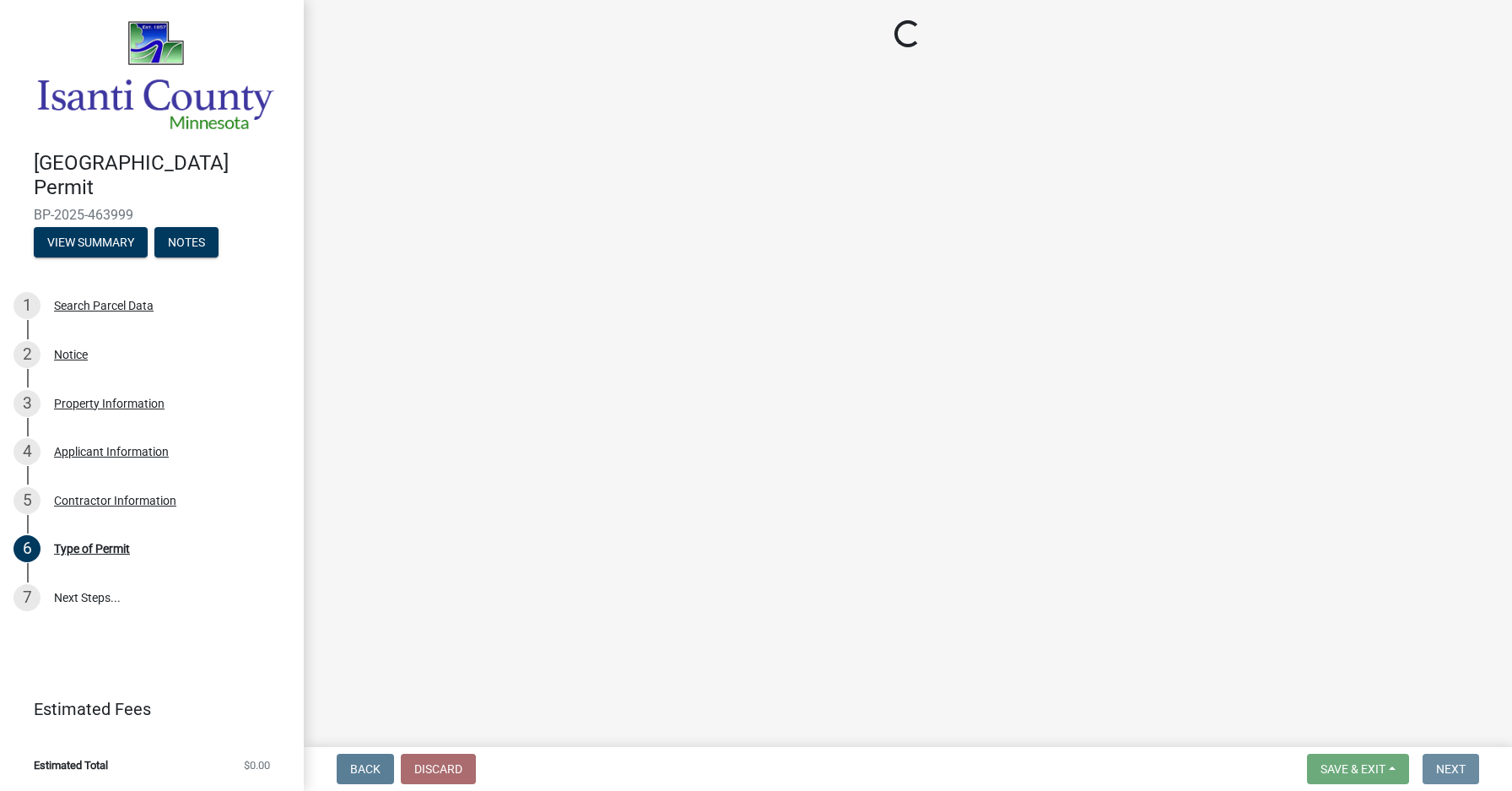
scroll to position [0, 0]
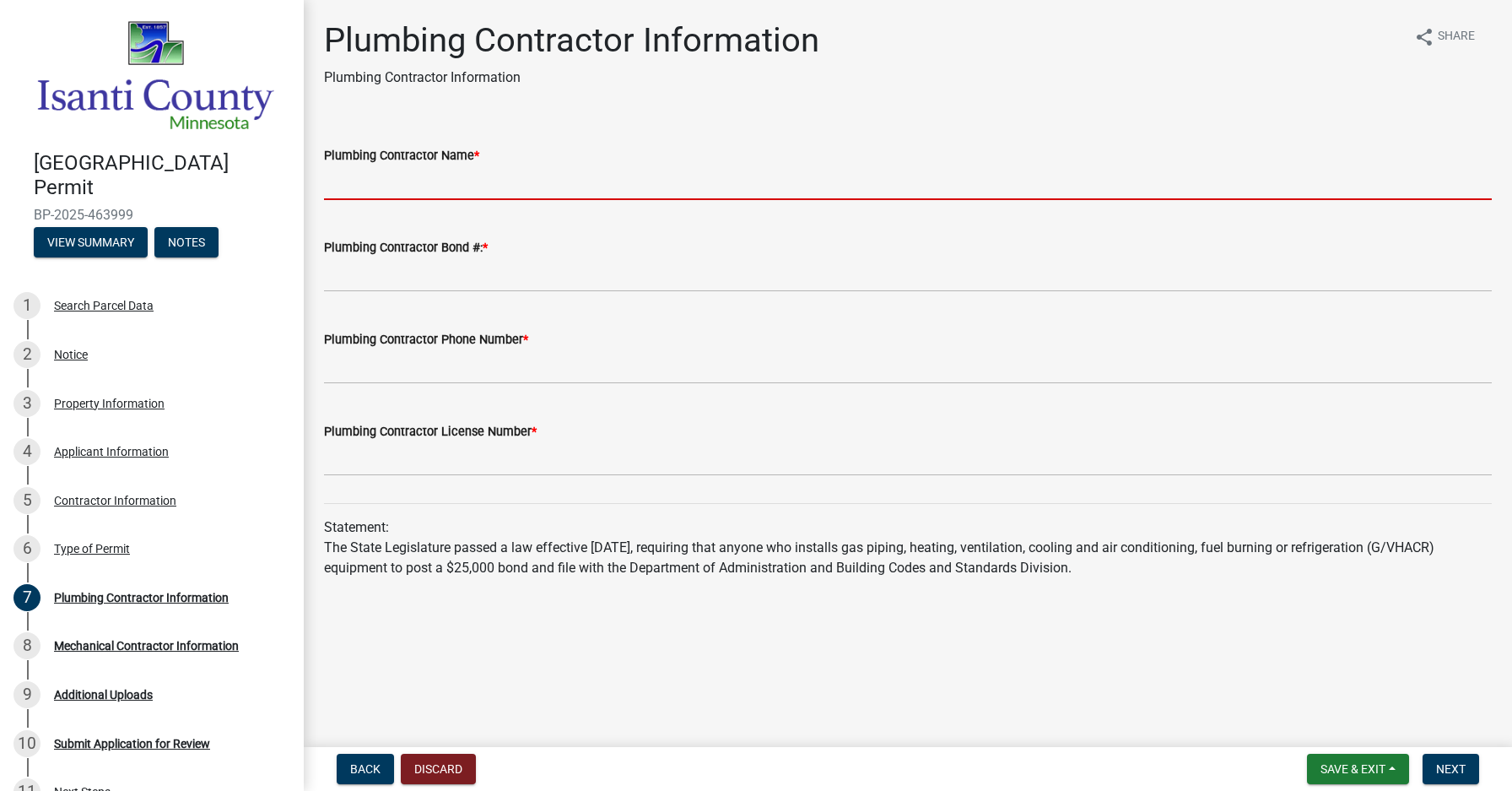
click at [348, 186] on input "Plumbing Contractor Name *" at bounding box center [908, 183] width 1168 height 35
type input "[PERSON_NAME] MECHANICAL"
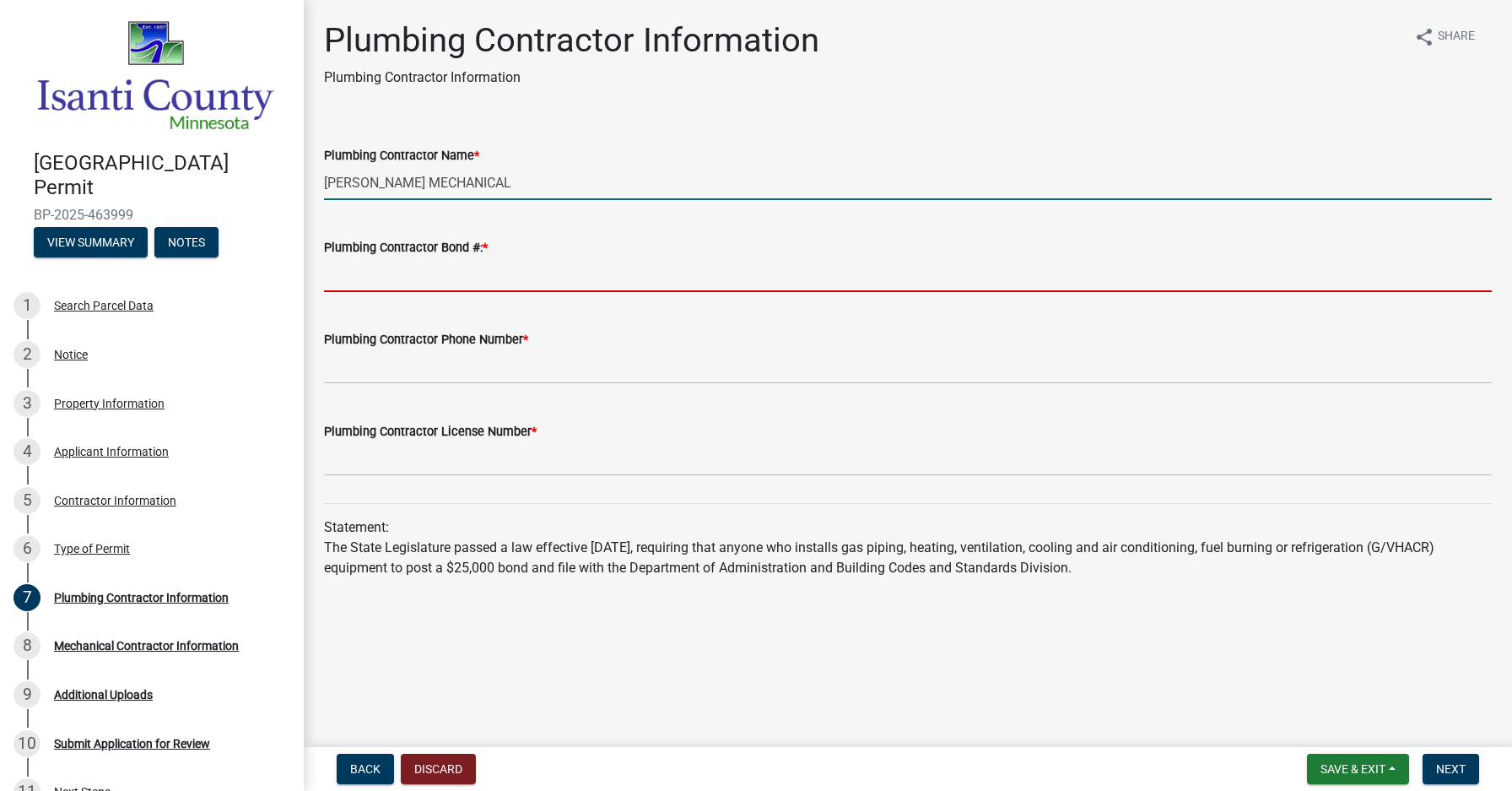
type input "MB003033"
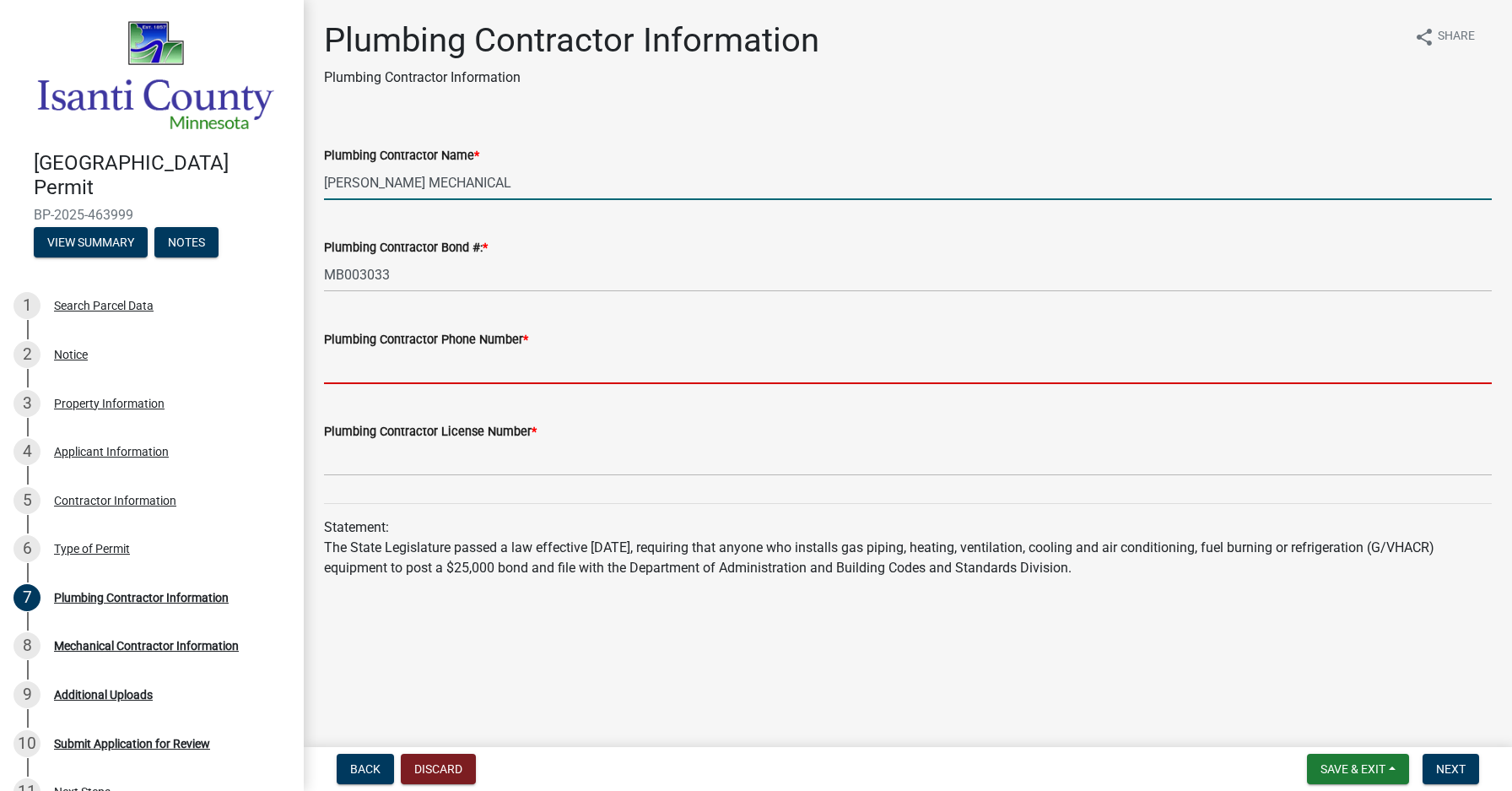
type input "[PHONE_NUMBER]"
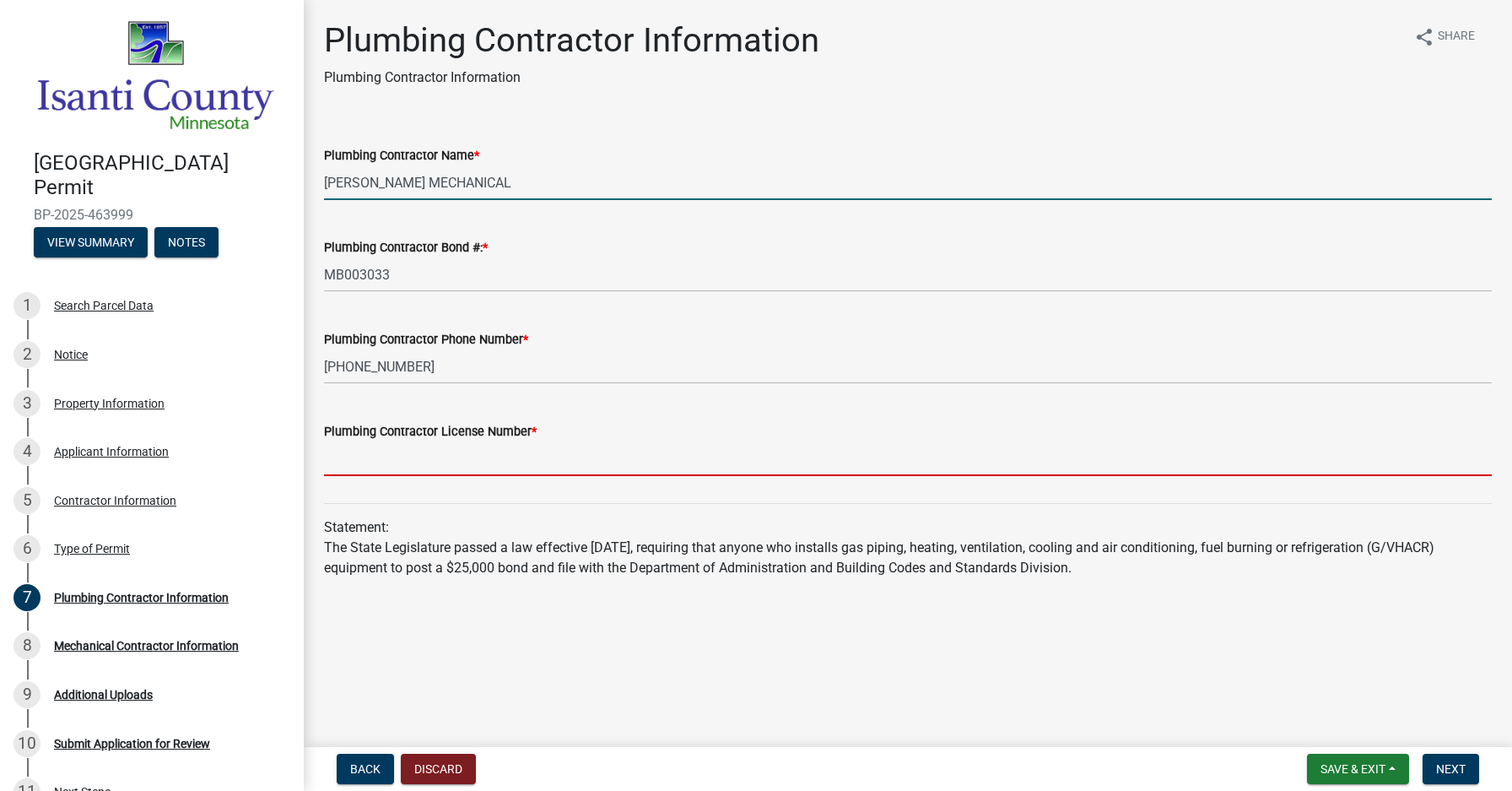
type input "PG643752"
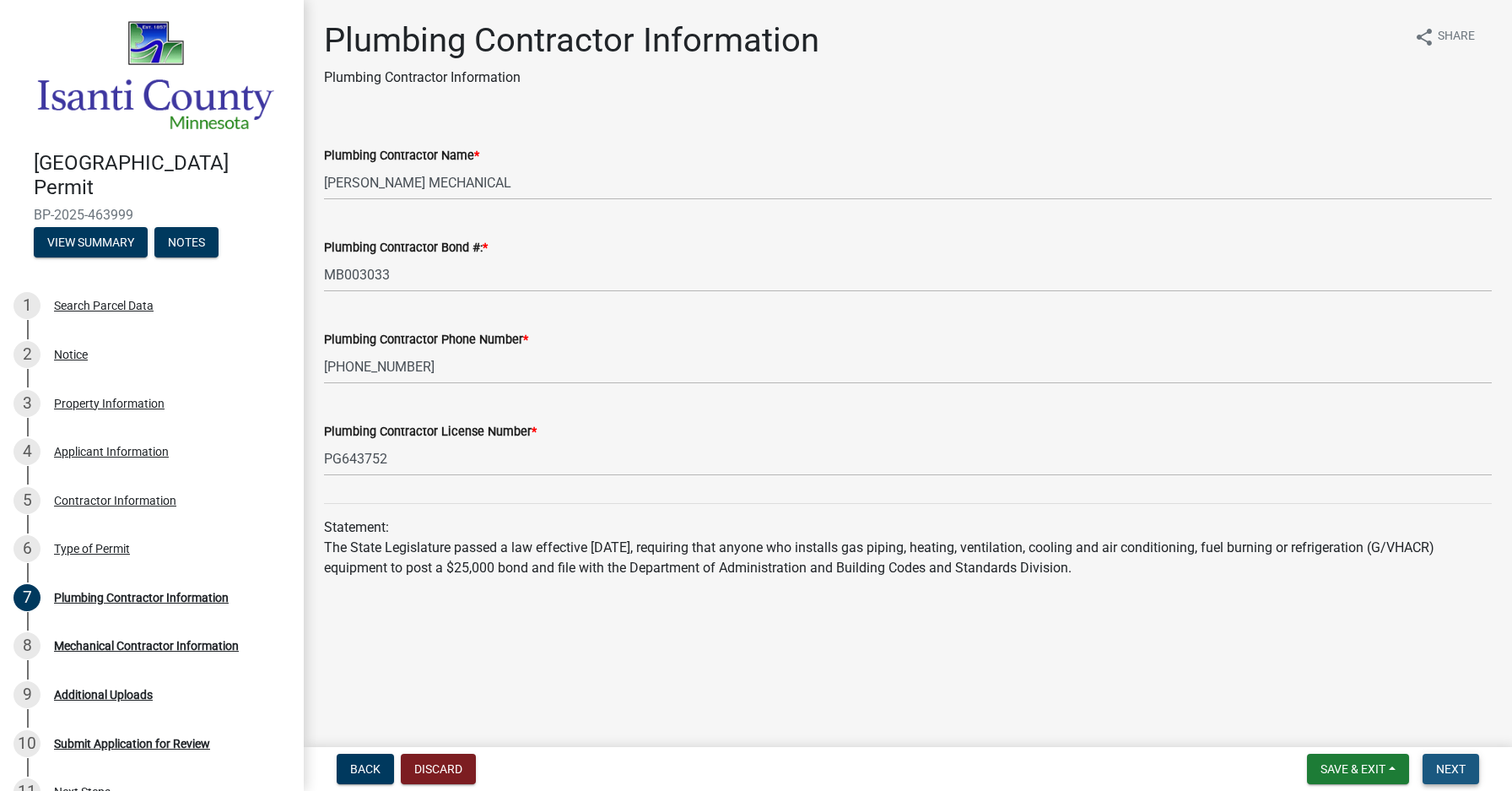
click at [1455, 767] on span "Next" at bounding box center [1451, 768] width 29 height 14
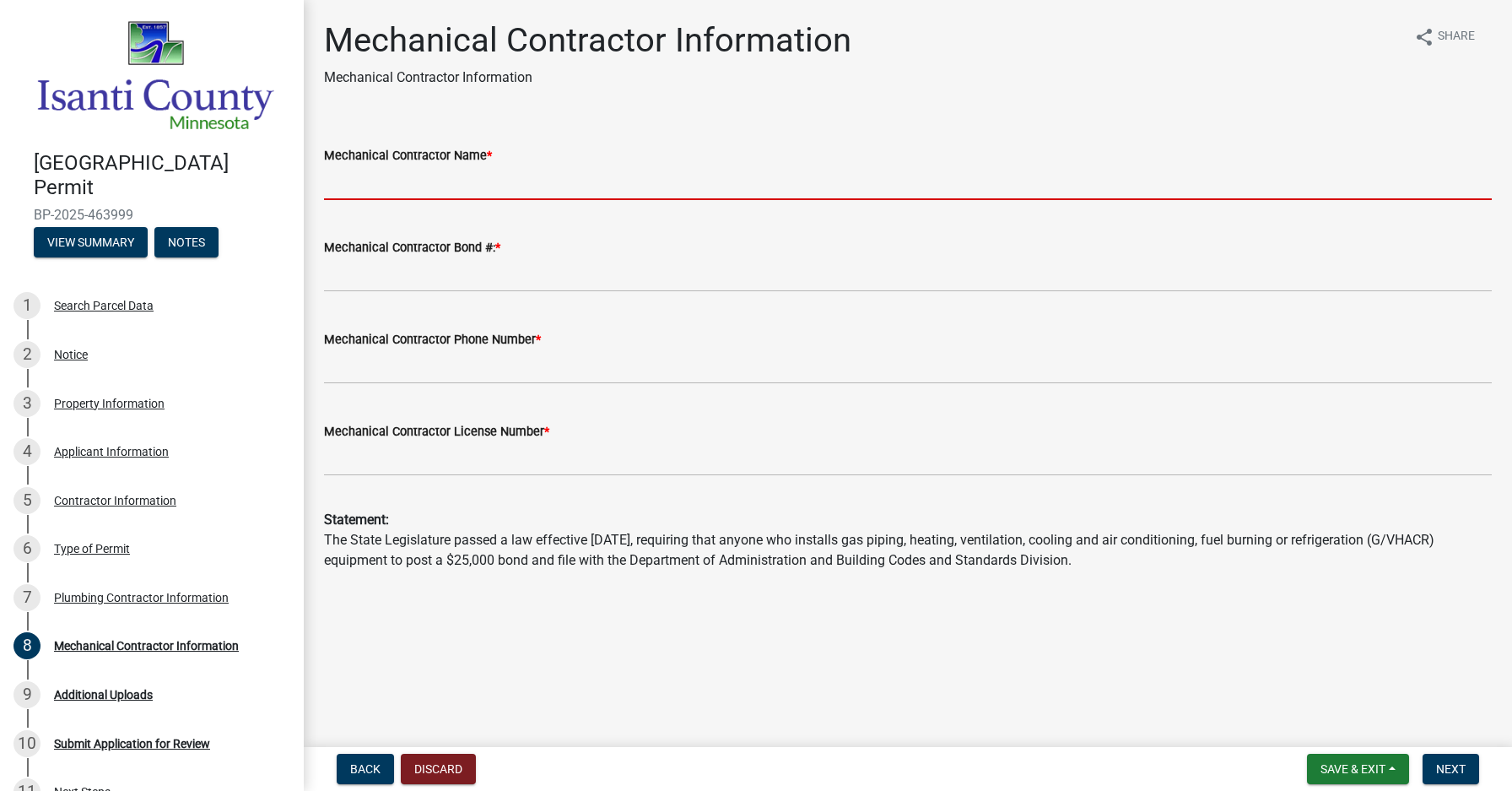
click at [341, 179] on input "Mechanical Contractor Name *" at bounding box center [908, 183] width 1168 height 35
type input "[PERSON_NAME] MECHANICAL"
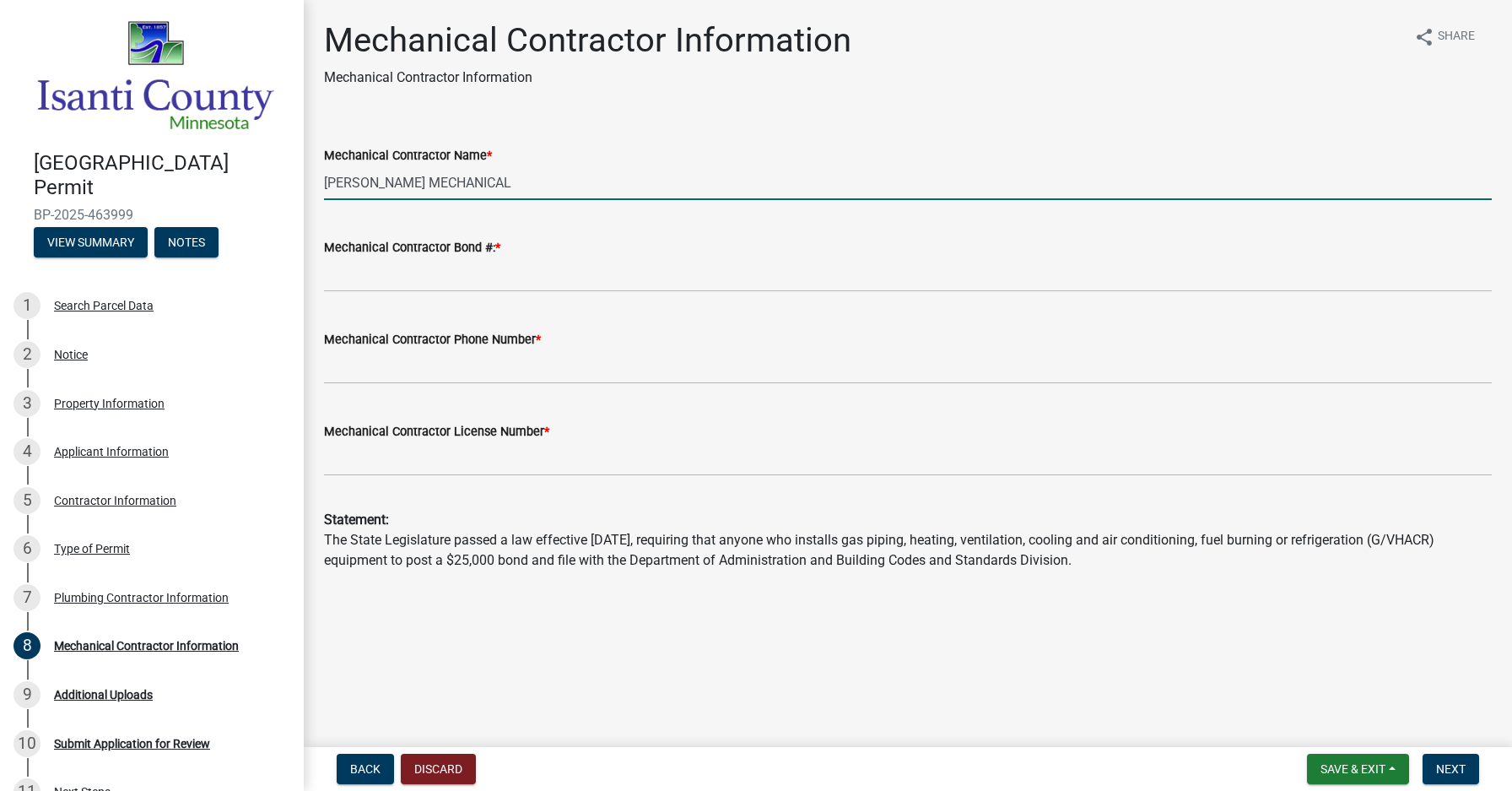
type input "MB003033"
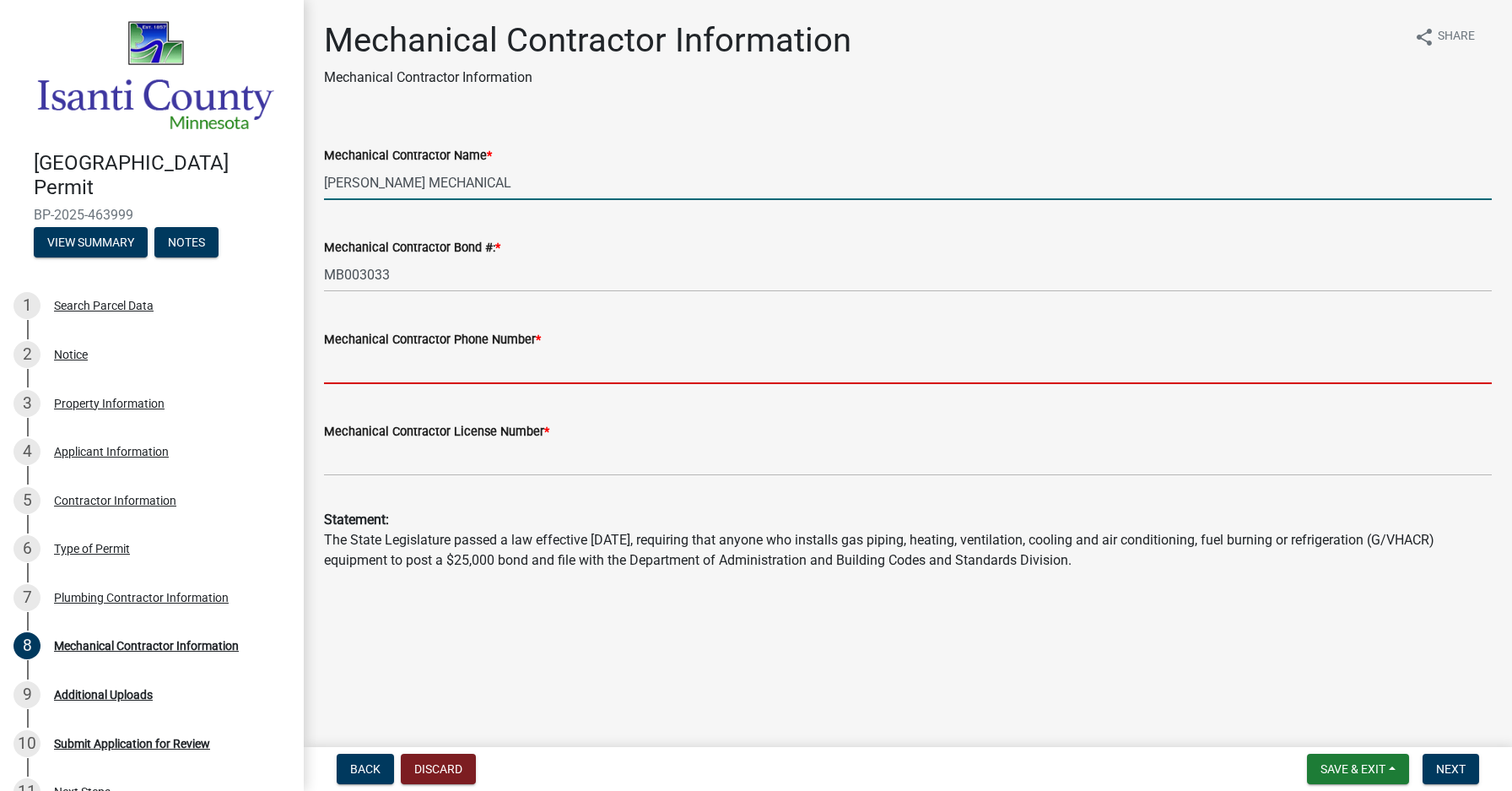
type input "6514622194"
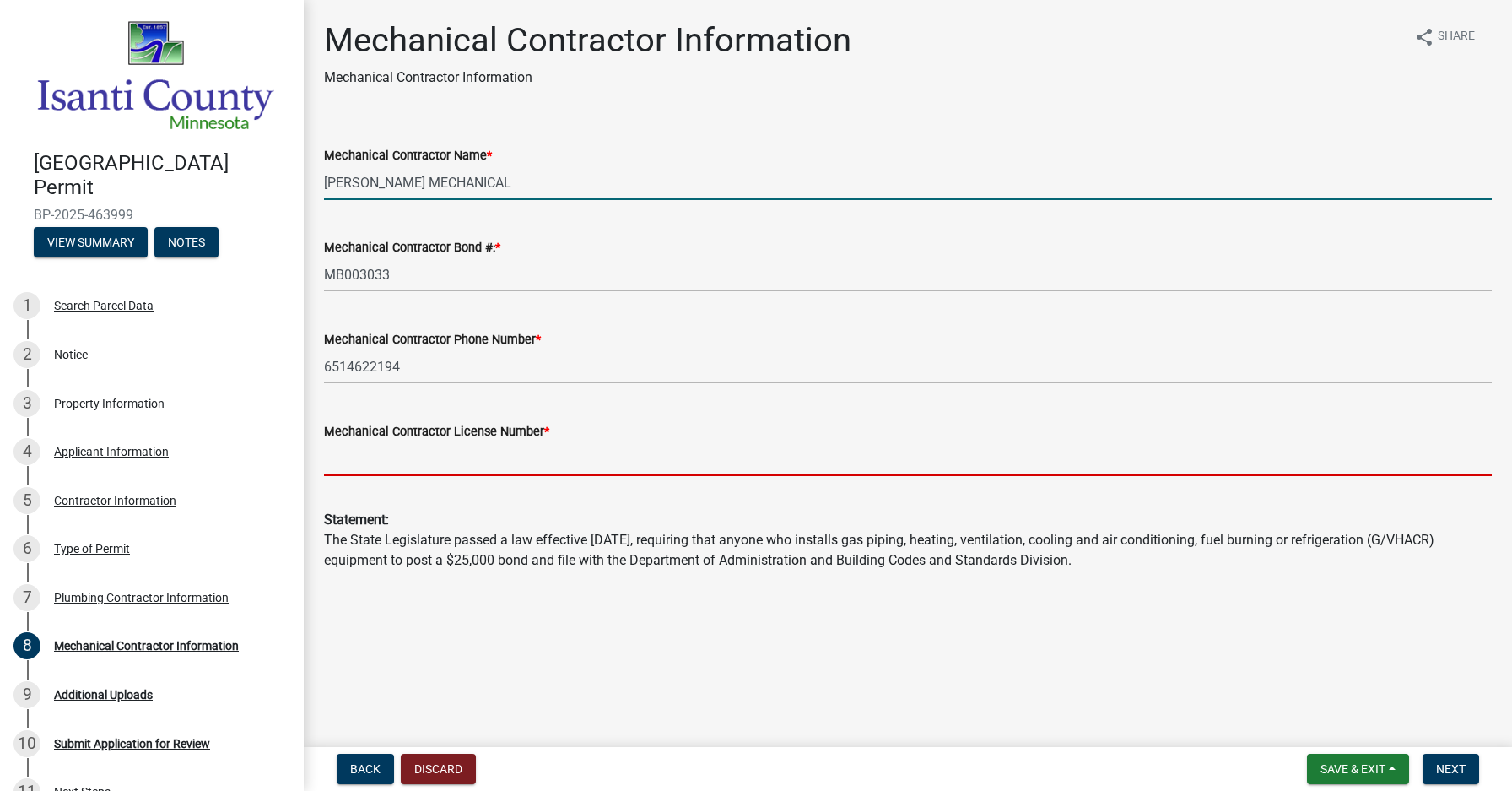
type input "PG643752"
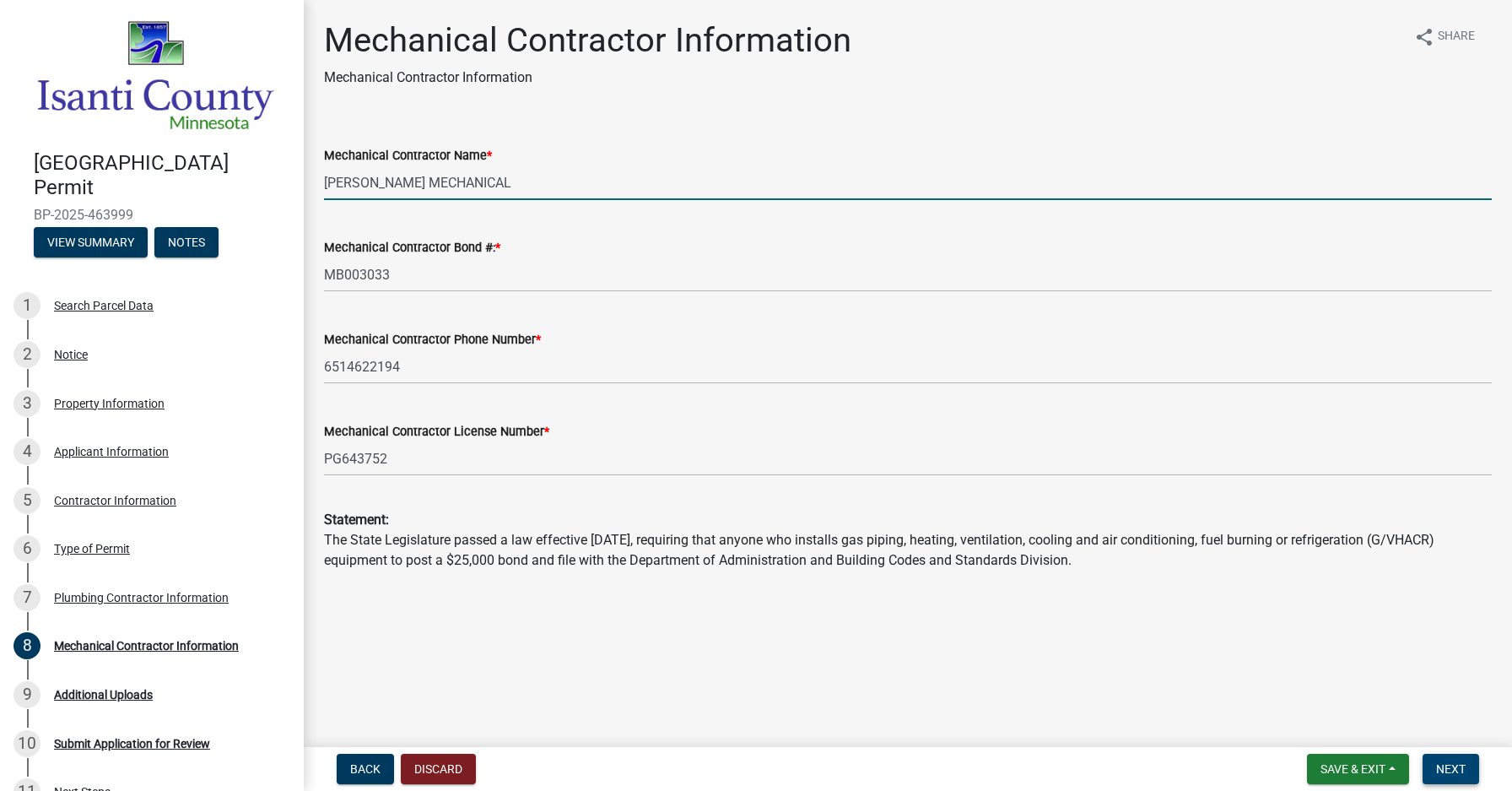
click at [1456, 773] on span "Next" at bounding box center [1451, 768] width 29 height 14
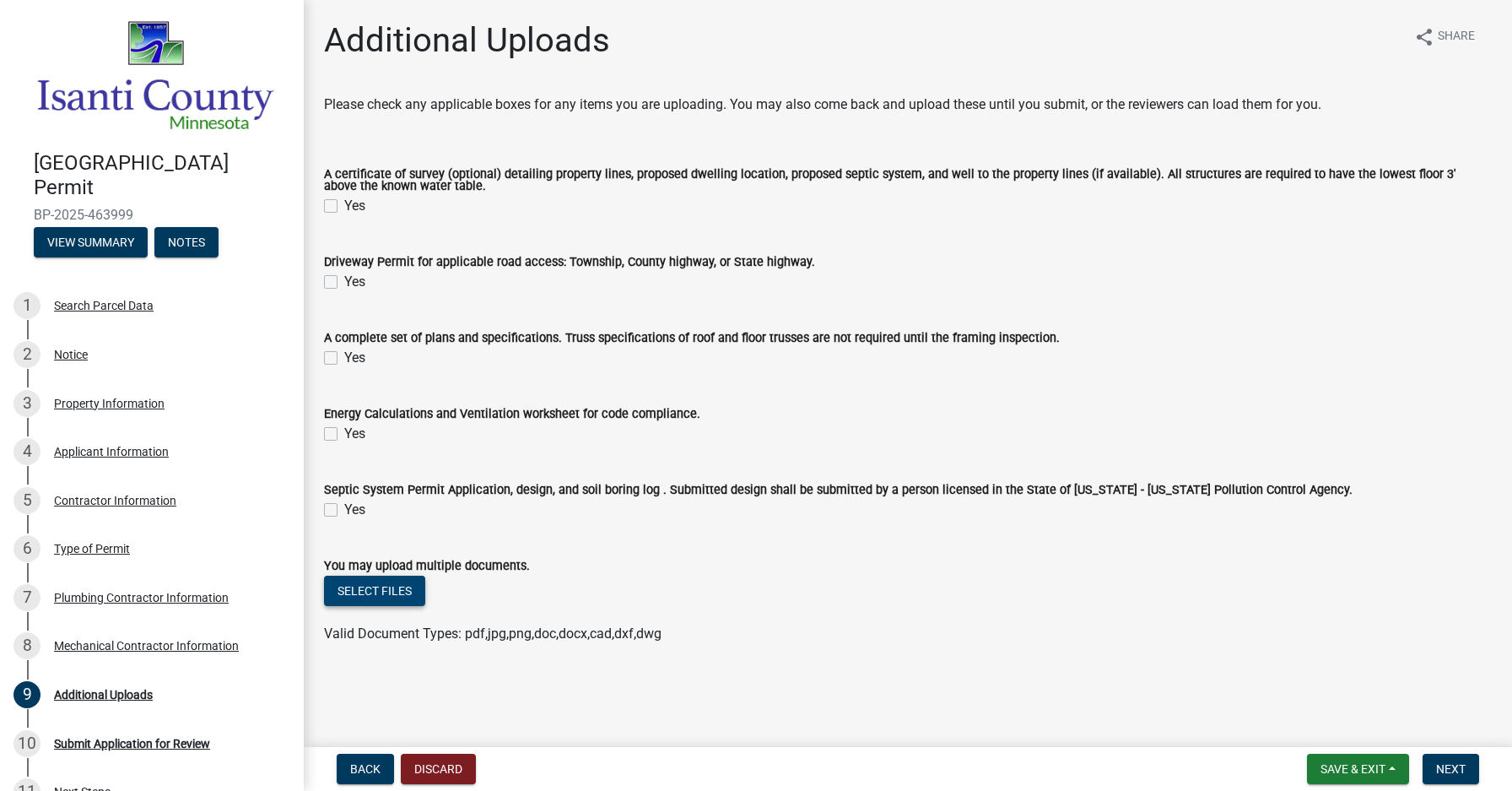
click at [350, 595] on button "Select files" at bounding box center [374, 590] width 101 height 30
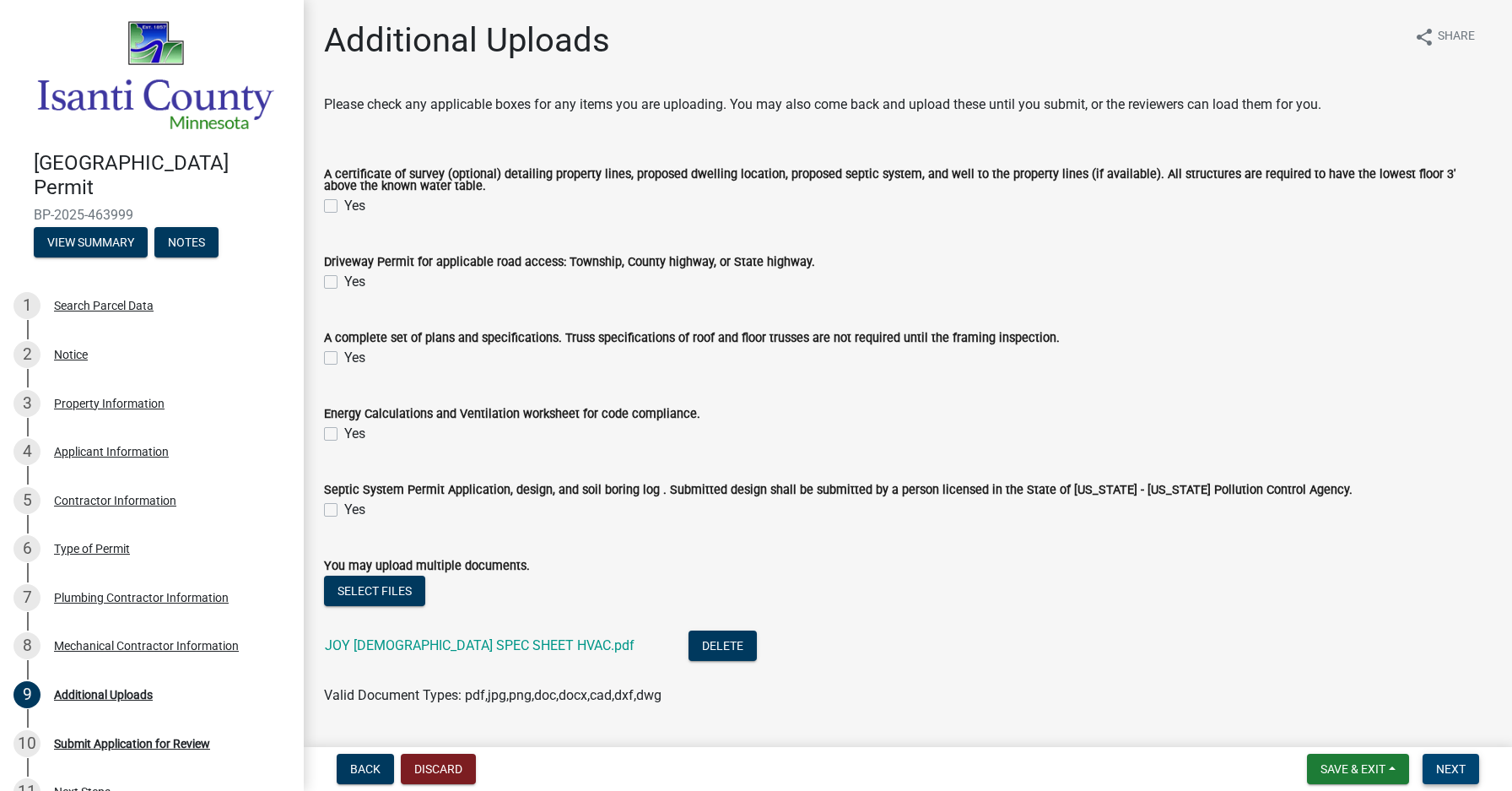
click at [1443, 765] on span "Next" at bounding box center [1451, 768] width 29 height 14
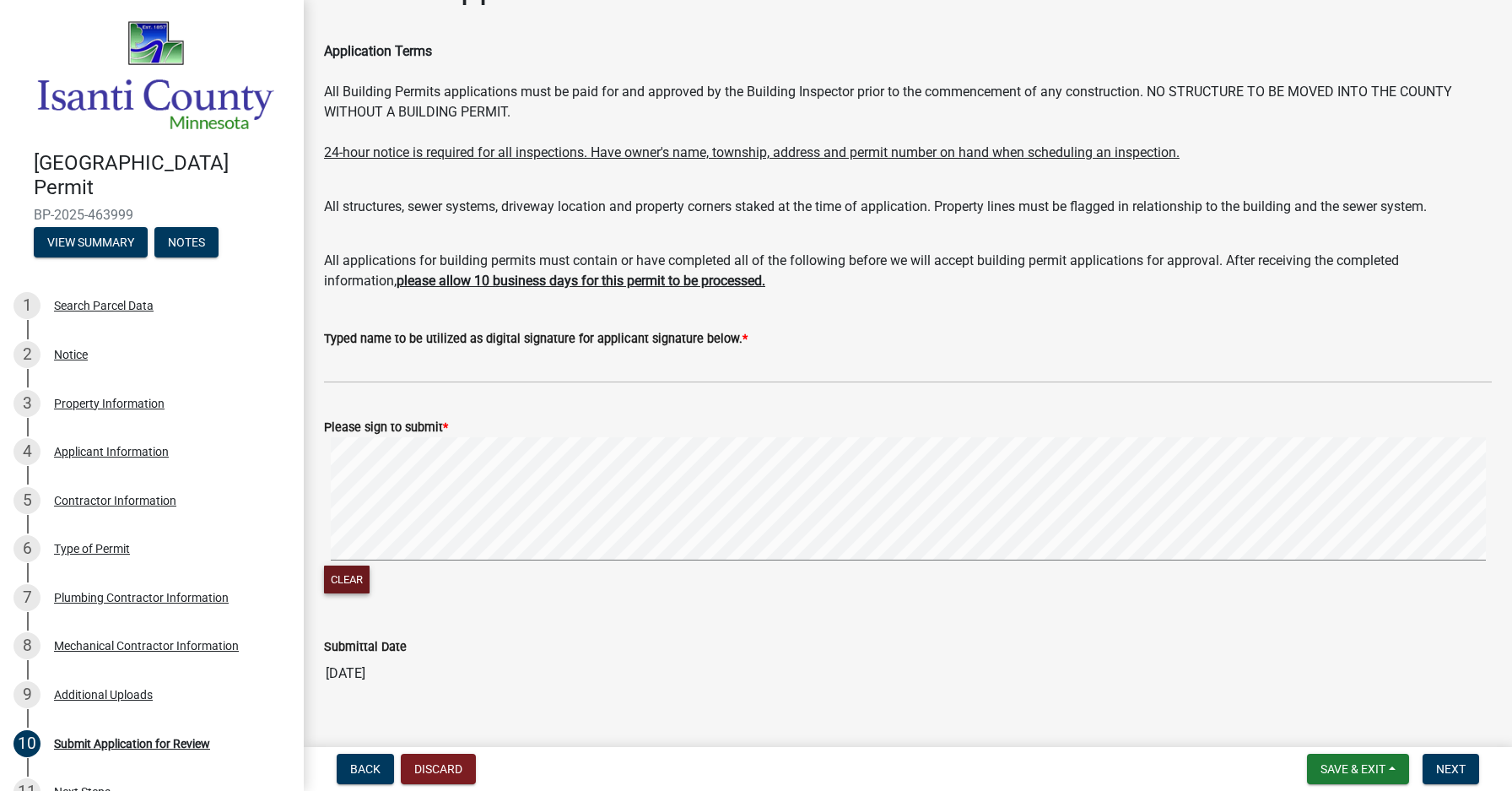
scroll to position [83, 0]
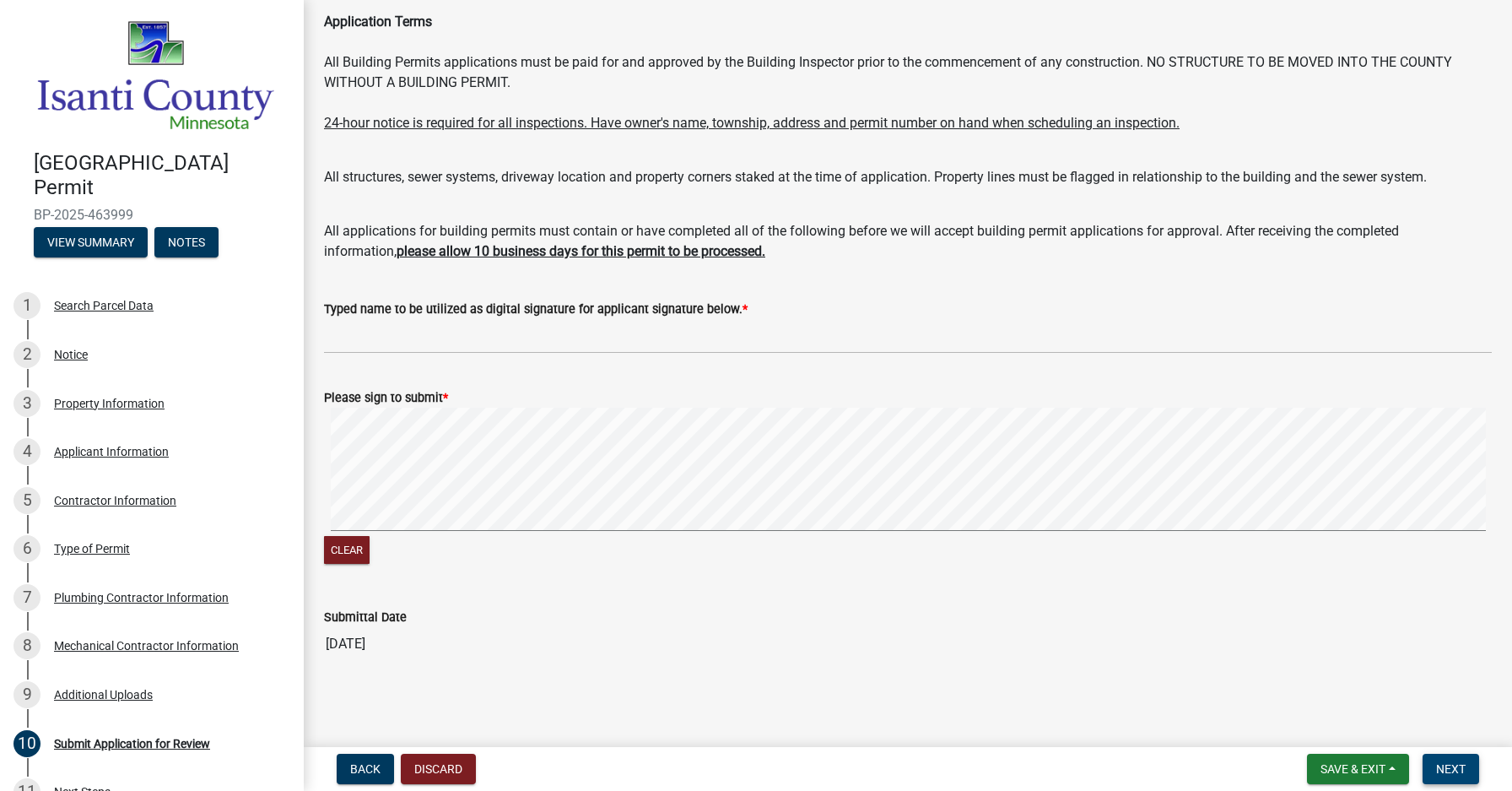
click at [1461, 766] on span "Next" at bounding box center [1451, 768] width 29 height 14
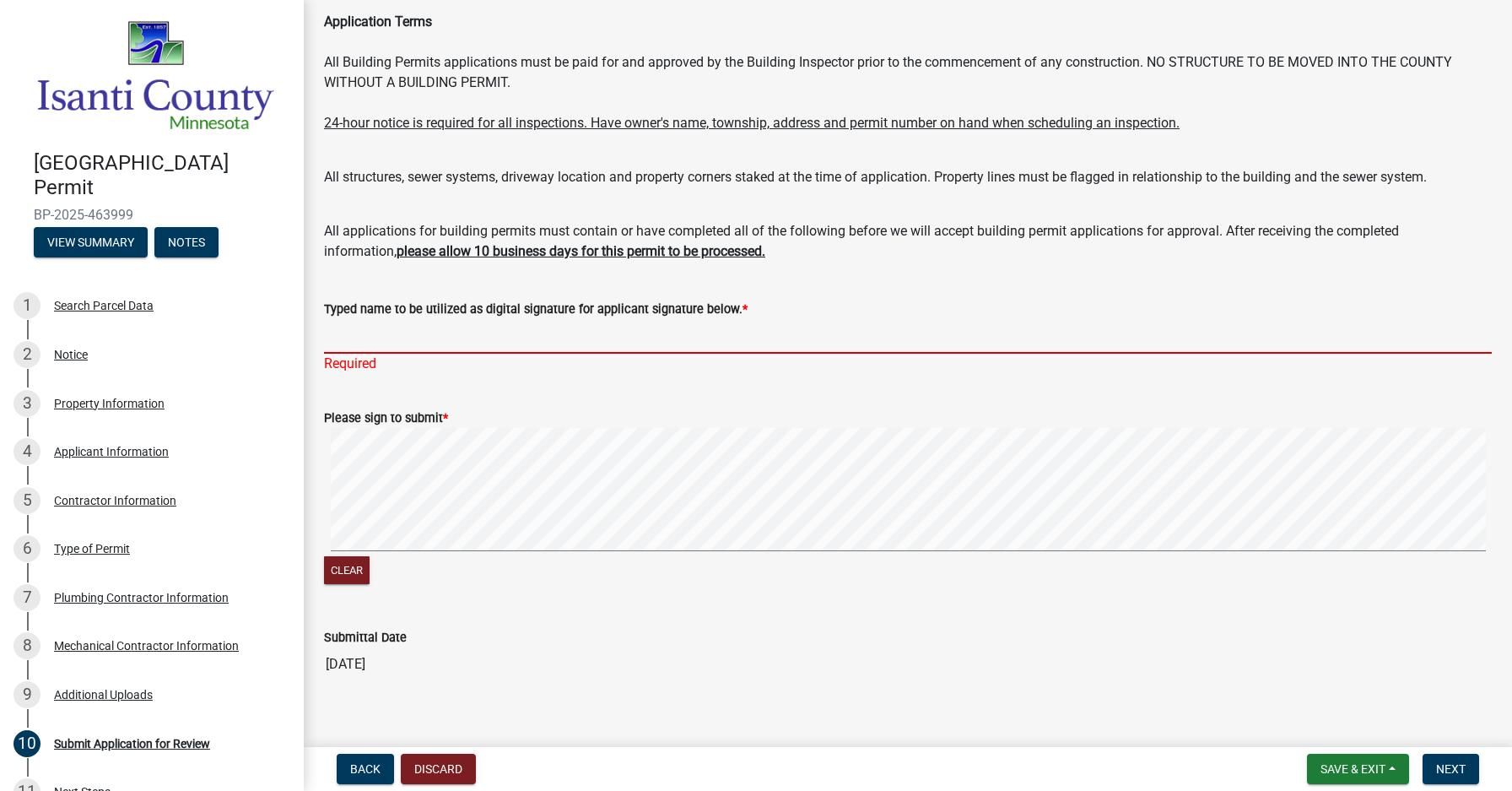
click at [354, 339] on input "Typed name to be utilized as digital signature for applicant signature below. *" at bounding box center [908, 336] width 1168 height 35
type input "[PERSON_NAME]"
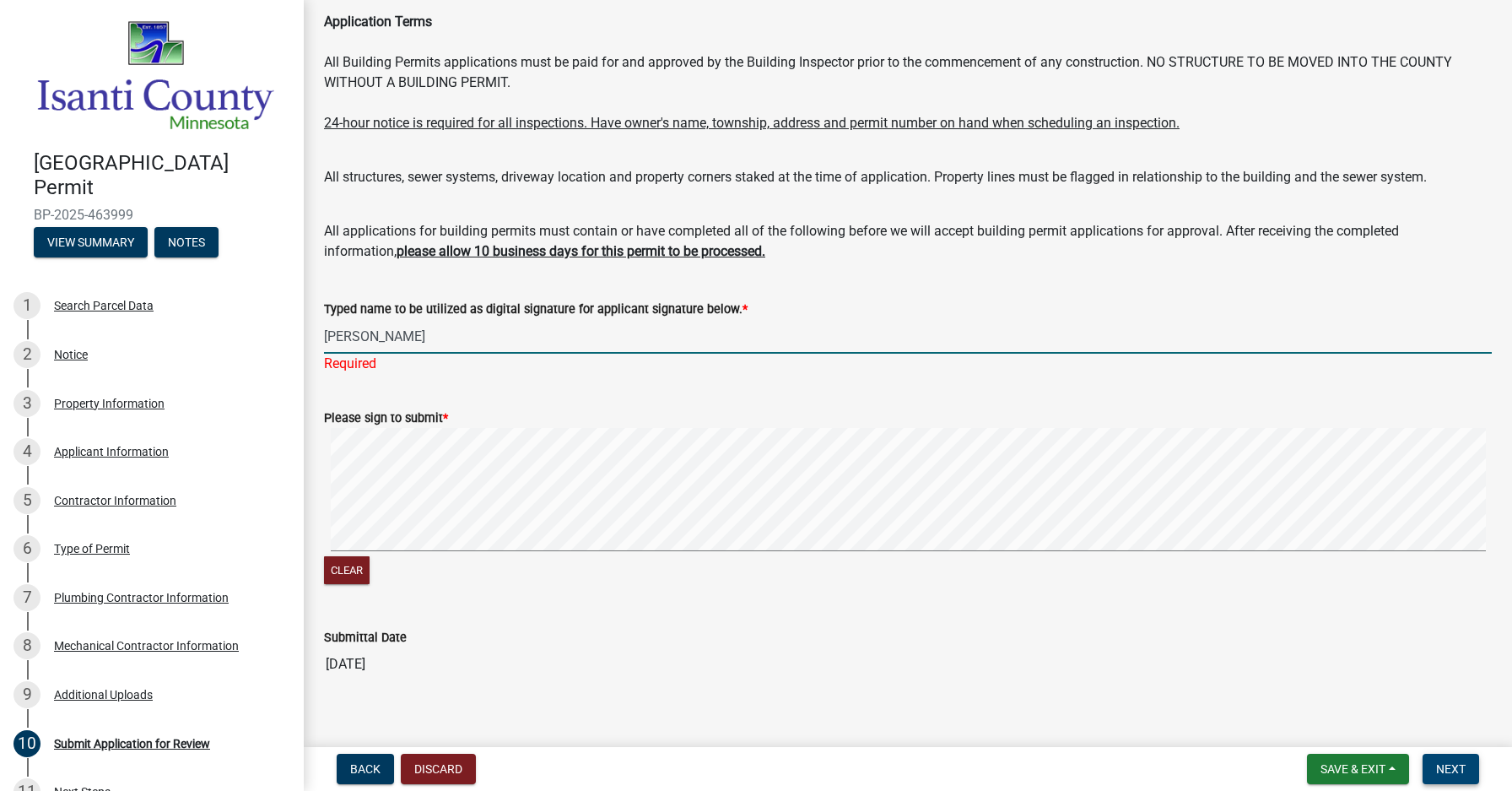
click at [1453, 767] on span "Next" at bounding box center [1451, 768] width 29 height 14
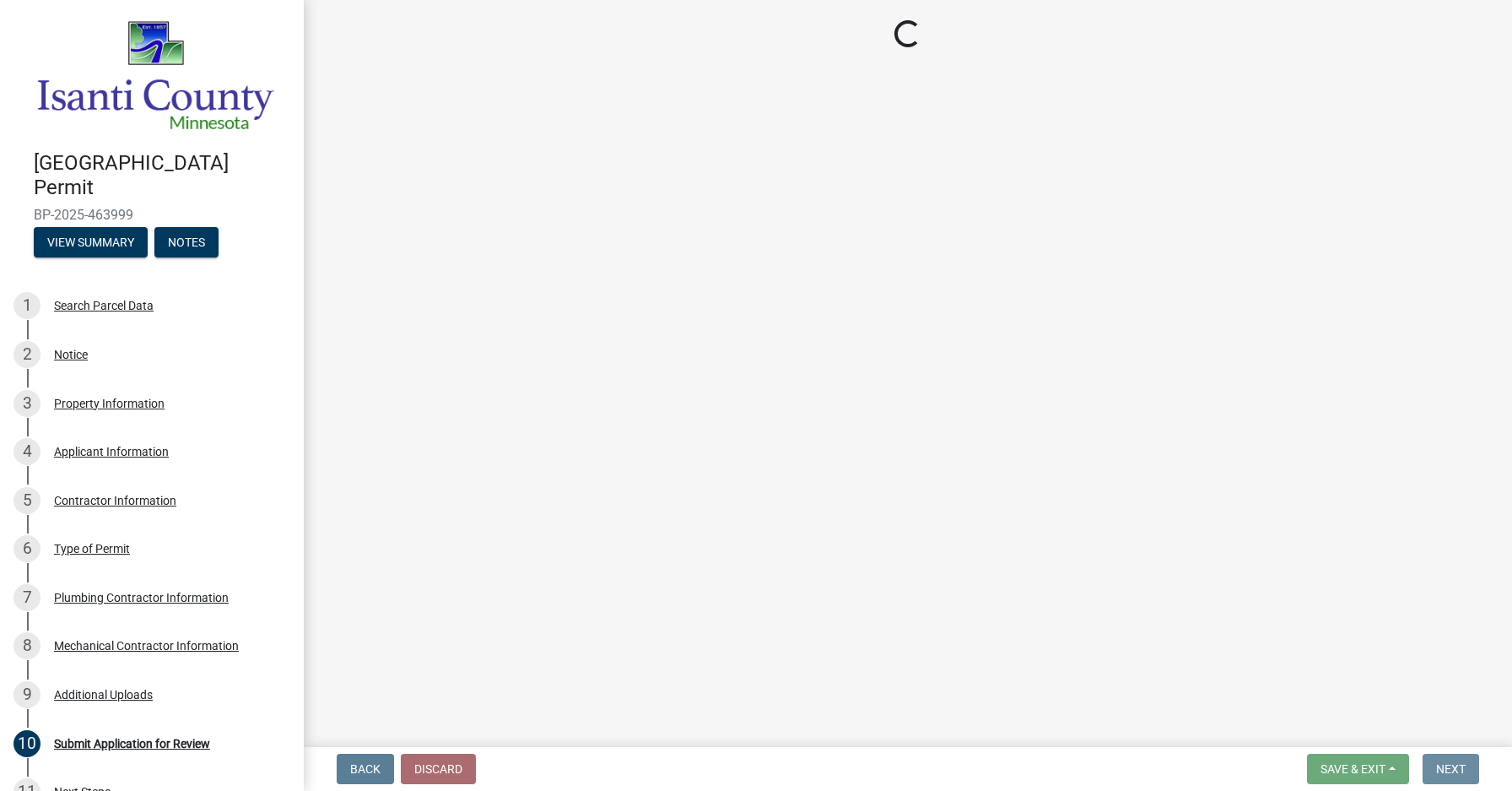
scroll to position [0, 0]
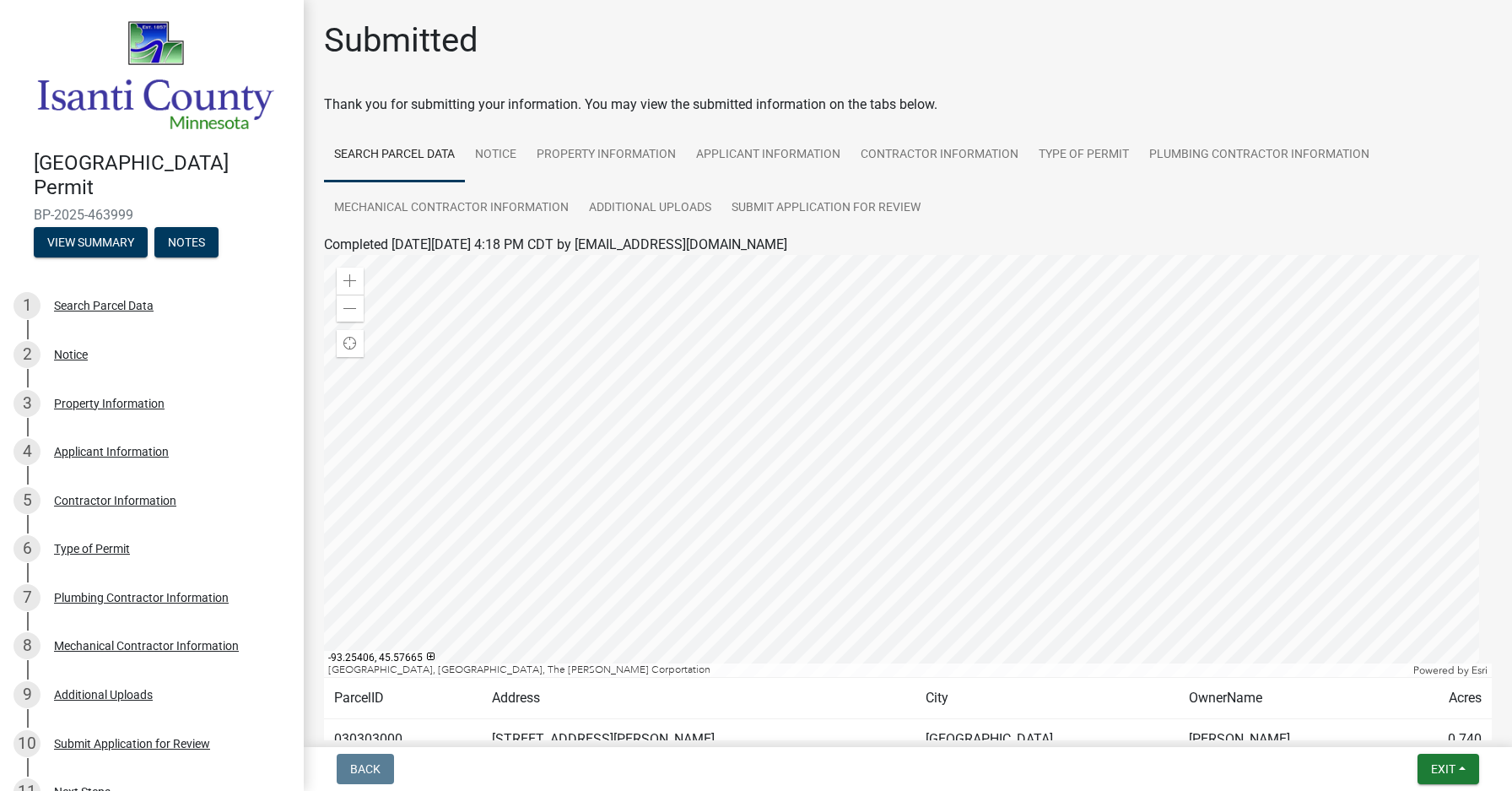
click at [934, 319] on div at bounding box center [908, 466] width 1168 height 422
click at [946, 285] on div at bounding box center [908, 466] width 1168 height 422
click at [1443, 769] on span "Exit" at bounding box center [1443, 768] width 25 height 14
click at [1387, 773] on div "Back Exit Save Save & Exit" at bounding box center [908, 768] width 1182 height 30
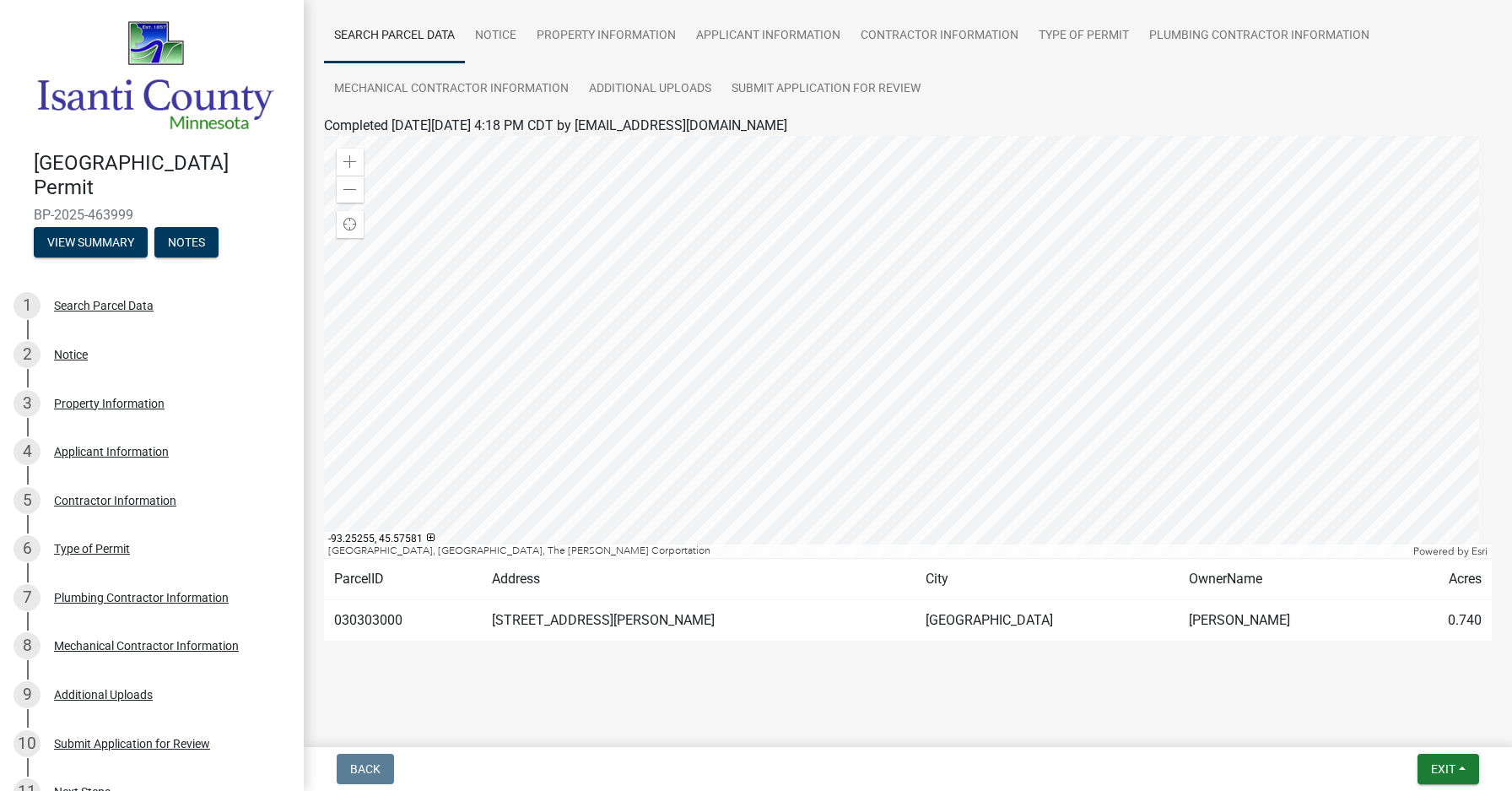
click at [1385, 770] on div "Back Exit Save Save & Exit" at bounding box center [908, 768] width 1182 height 30
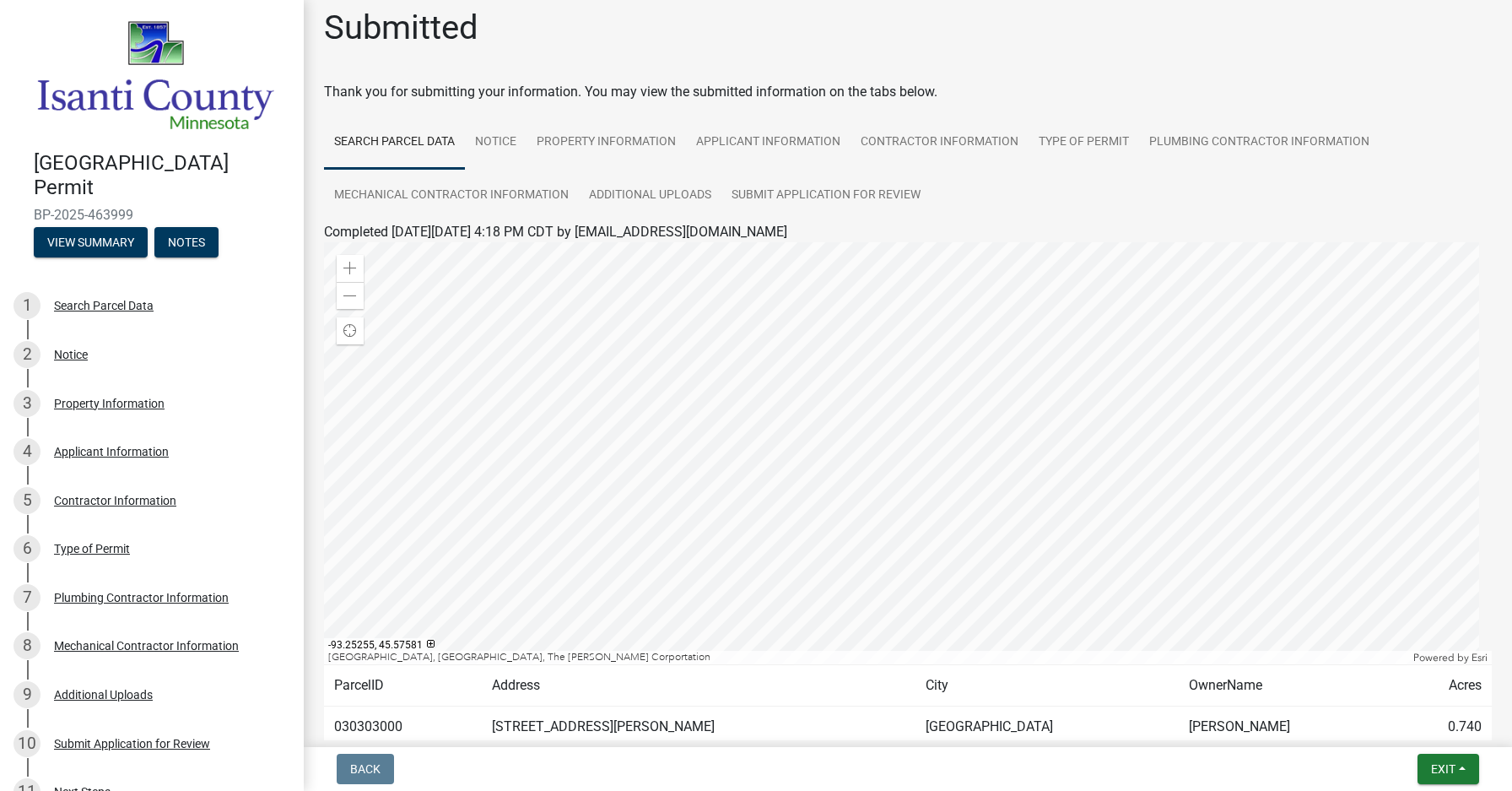
scroll to position [0, 0]
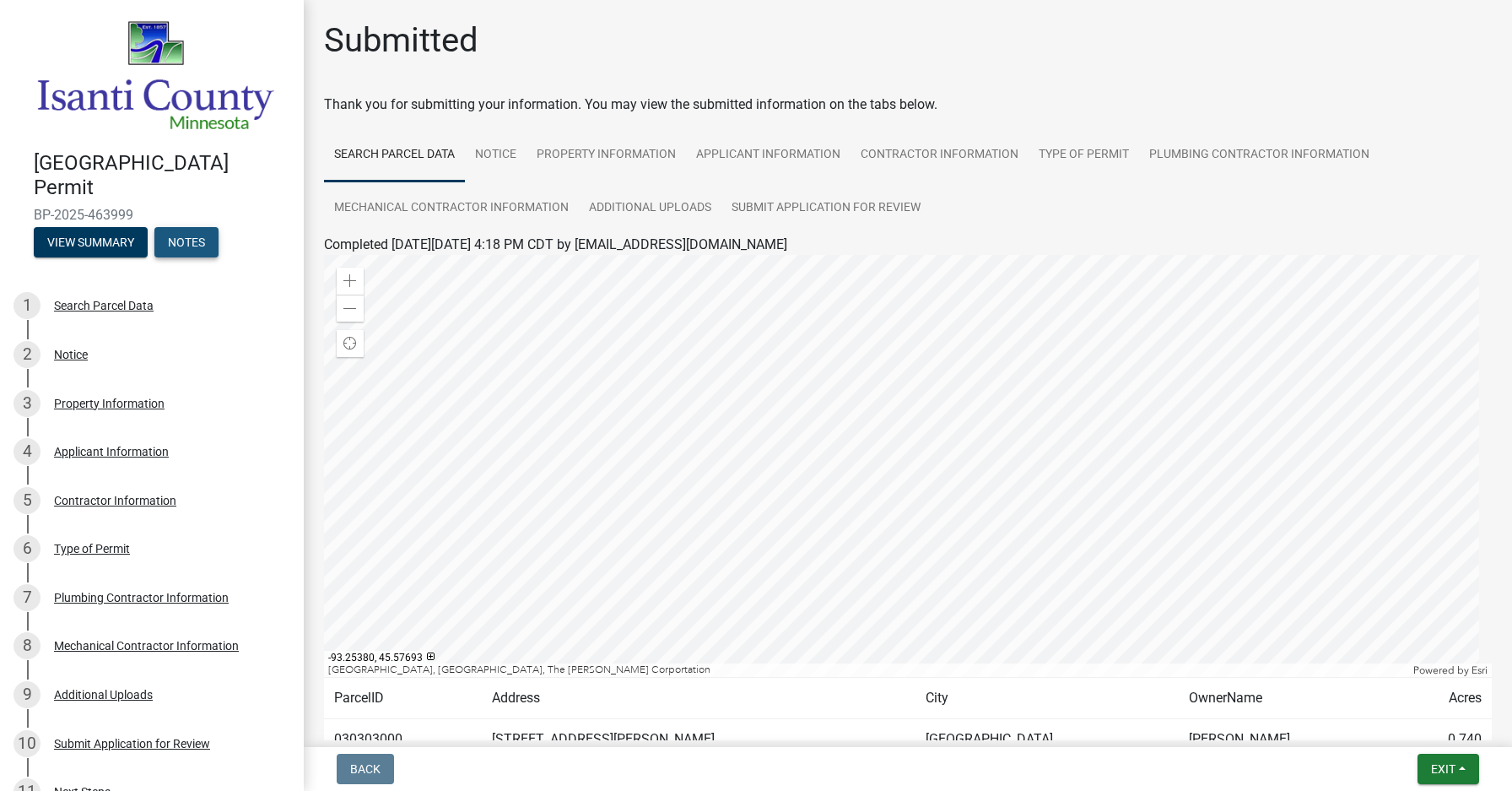
click at [168, 231] on button "Notes" at bounding box center [187, 241] width 64 height 30
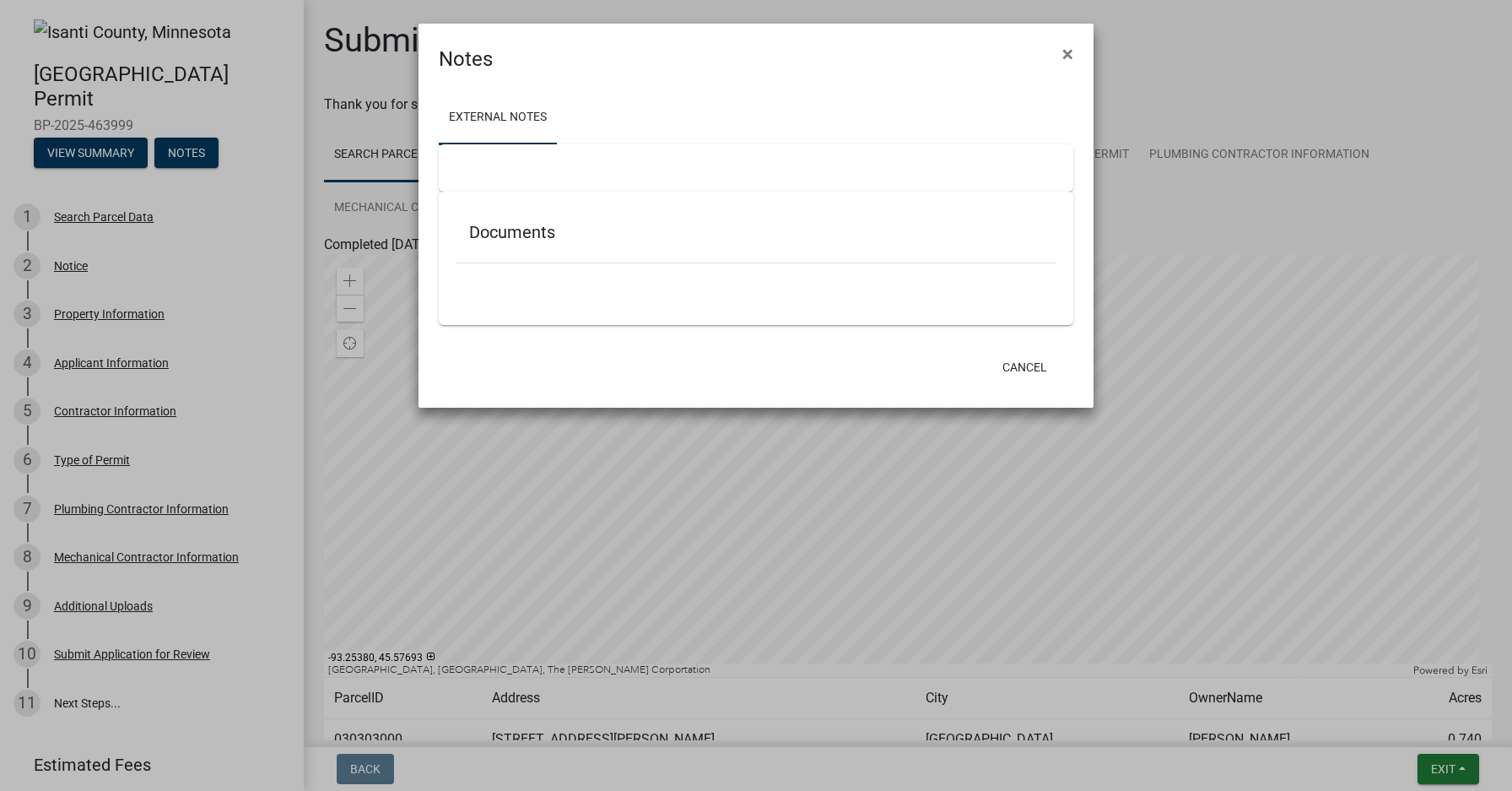
click at [469, 221] on div "Documents" at bounding box center [756, 236] width 601 height 55
click at [458, 177] on div at bounding box center [756, 168] width 634 height 47
drag, startPoint x: 490, startPoint y: 304, endPoint x: 489, endPoint y: 296, distance: 8.1
click at [490, 305] on div "Documents" at bounding box center [756, 258] width 634 height 133
click at [473, 131] on link "External Notes" at bounding box center [498, 117] width 118 height 54
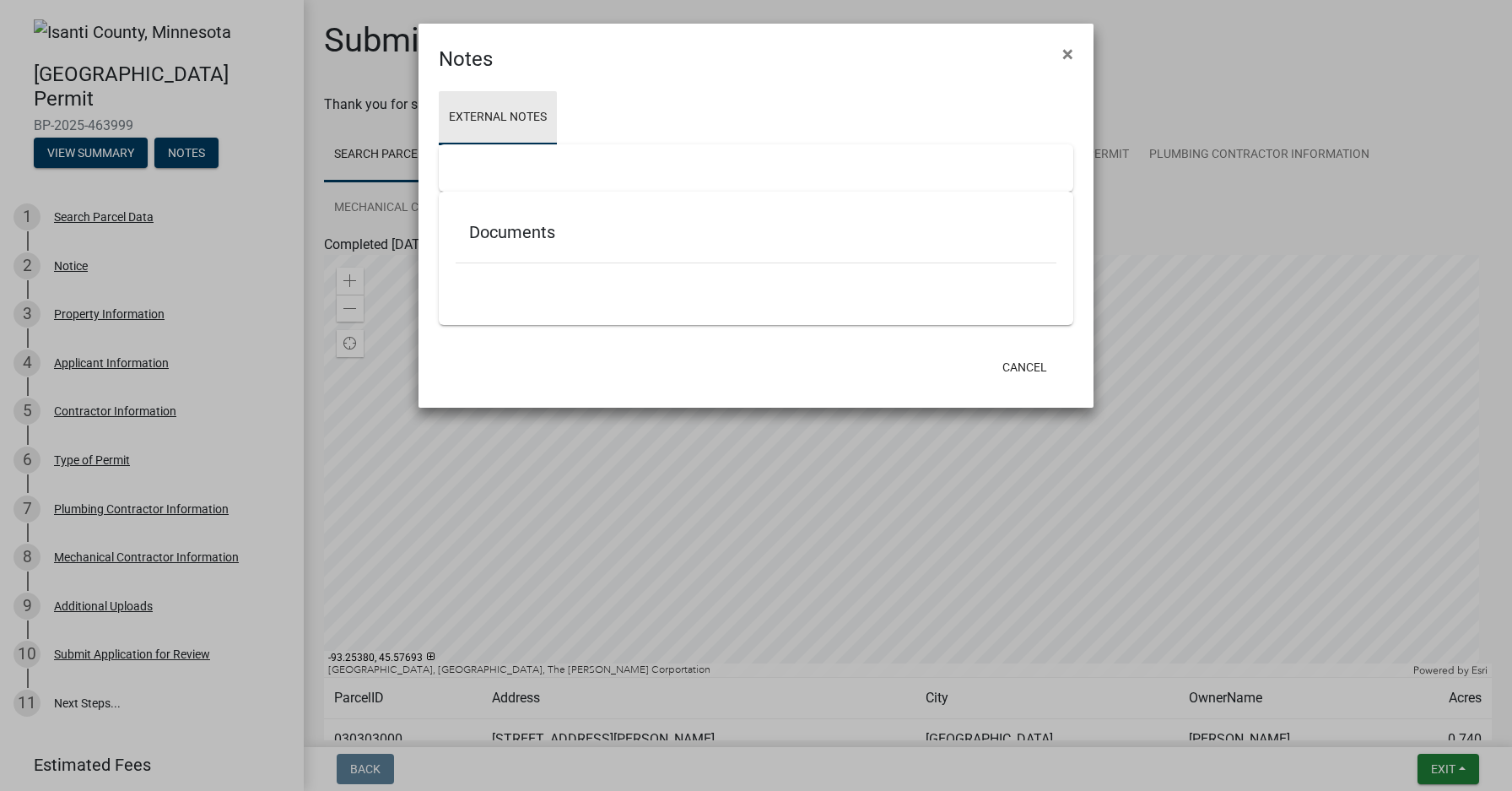
click at [504, 165] on div at bounding box center [756, 168] width 634 height 47
click at [492, 163] on div at bounding box center [756, 168] width 634 height 47
click at [464, 177] on div at bounding box center [756, 168] width 634 height 47
click at [462, 177] on div at bounding box center [756, 168] width 634 height 47
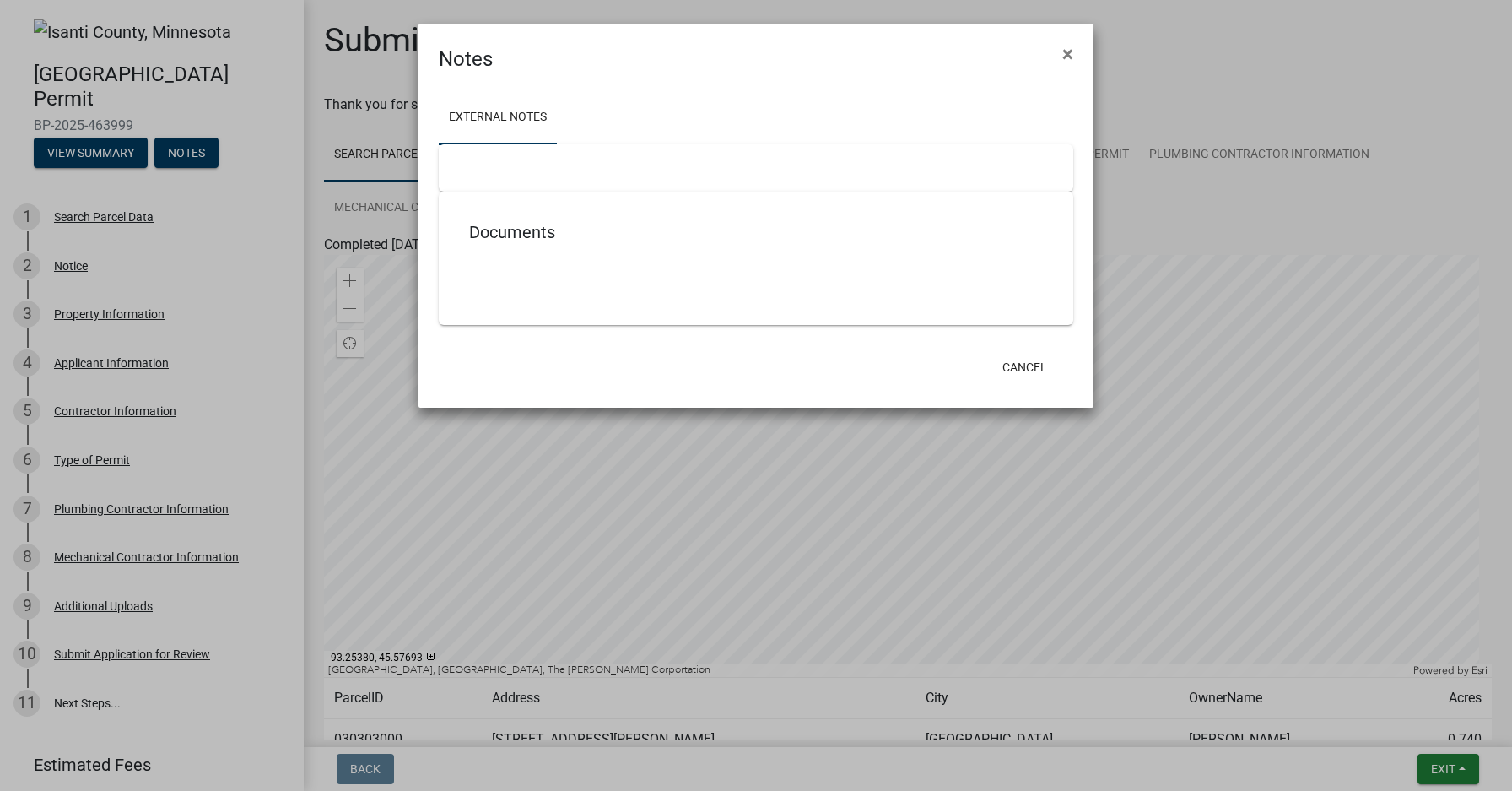
click at [689, 291] on ul at bounding box center [756, 288] width 601 height 14
click at [501, 241] on h5 "Documents" at bounding box center [756, 232] width 573 height 20
click at [492, 233] on h5 "Documents" at bounding box center [756, 232] width 573 height 20
click at [466, 231] on div "Documents" at bounding box center [756, 236] width 601 height 55
drag, startPoint x: 552, startPoint y: 234, endPoint x: 458, endPoint y: 238, distance: 94.1
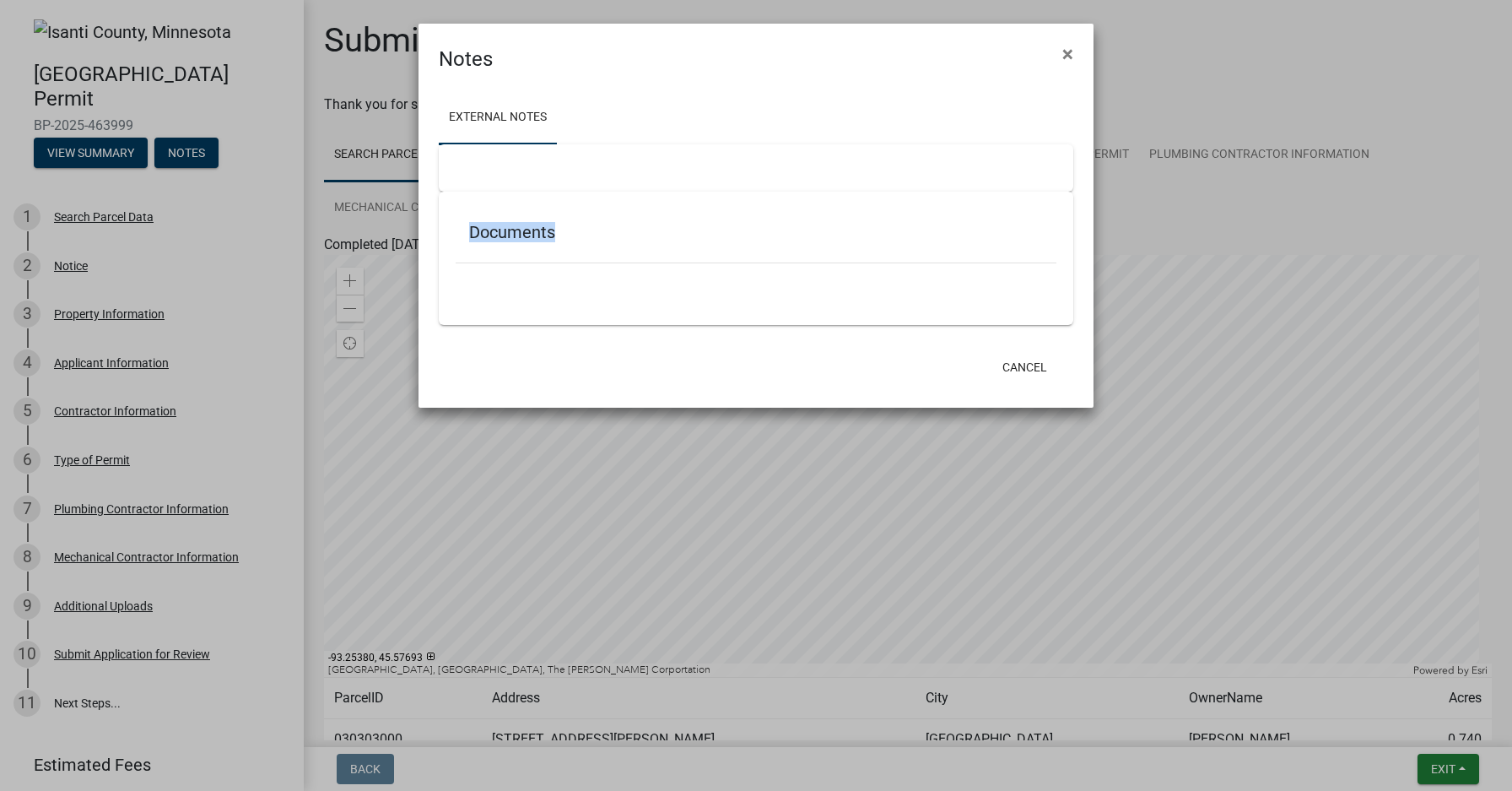
click at [458, 238] on div "Documents" at bounding box center [756, 236] width 601 height 55
click at [448, 234] on div "Documents" at bounding box center [756, 258] width 634 height 133
click at [470, 289] on ul at bounding box center [756, 288] width 601 height 14
drag, startPoint x: 482, startPoint y: 306, endPoint x: 552, endPoint y: 295, distance: 70.9
click at [483, 306] on div "Documents" at bounding box center [756, 258] width 634 height 133
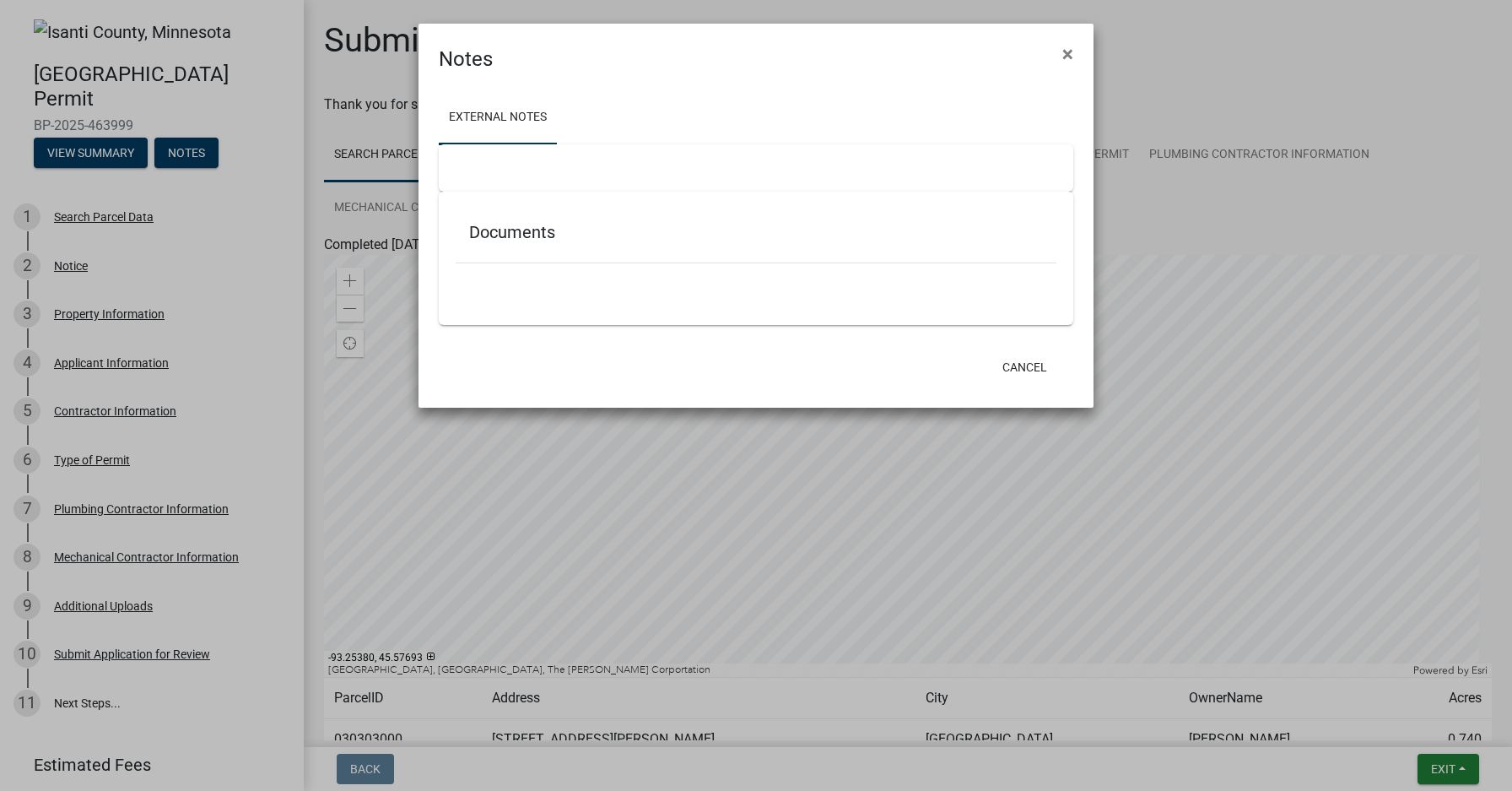
click at [488, 115] on link "External Notes" at bounding box center [498, 117] width 118 height 54
click at [485, 160] on div at bounding box center [756, 168] width 634 height 47
click at [472, 163] on div at bounding box center [756, 168] width 634 height 47
click at [1068, 50] on span "×" at bounding box center [1068, 54] width 11 height 24
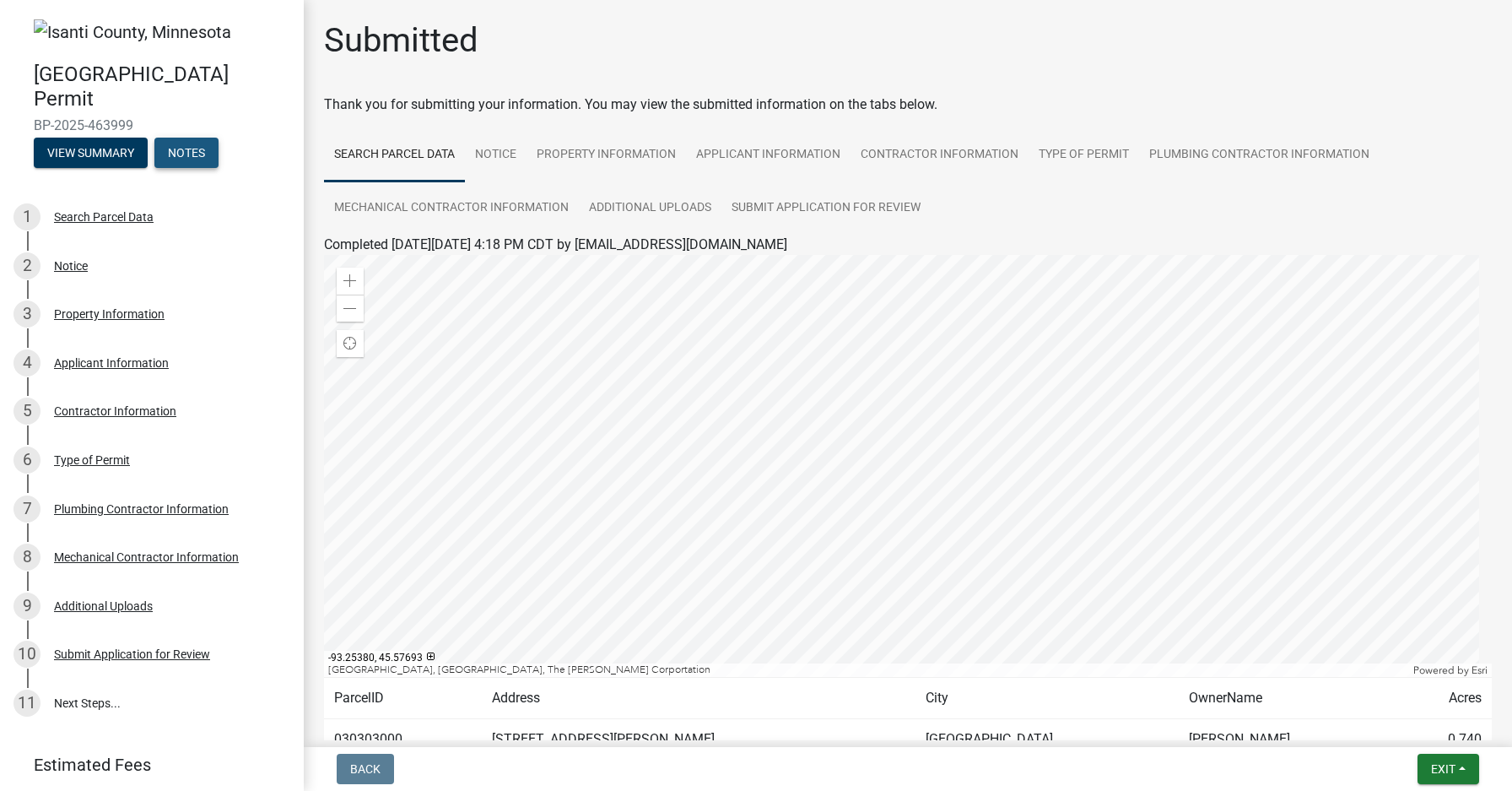
click at [193, 149] on button "Notes" at bounding box center [187, 152] width 64 height 30
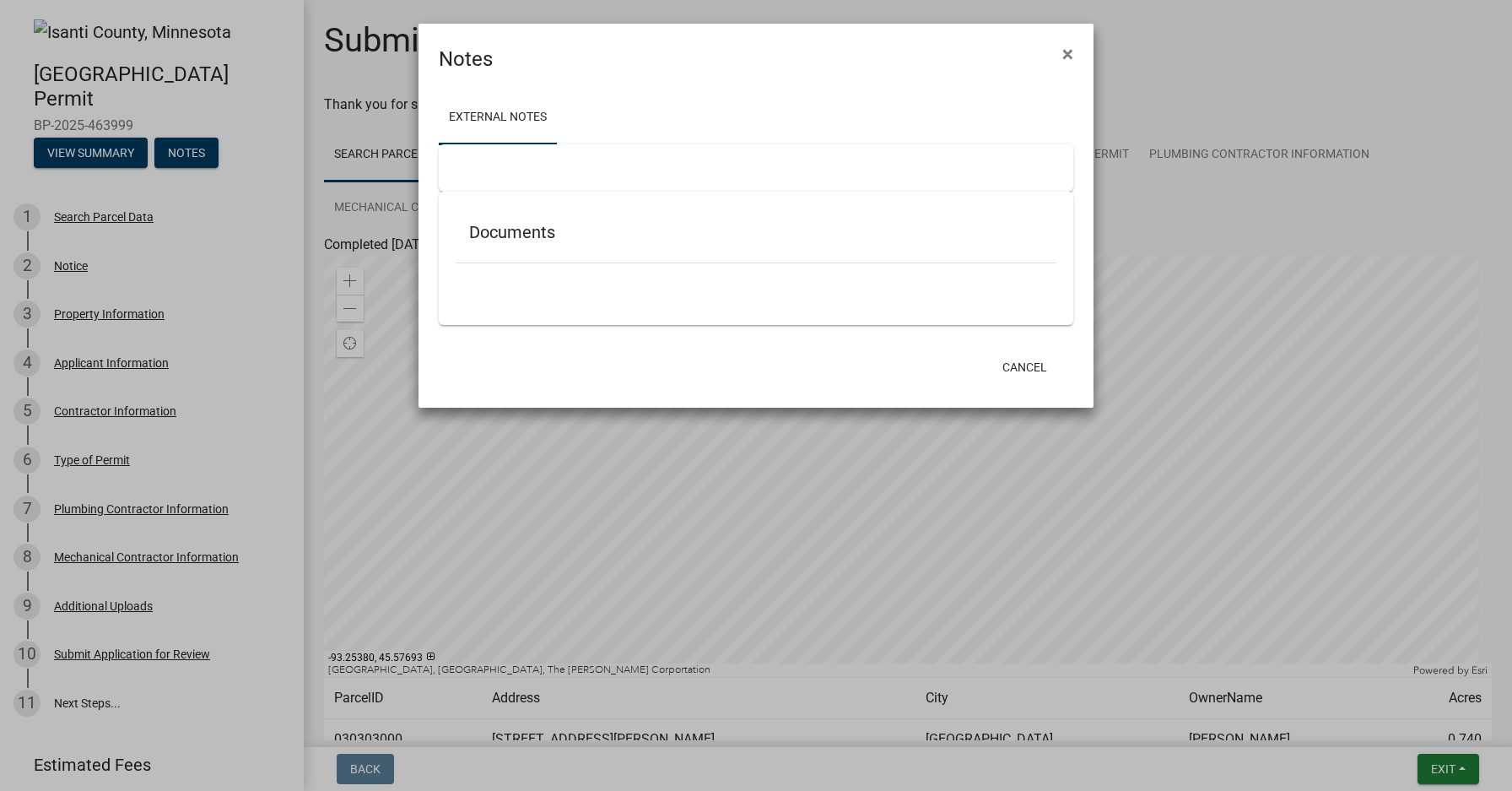
click at [550, 238] on h5 "Documents" at bounding box center [756, 232] width 573 height 20
click at [552, 234] on h5 "Documents" at bounding box center [756, 232] width 573 height 20
click at [1025, 365] on button "Cancel" at bounding box center [1025, 367] width 72 height 30
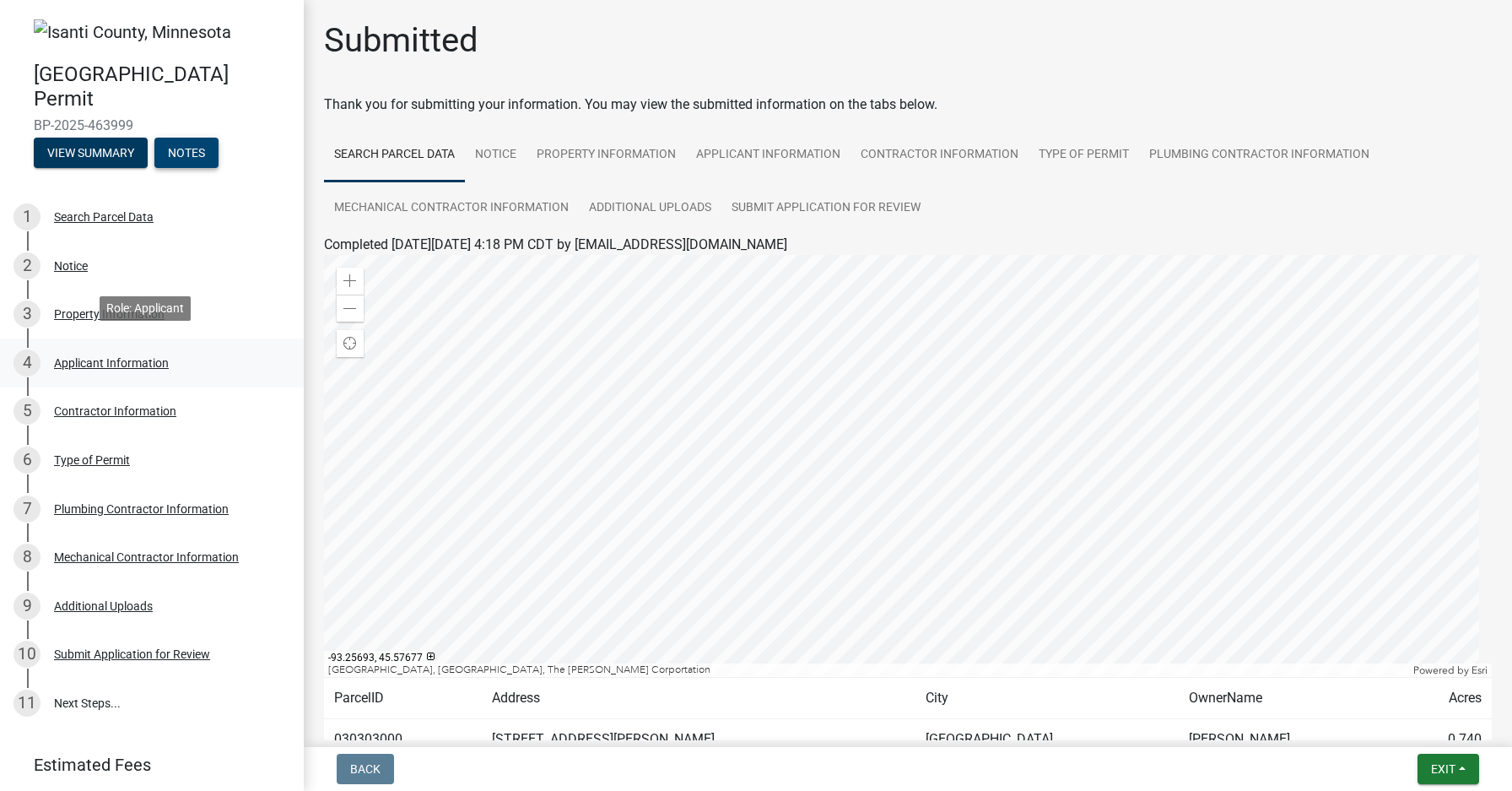
scroll to position [56, 0]
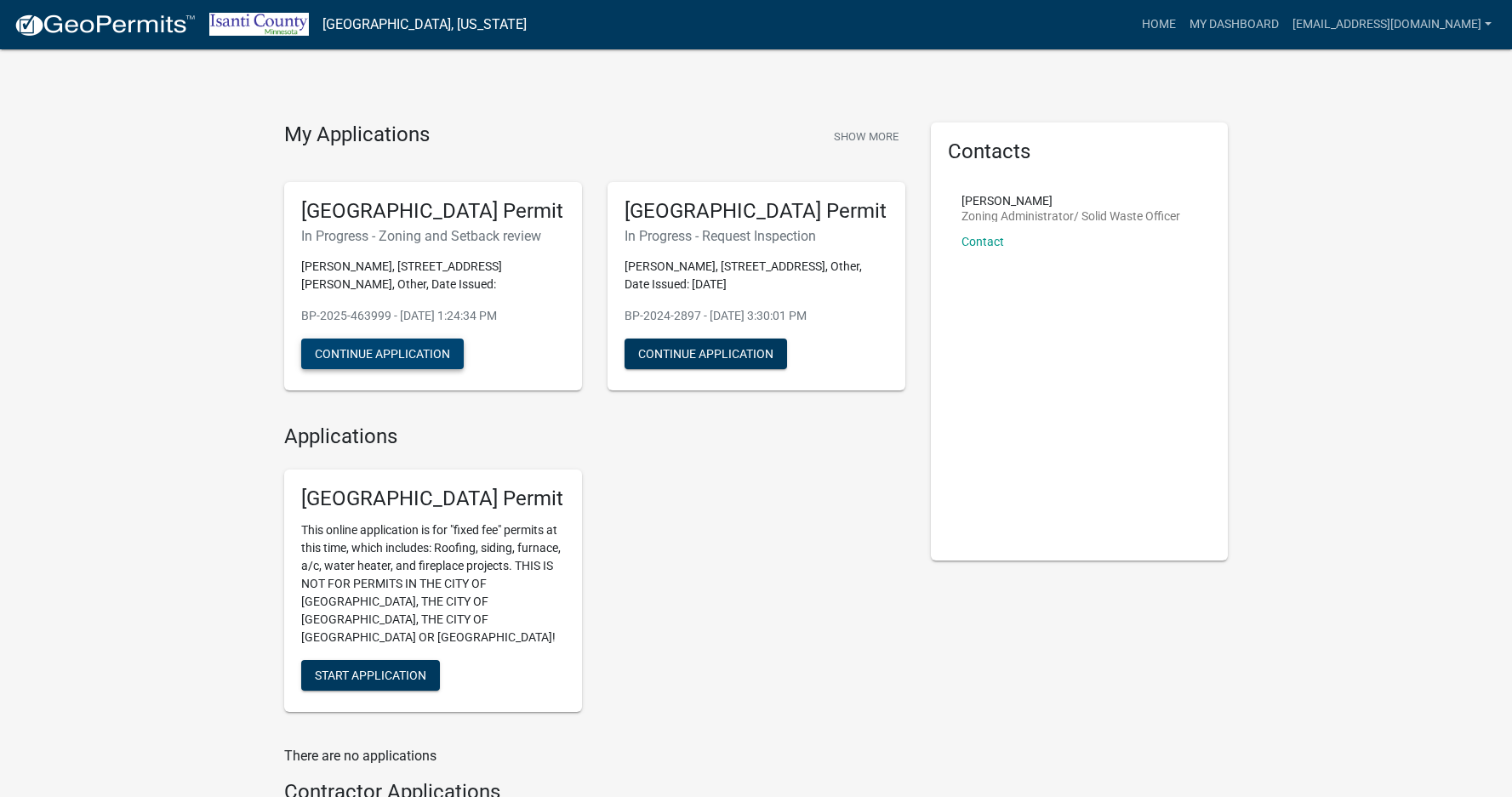
click at [438, 352] on button "Continue Application" at bounding box center [382, 353] width 162 height 30
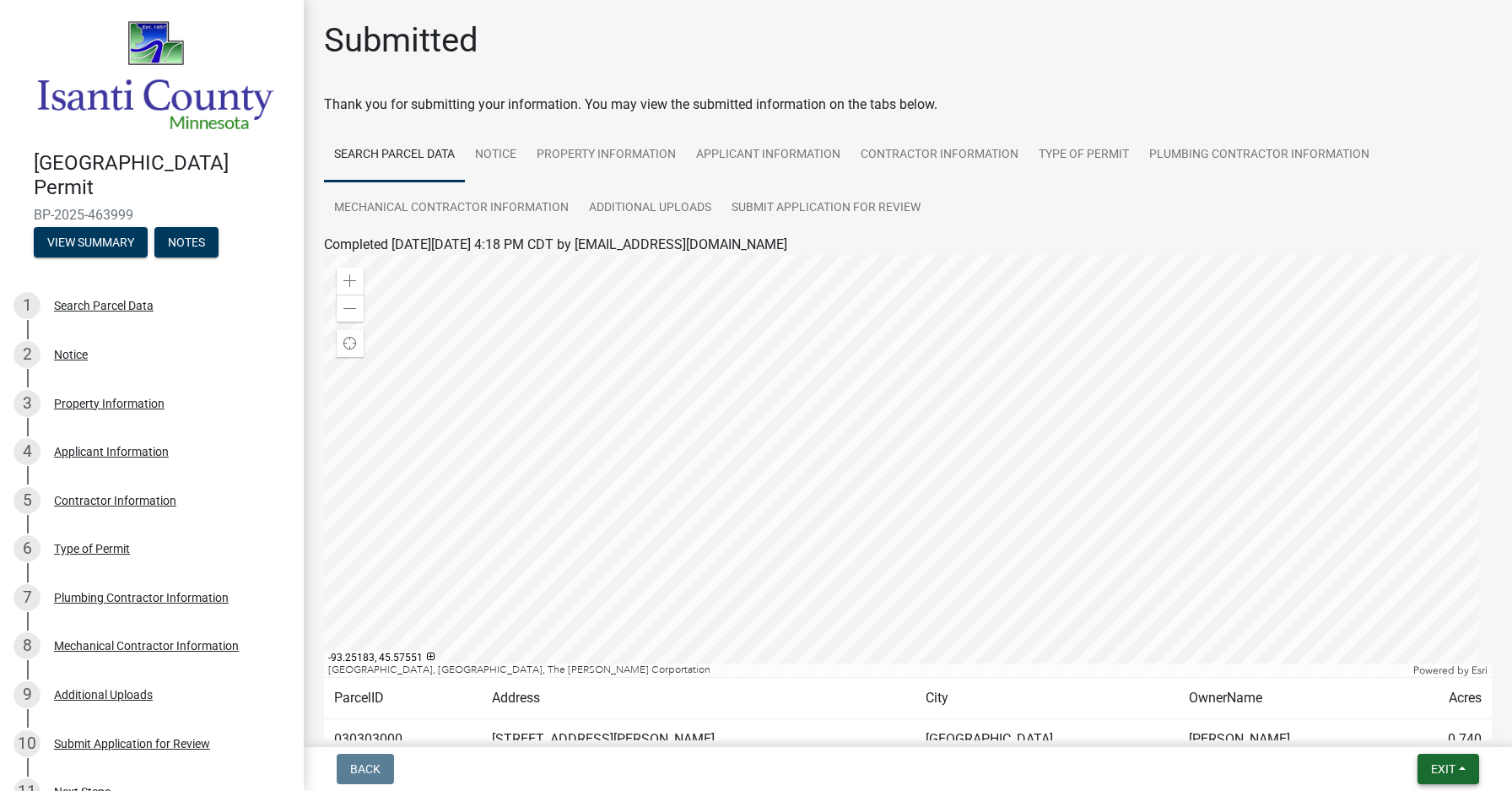
click at [1462, 768] on button "Exit" at bounding box center [1449, 768] width 62 height 30
click at [1438, 721] on button "Save & Exit" at bounding box center [1412, 725] width 135 height 41
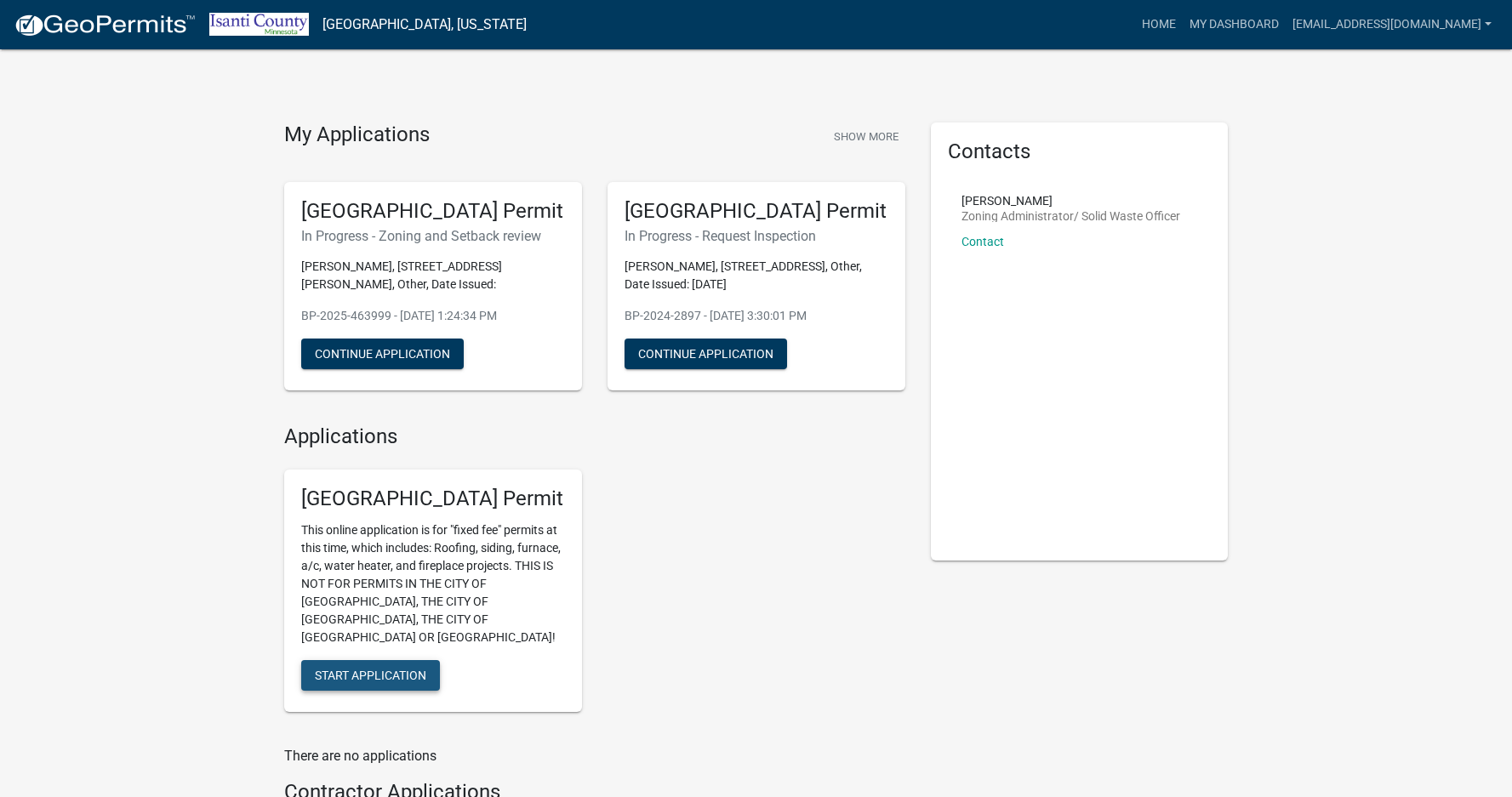
click at [395, 669] on span "Start Application" at bounding box center [370, 675] width 111 height 14
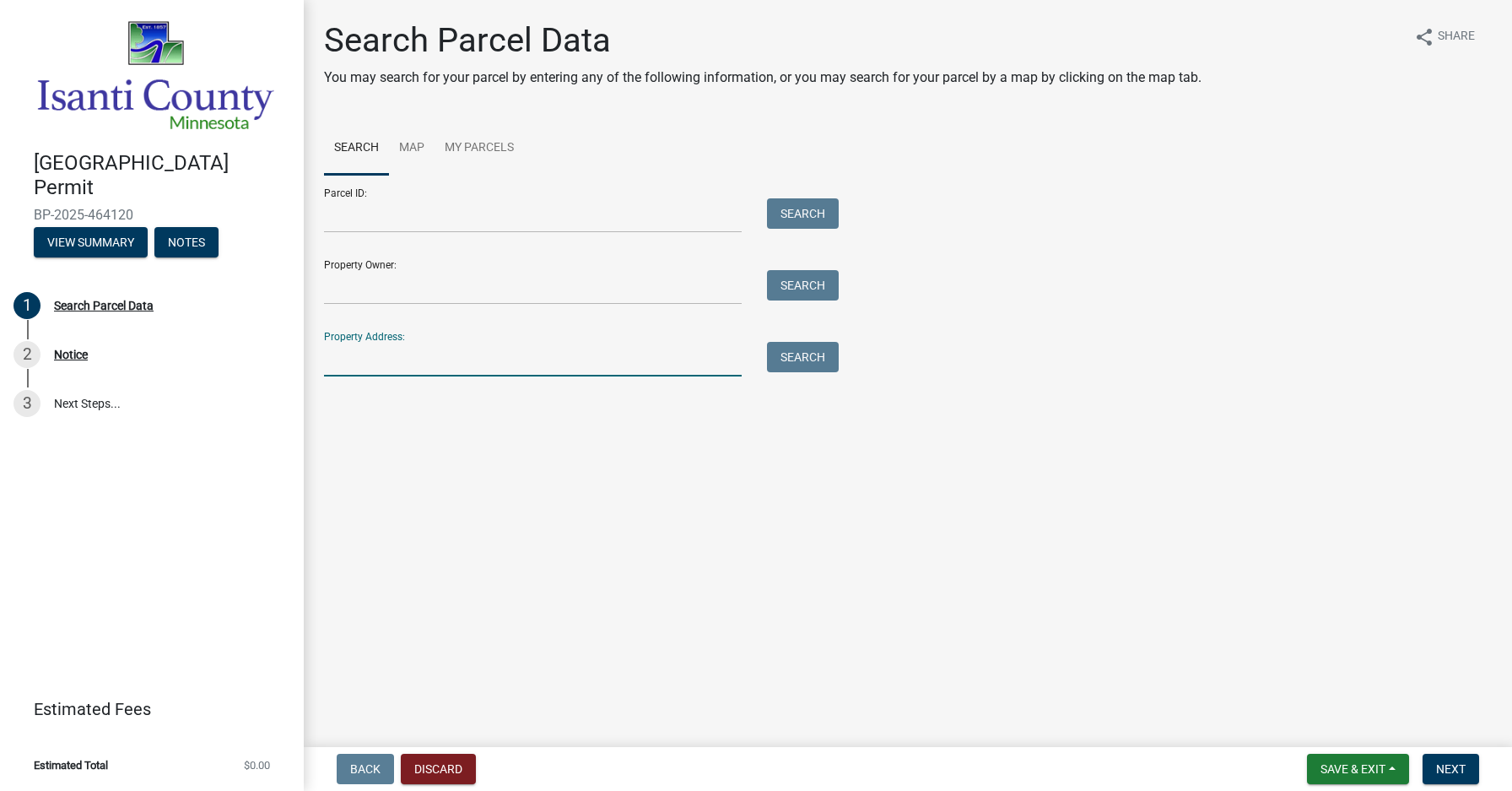
click at [352, 356] on input "Property Address:" at bounding box center [533, 359] width 418 height 35
type input "[STREET_ADDRESS]"
click at [826, 358] on button "Search" at bounding box center [803, 356] width 72 height 30
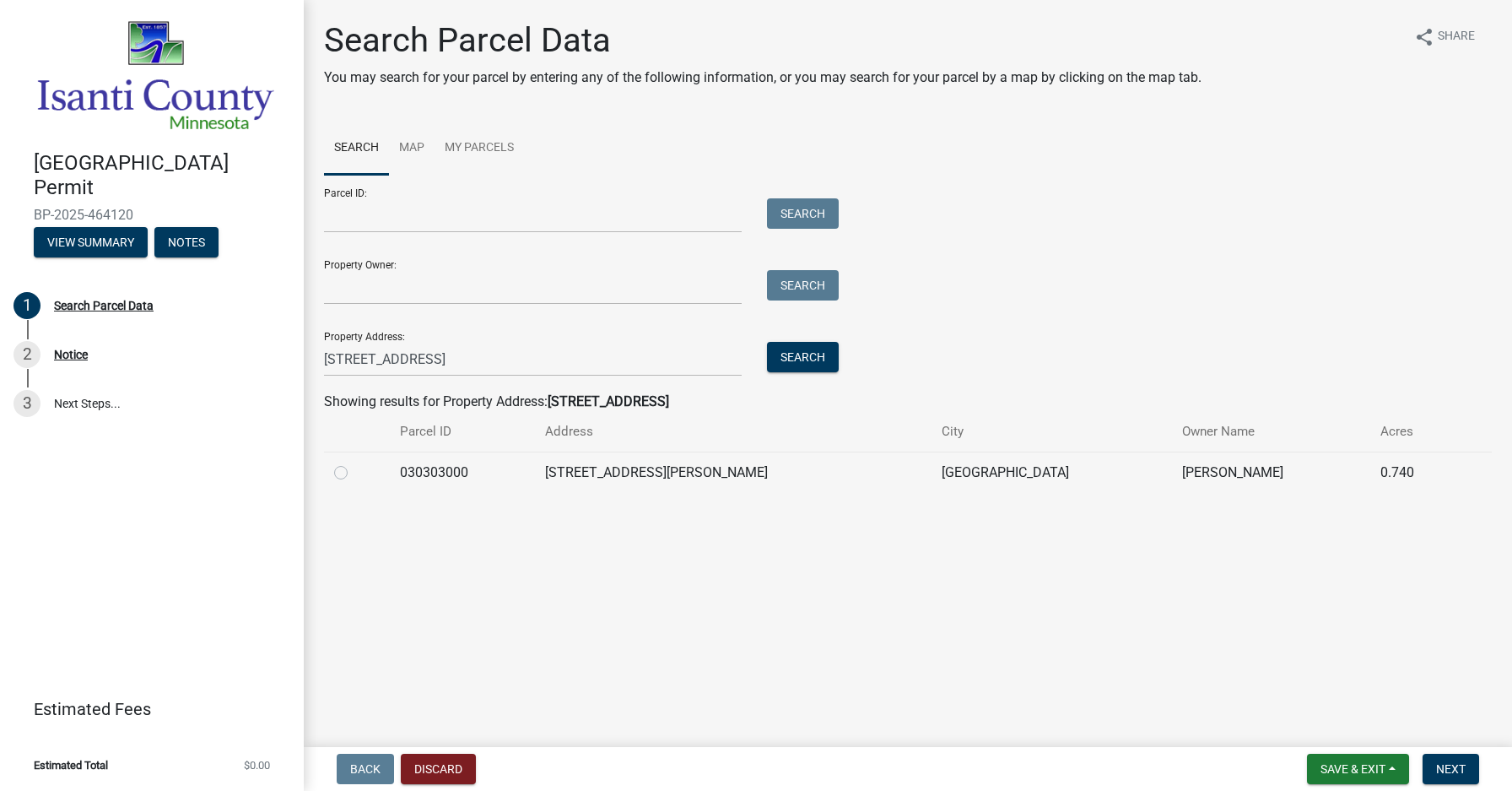
click at [354, 462] on label at bounding box center [354, 462] width 0 height 0
click at [354, 472] on input "radio" at bounding box center [360, 468] width 11 height 11
radio input "true"
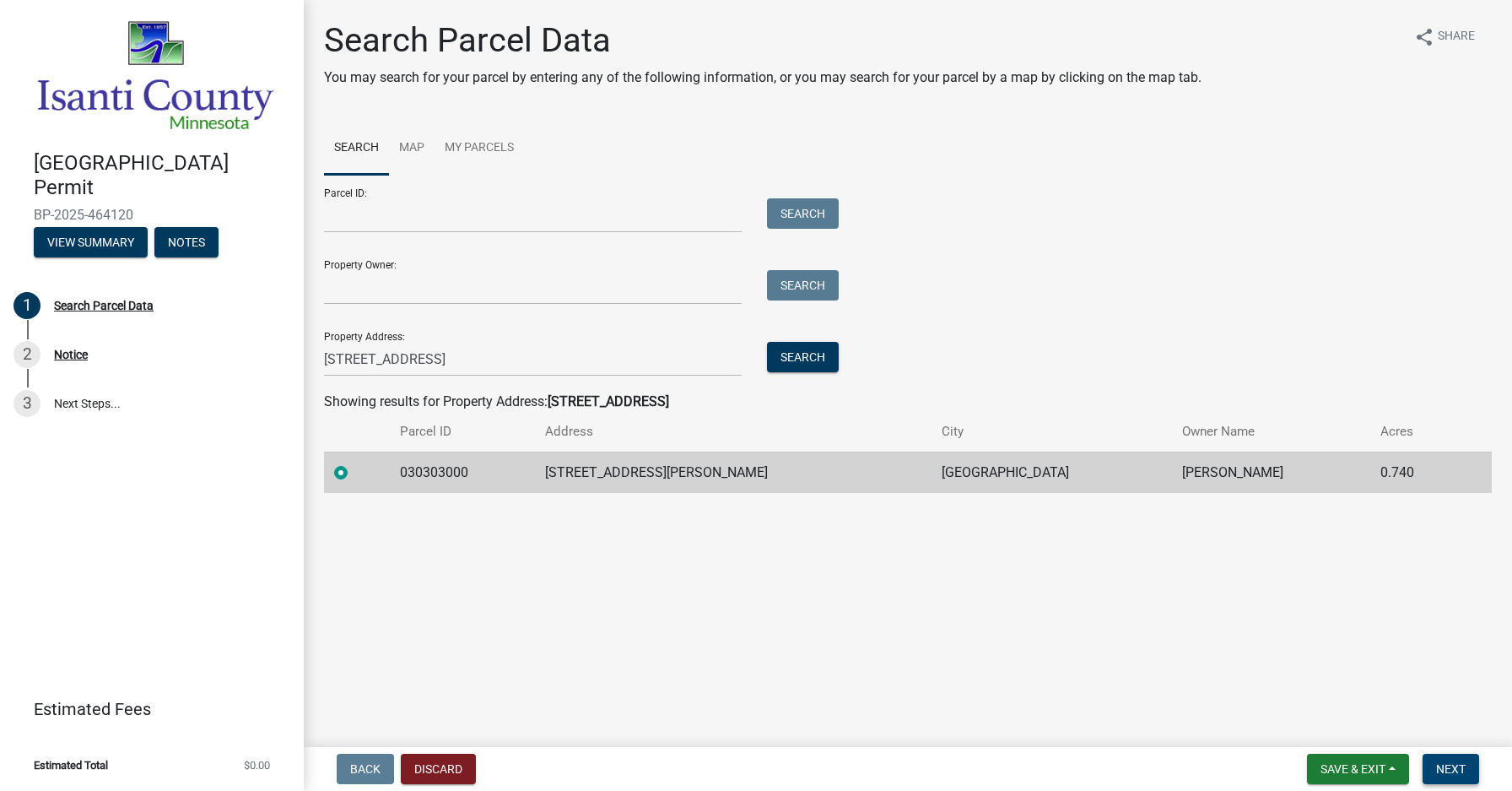
click at [1441, 768] on span "Next" at bounding box center [1451, 768] width 29 height 14
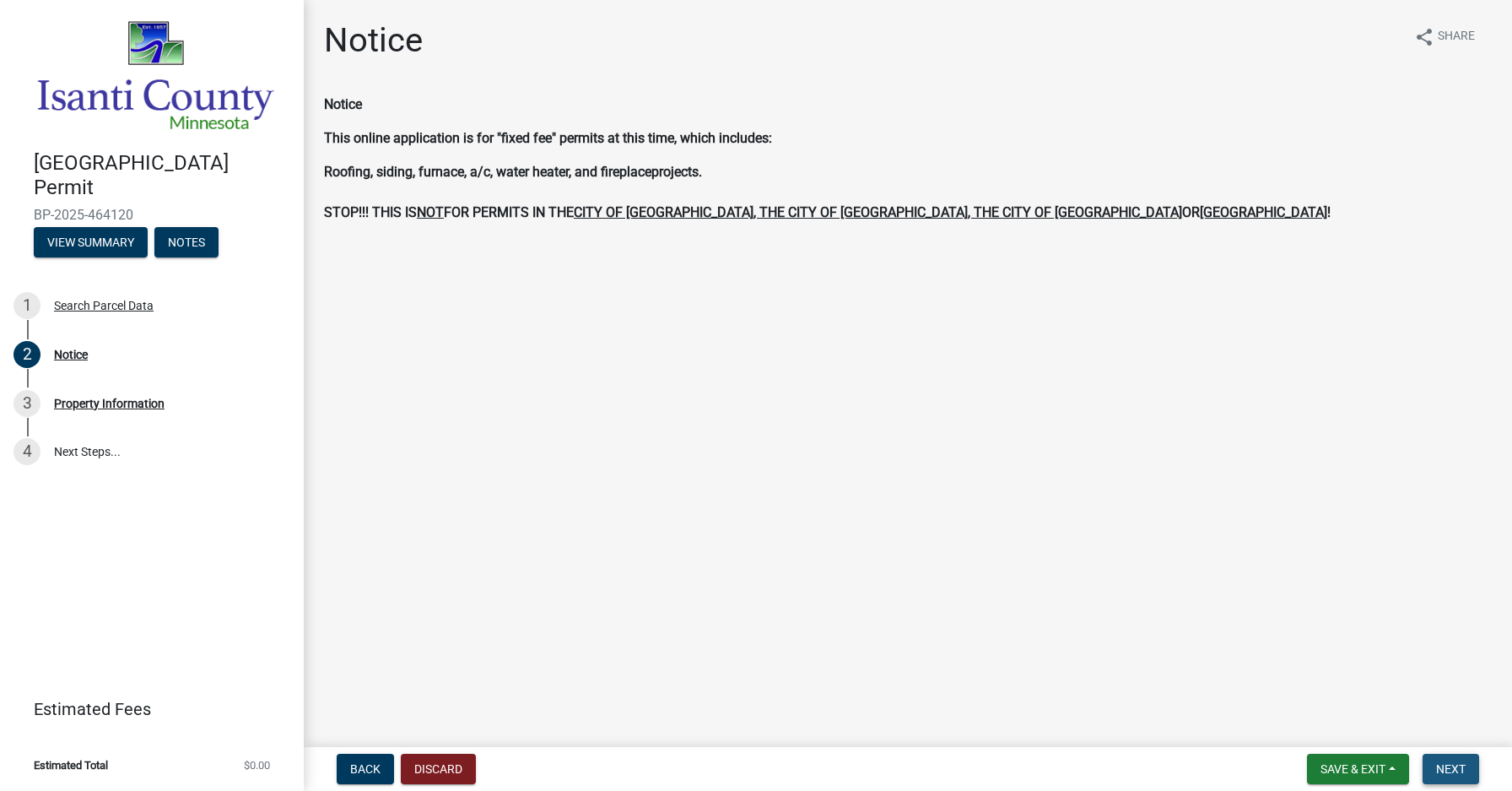
click at [1461, 766] on span "Next" at bounding box center [1451, 768] width 29 height 14
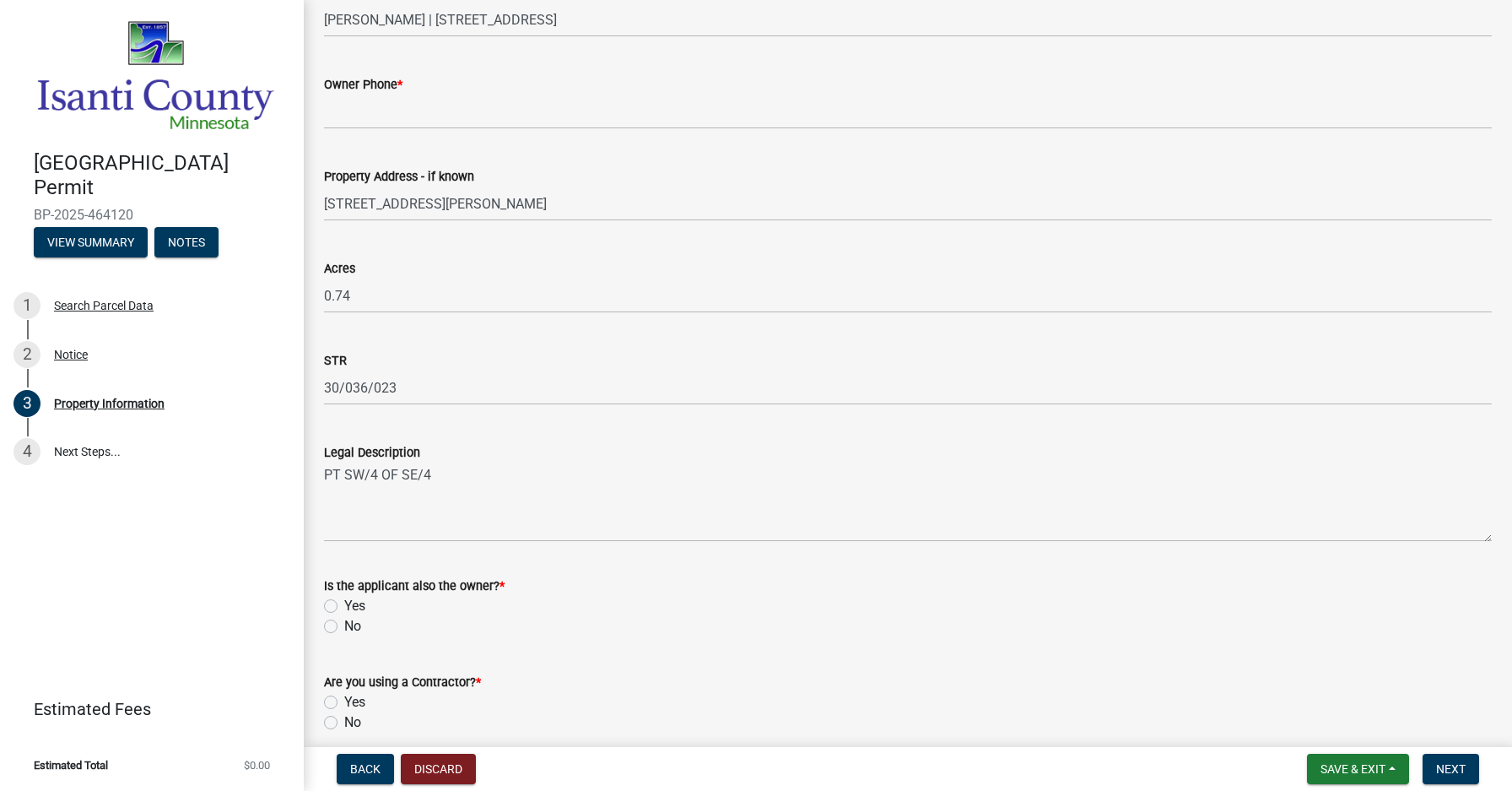
scroll to position [393, 0]
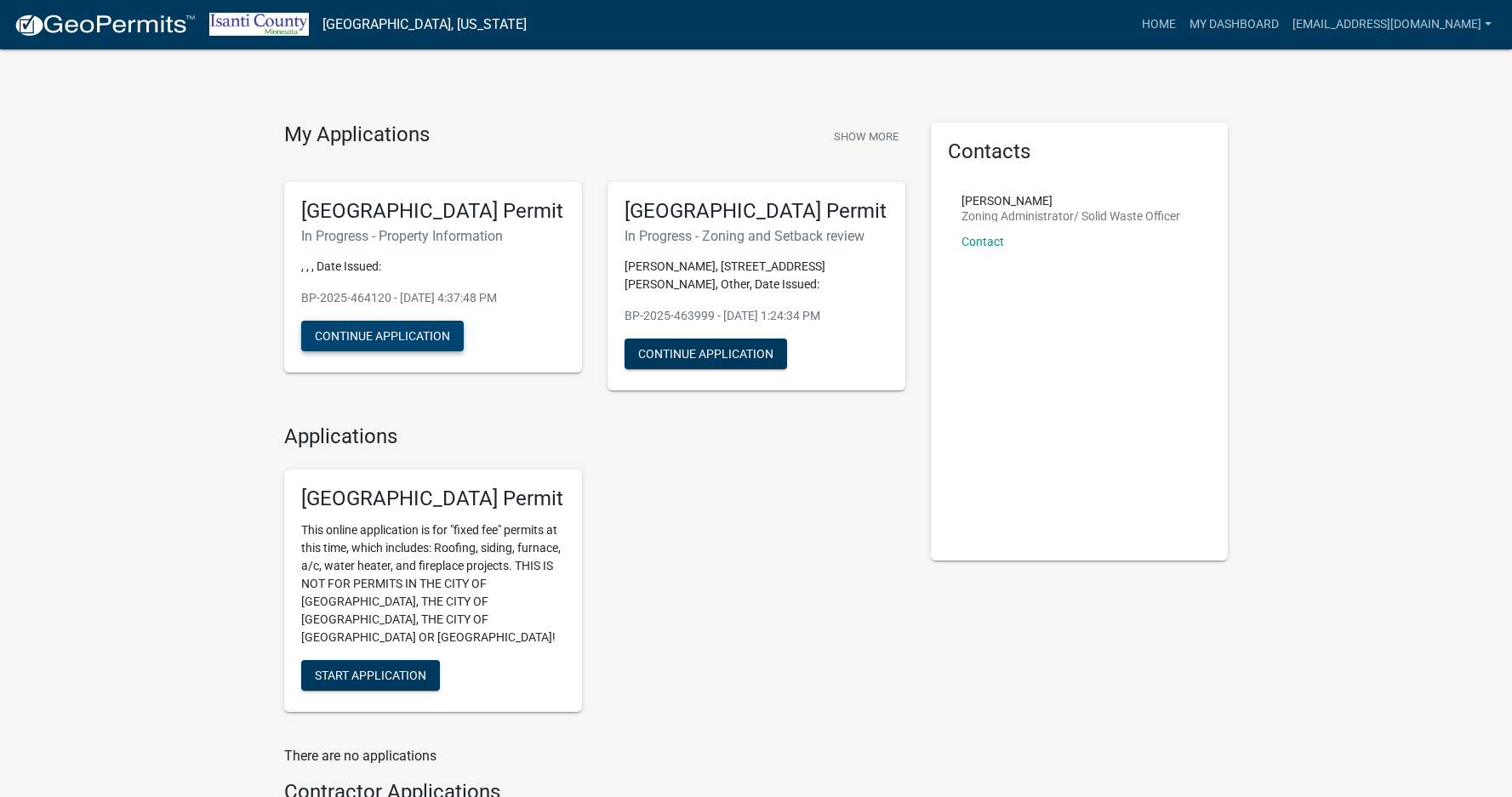
click at [375, 333] on button "Continue Application" at bounding box center [382, 336] width 162 height 30
click at [699, 352] on button "Continue Application" at bounding box center [706, 353] width 162 height 30
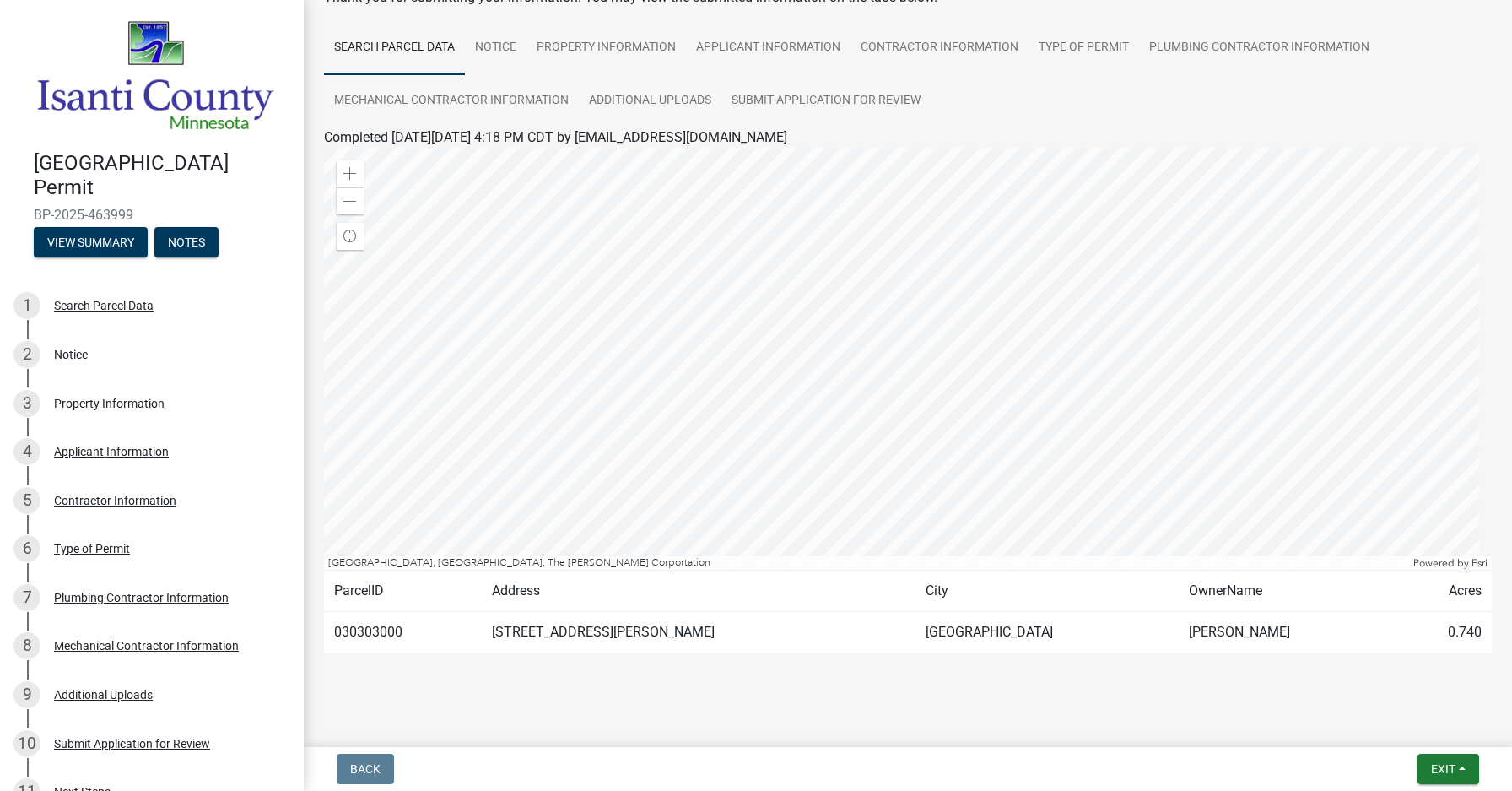
scroll to position [119, 0]
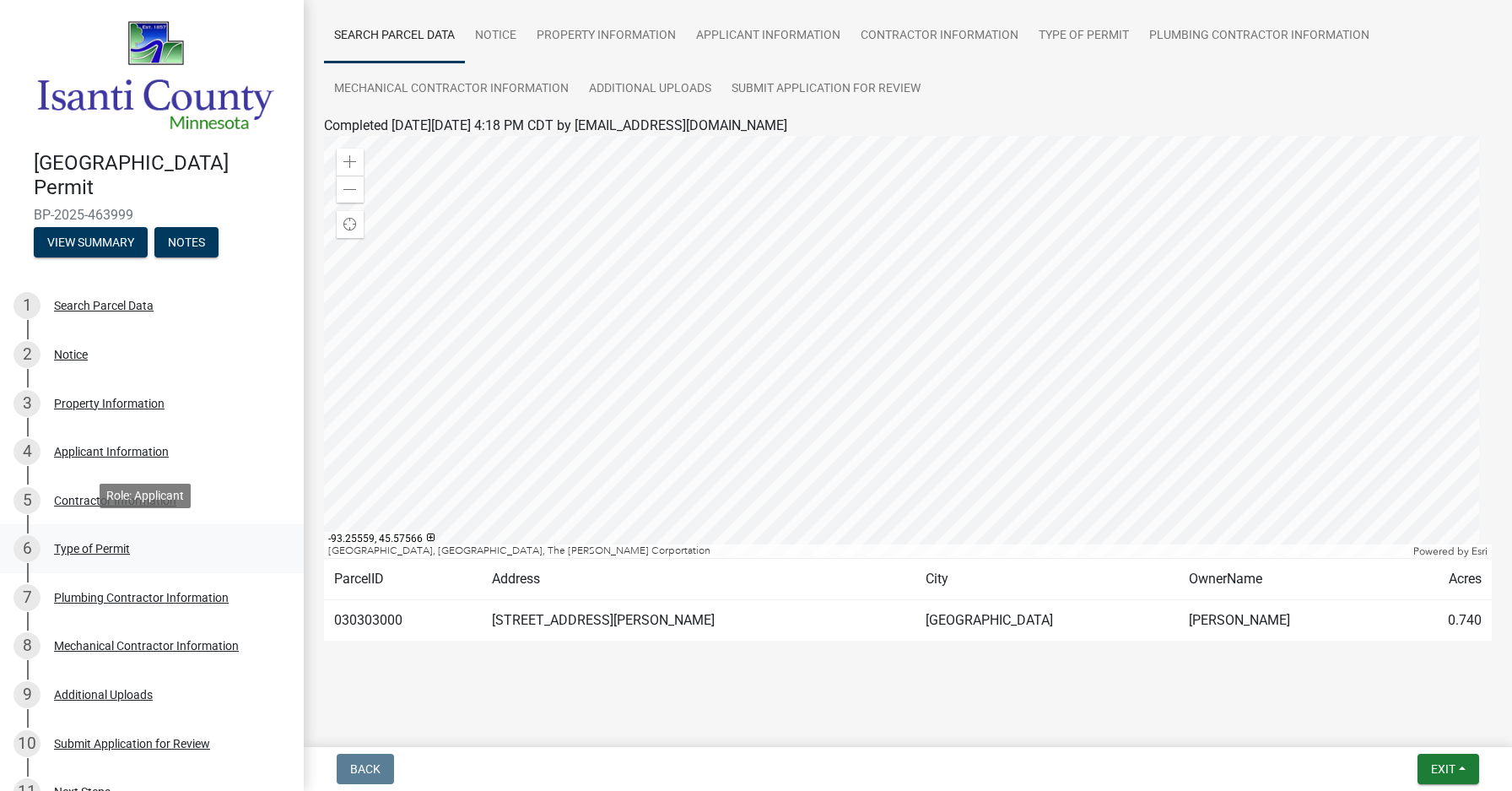
click at [93, 543] on div "Type of Permit" at bounding box center [91, 548] width 76 height 12
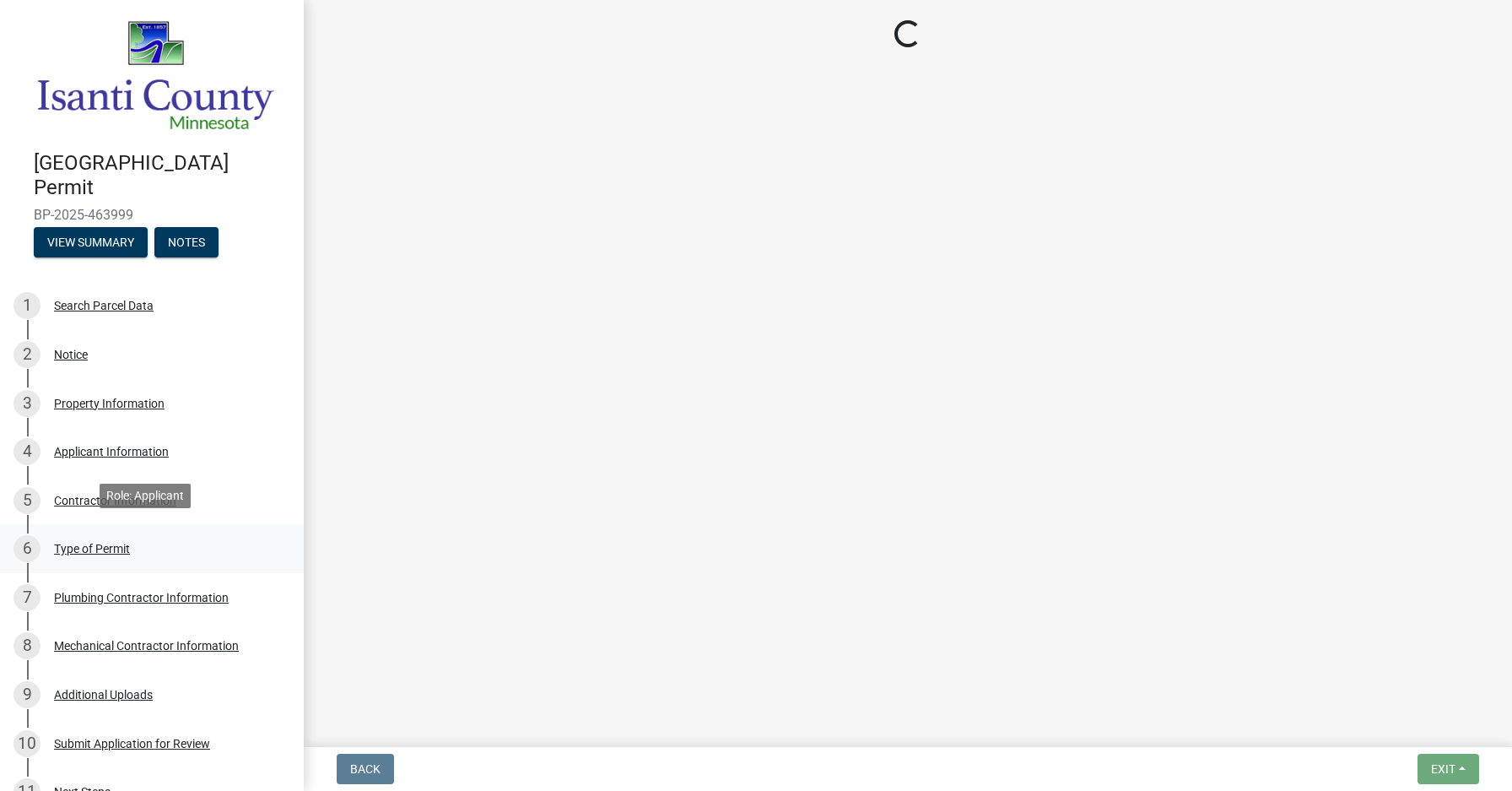
select select "a2e0cf26-a662-487f-b53c-7de0a5570618"
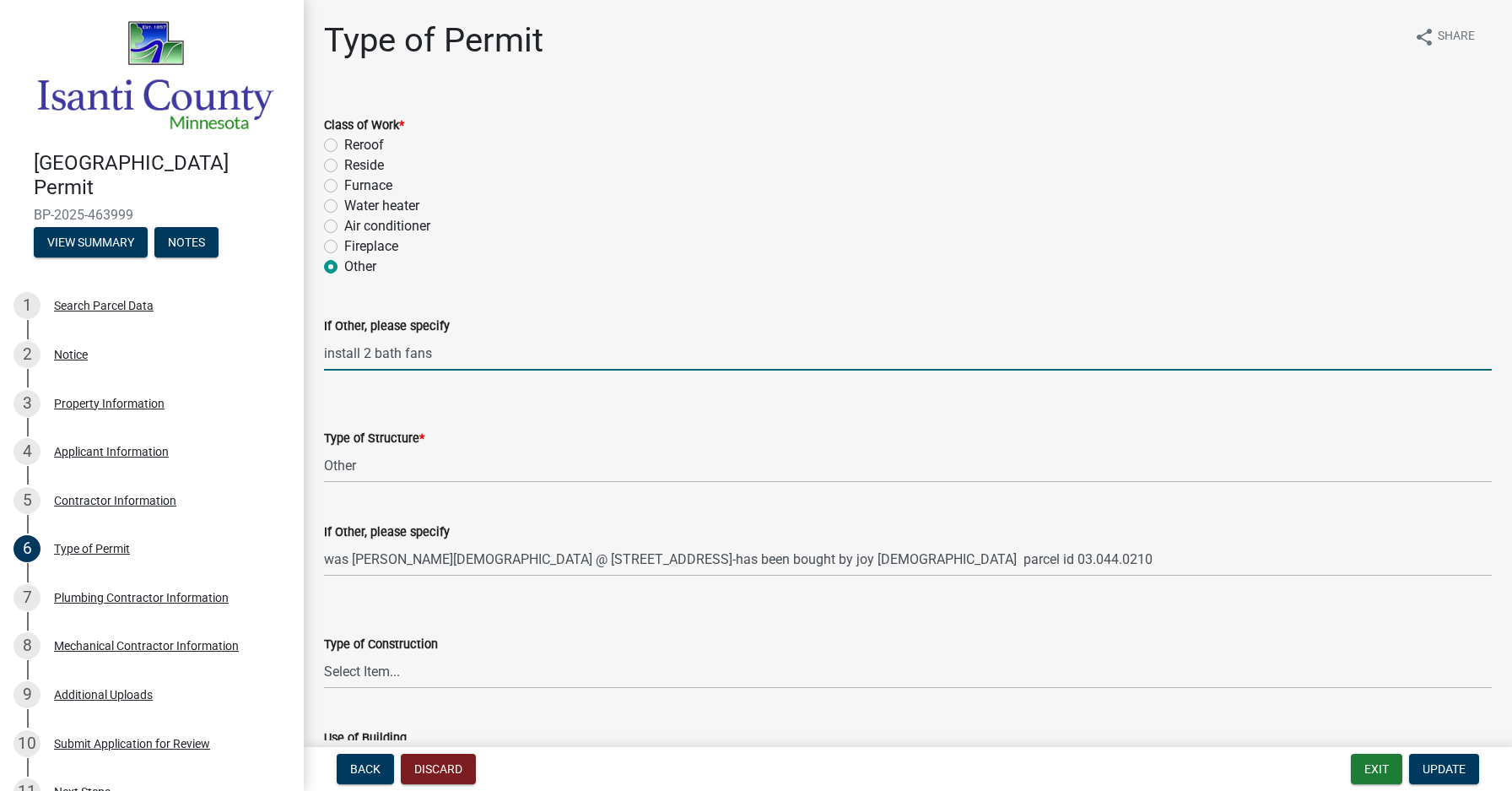
click at [457, 356] on input "install 2 bath fans" at bounding box center [908, 353] width 1168 height 35
type input "install 2 bath fans add 3 water closets, 2 urinals and 2 grid strainers"
click at [1432, 764] on span "Update" at bounding box center [1444, 768] width 43 height 14
